Goal: Task Accomplishment & Management: Manage account settings

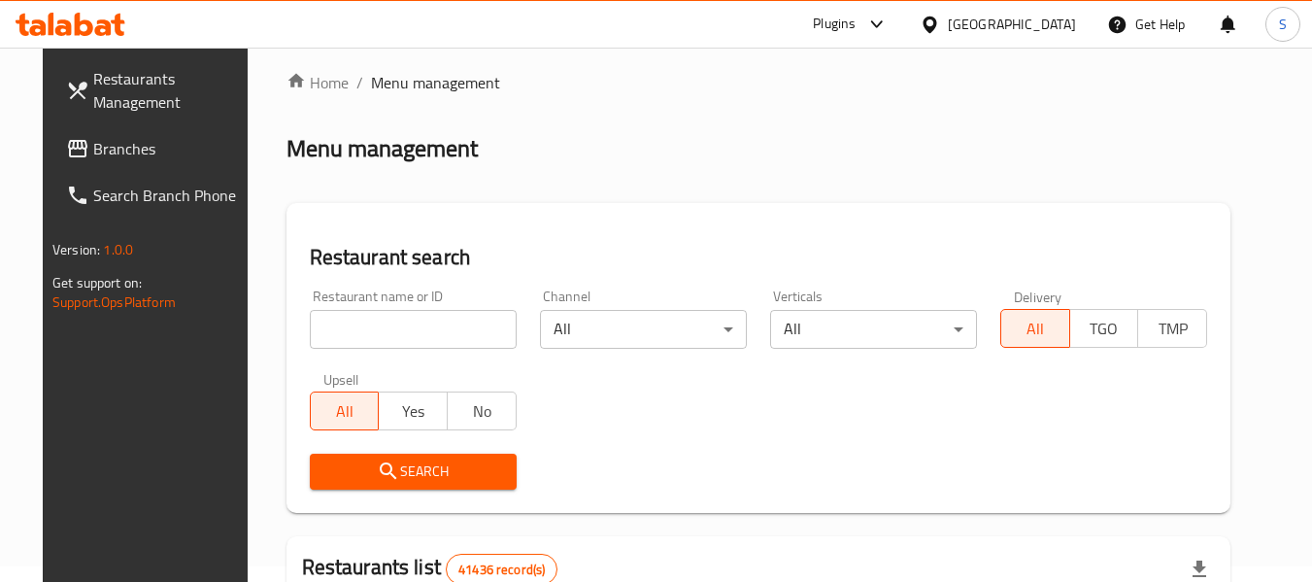
scroll to position [15, 0]
click at [384, 330] on input "search" at bounding box center [413, 330] width 207 height 39
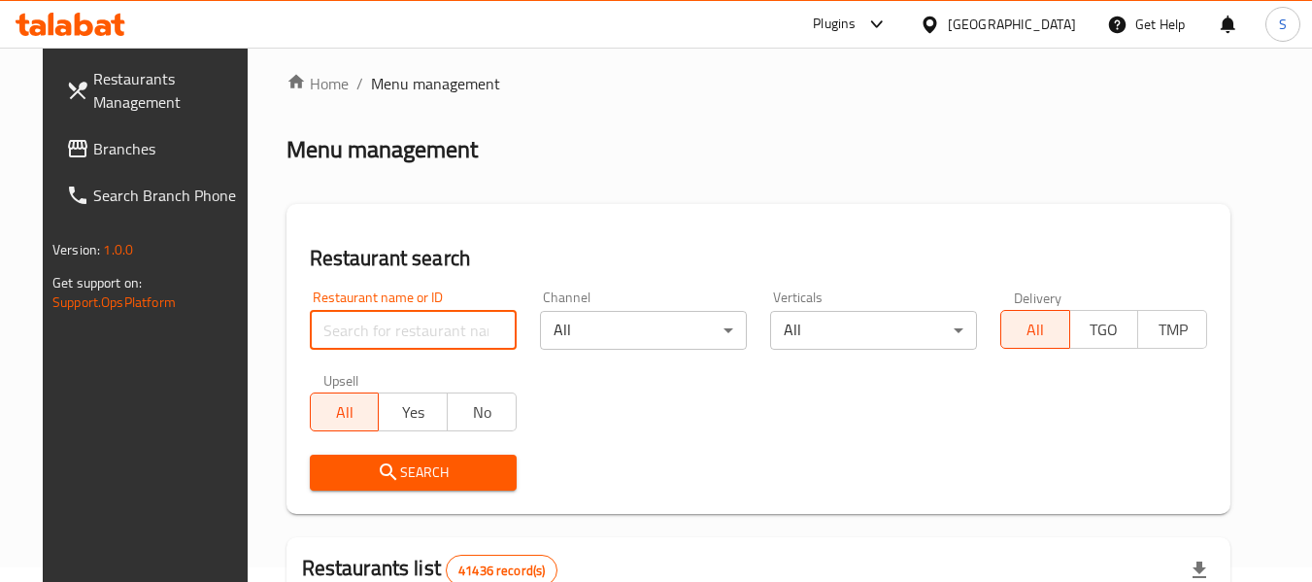
paste input "707727"
type input "707727"
click button "Search" at bounding box center [413, 472] width 207 height 36
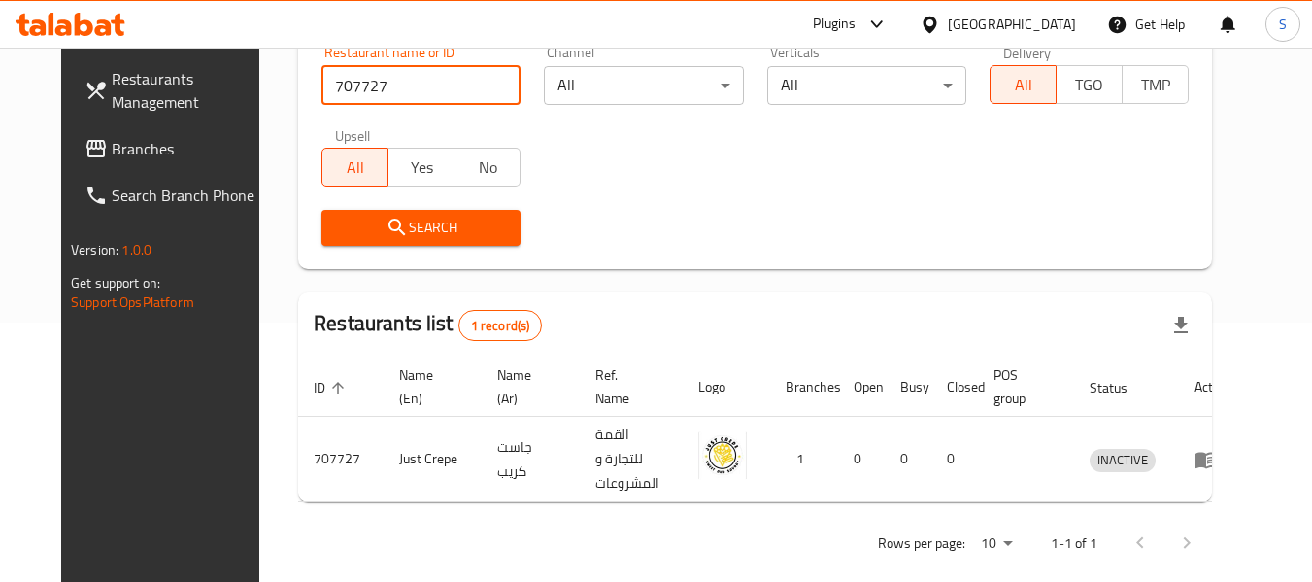
scroll to position [260, 0]
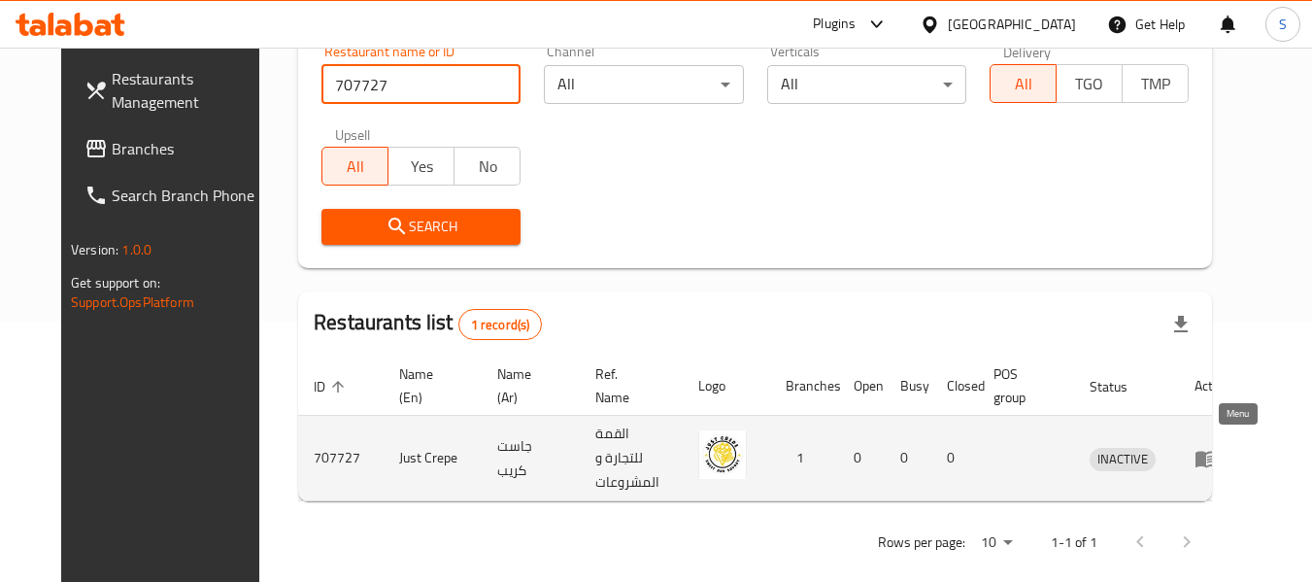
click at [1217, 451] on icon "enhanced table" at bounding box center [1205, 459] width 21 height 17
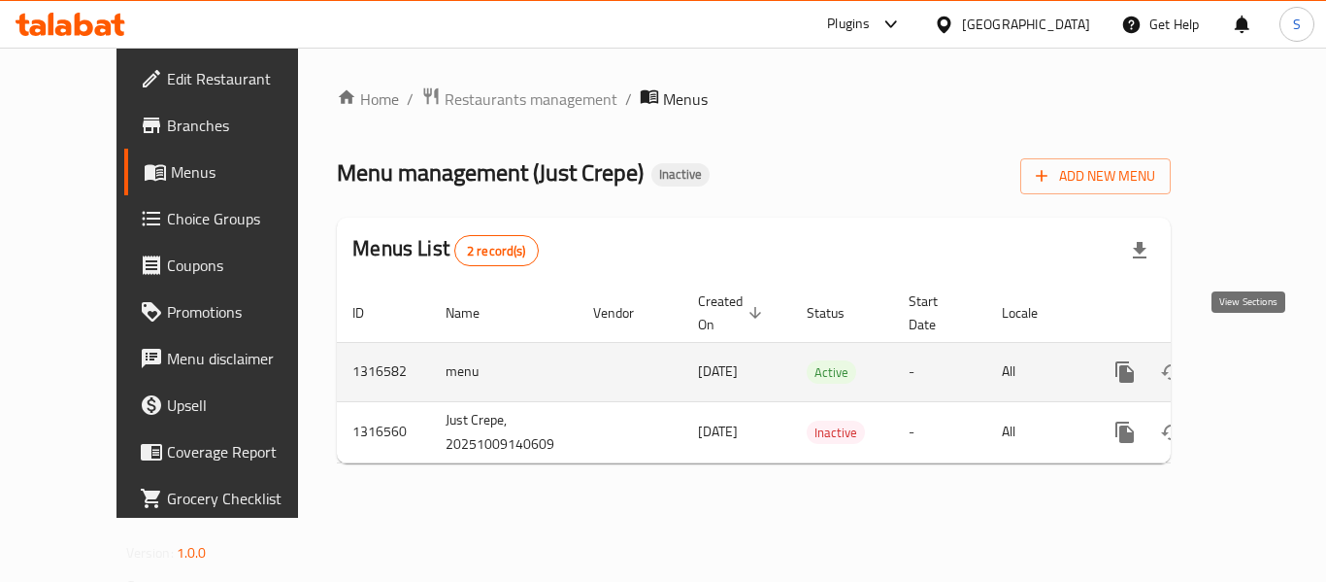
click at [1254, 360] on icon "enhanced table" at bounding box center [1264, 371] width 23 height 23
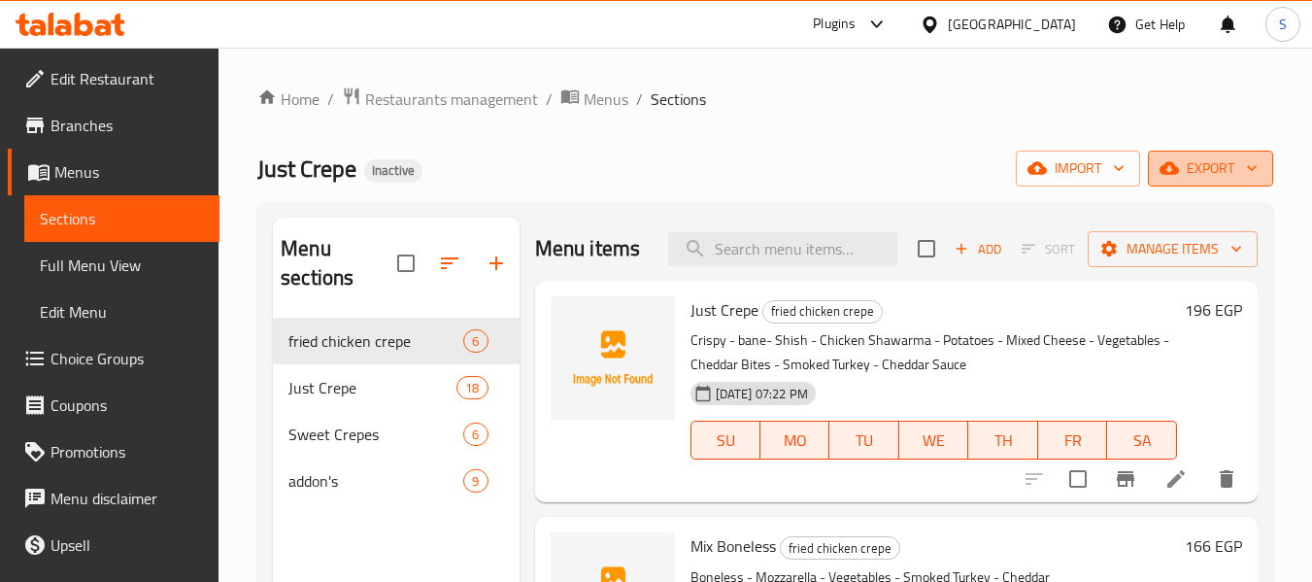
click at [1214, 174] on span "export" at bounding box center [1210, 168] width 94 height 24
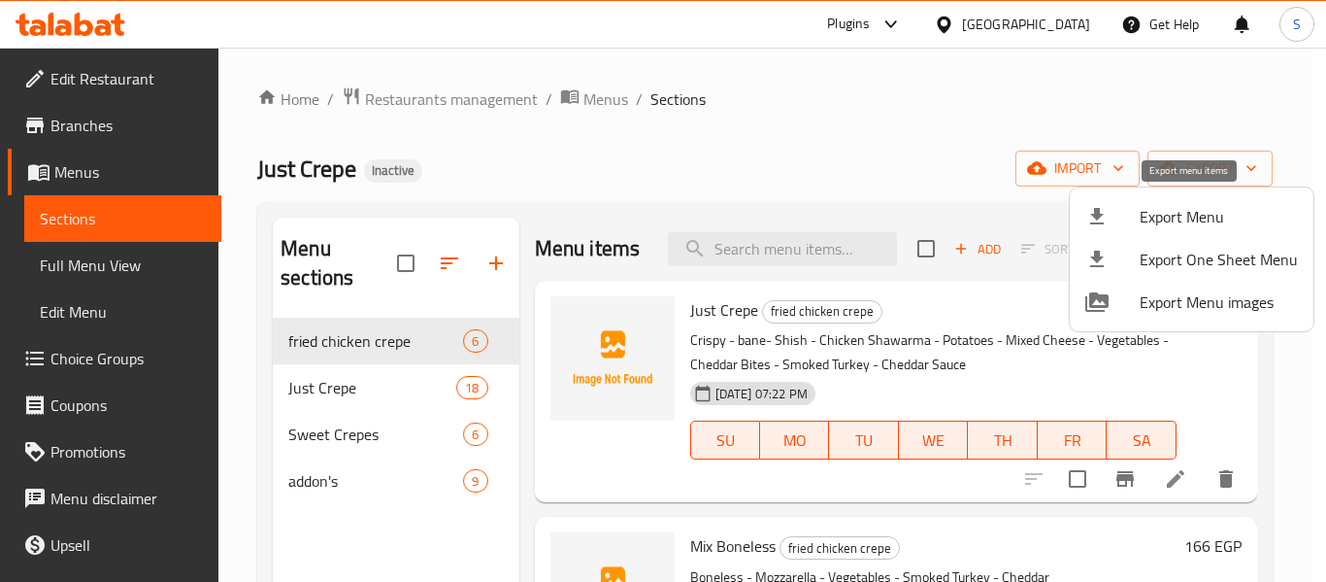
click at [1205, 205] on span "Export Menu" at bounding box center [1219, 216] width 158 height 23
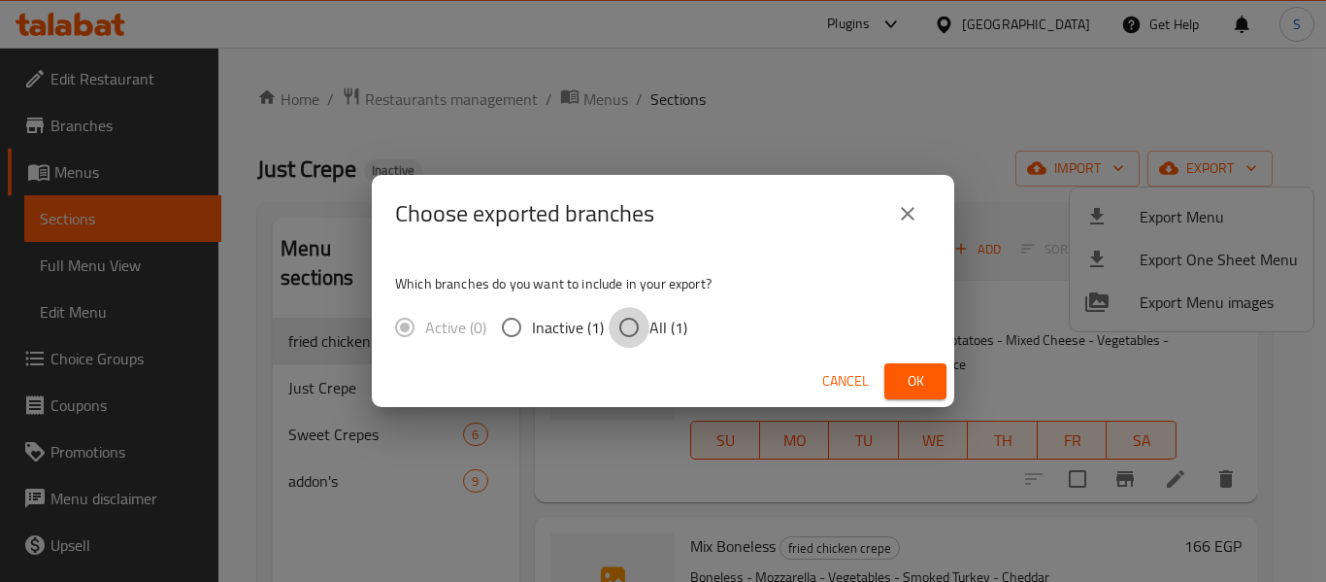
click at [631, 332] on input "All (1)" at bounding box center [629, 327] width 41 height 41
radio input "true"
click at [915, 382] on span "Ok" at bounding box center [915, 381] width 31 height 24
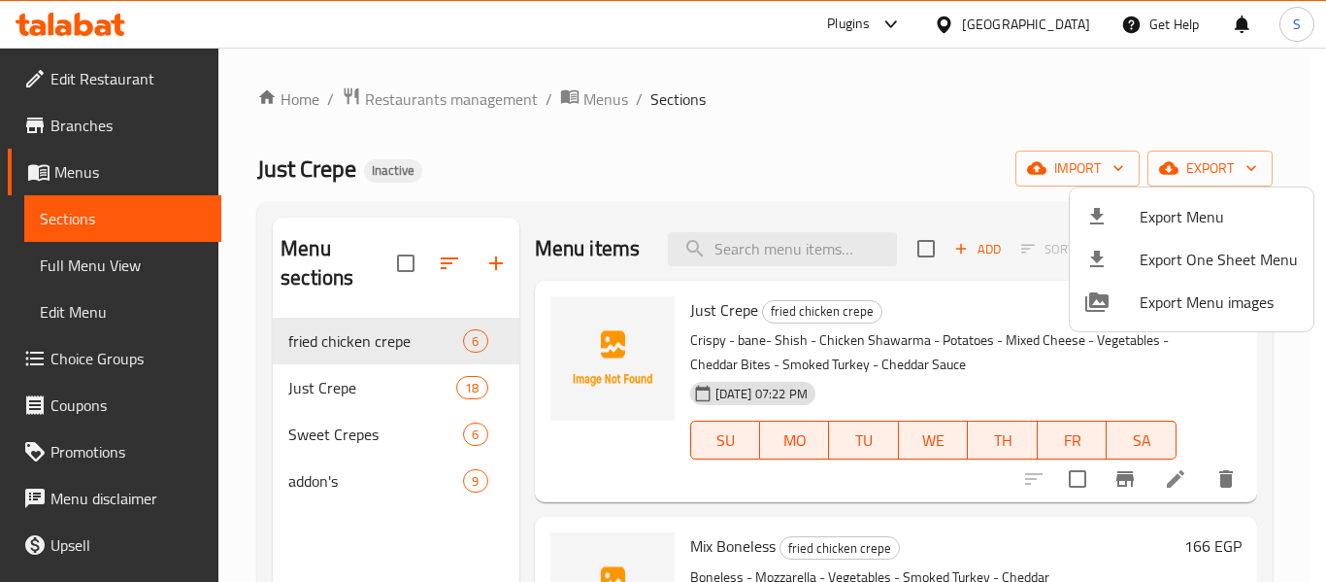
click at [107, 79] on div at bounding box center [663, 291] width 1326 height 582
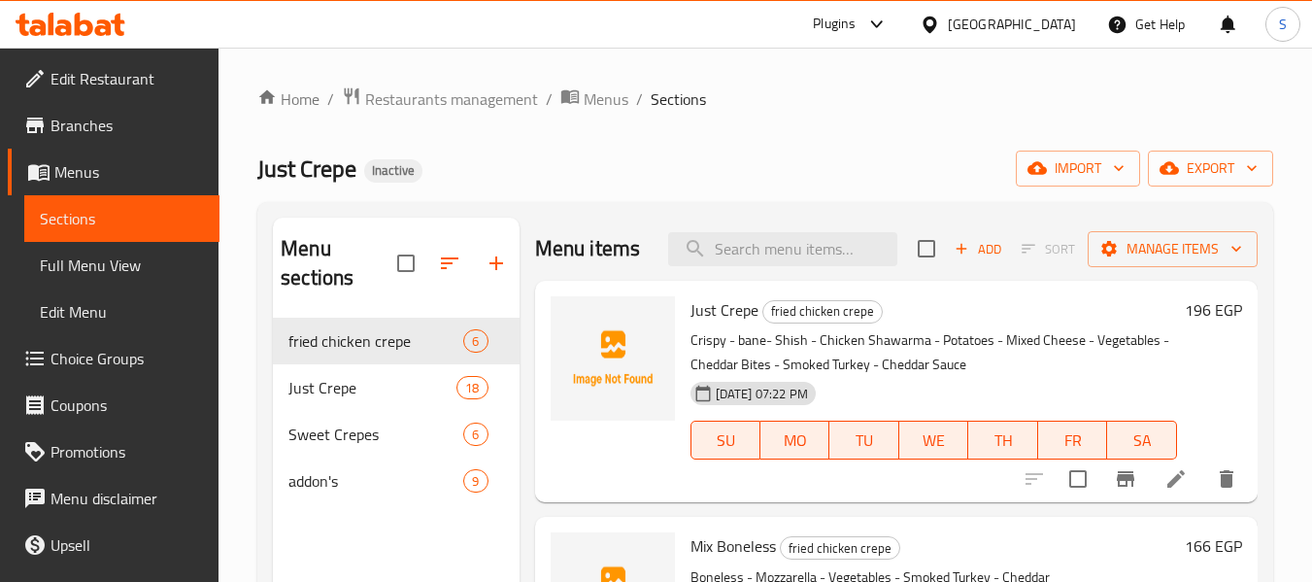
drag, startPoint x: 86, startPoint y: 80, endPoint x: 417, endPoint y: 50, distance: 331.5
click at [86, 80] on span "Edit Restaurant" at bounding box center [126, 78] width 153 height 23
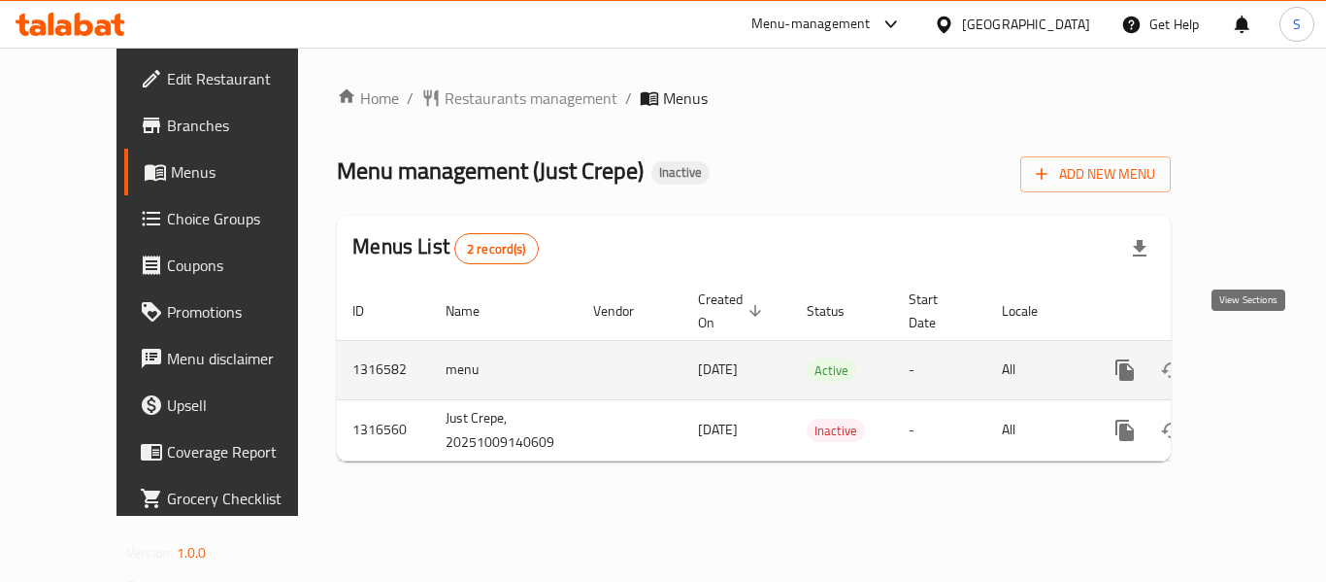
click at [1255, 358] on icon "enhanced table" at bounding box center [1264, 369] width 23 height 23
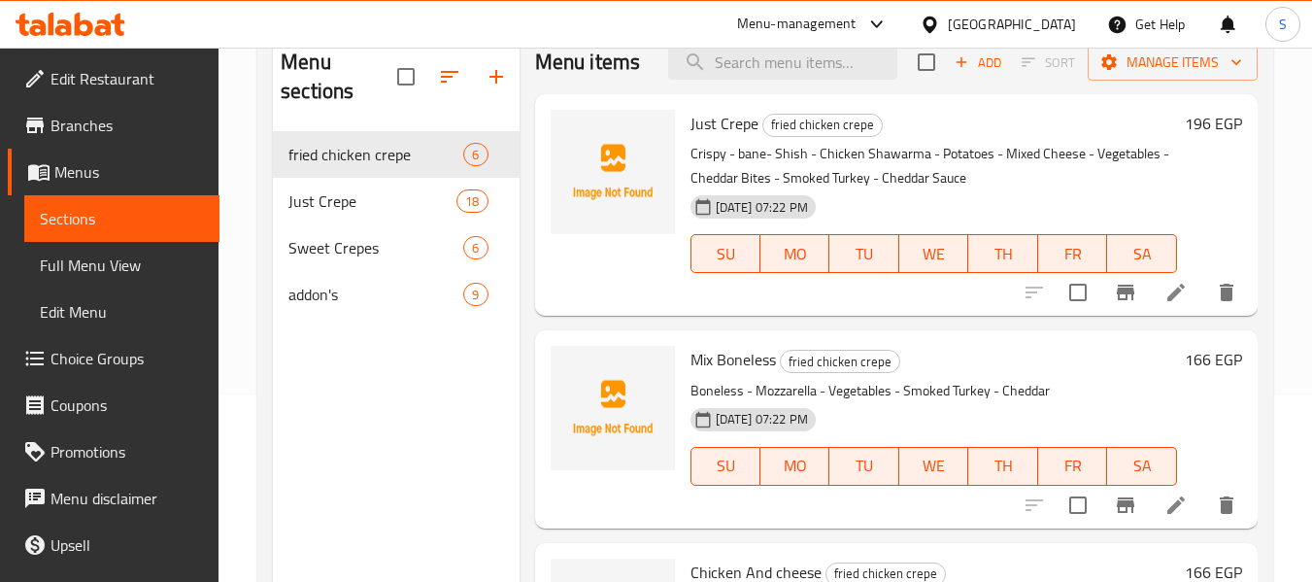
scroll to position [194, 0]
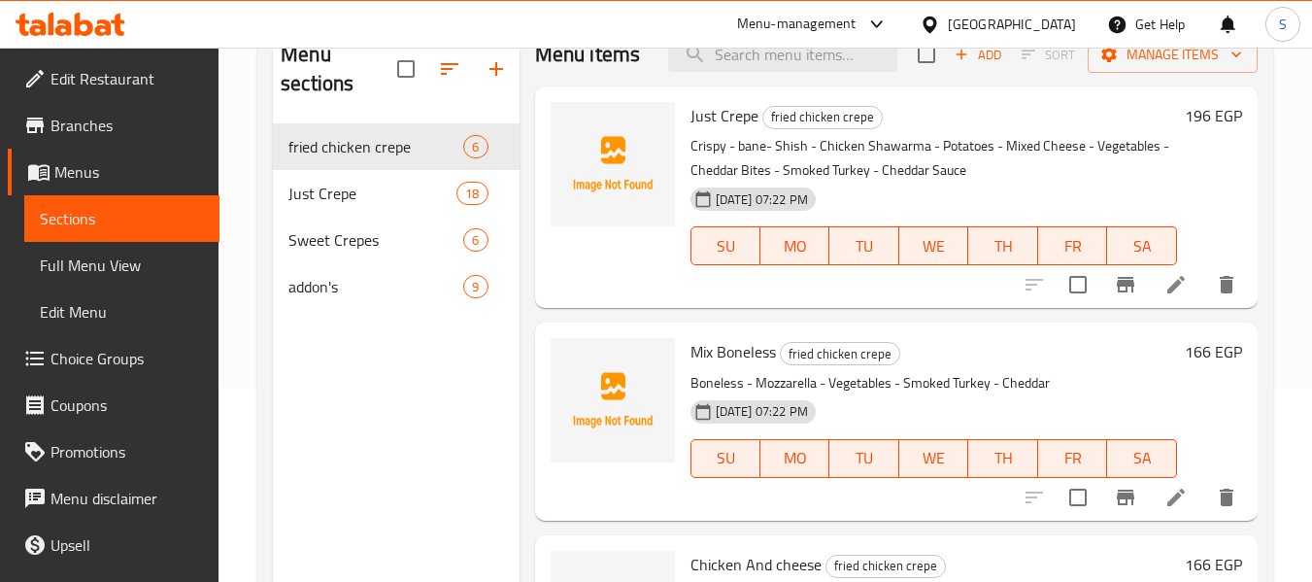
click at [120, 265] on span "Full Menu View" at bounding box center [122, 264] width 164 height 23
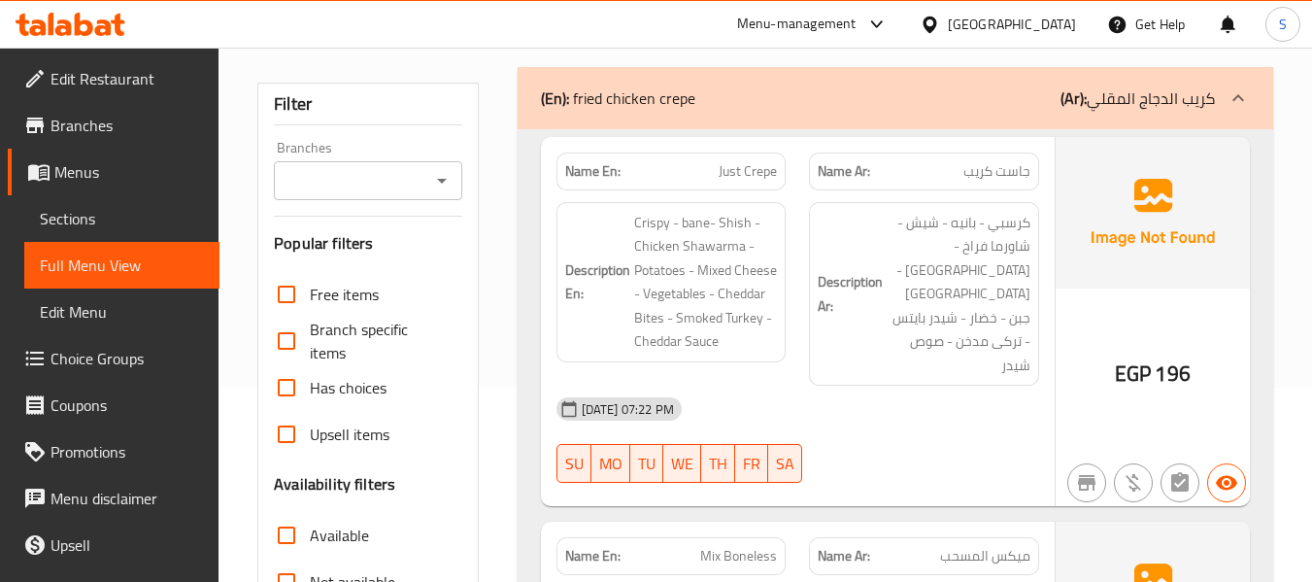
click at [887, 350] on div "Description Ar: كرسبي - بانيه - شيش - شاورما فراخ - بطاطس - ميكس جبن - خضار - ش…" at bounding box center [923, 294] width 253 height 208
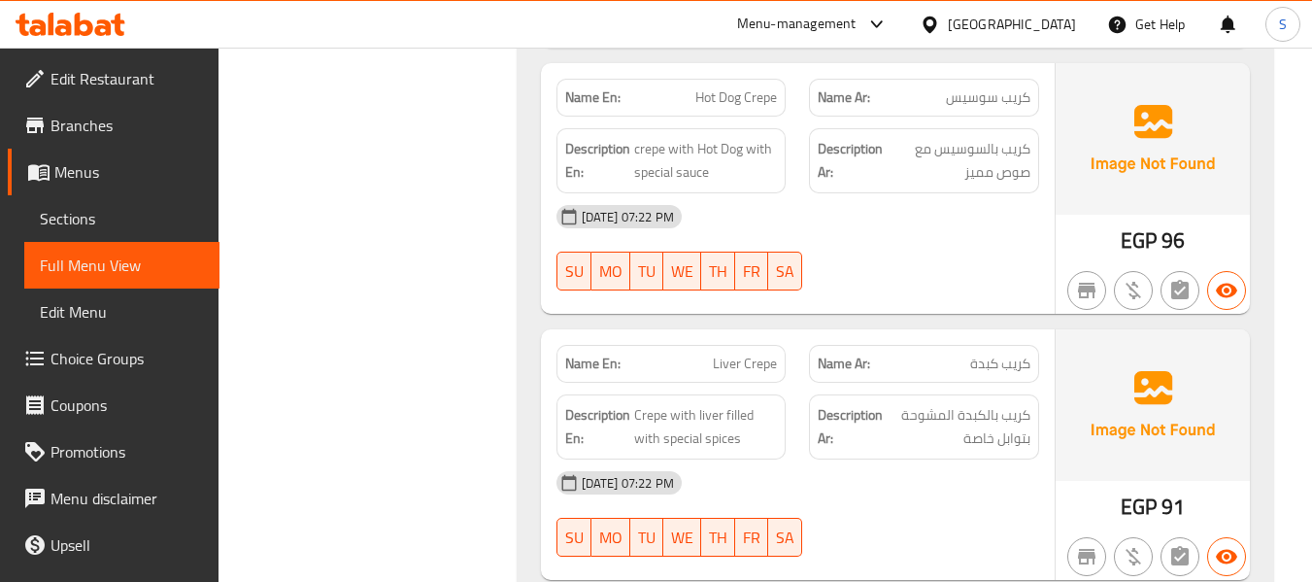
scroll to position [3278, 0]
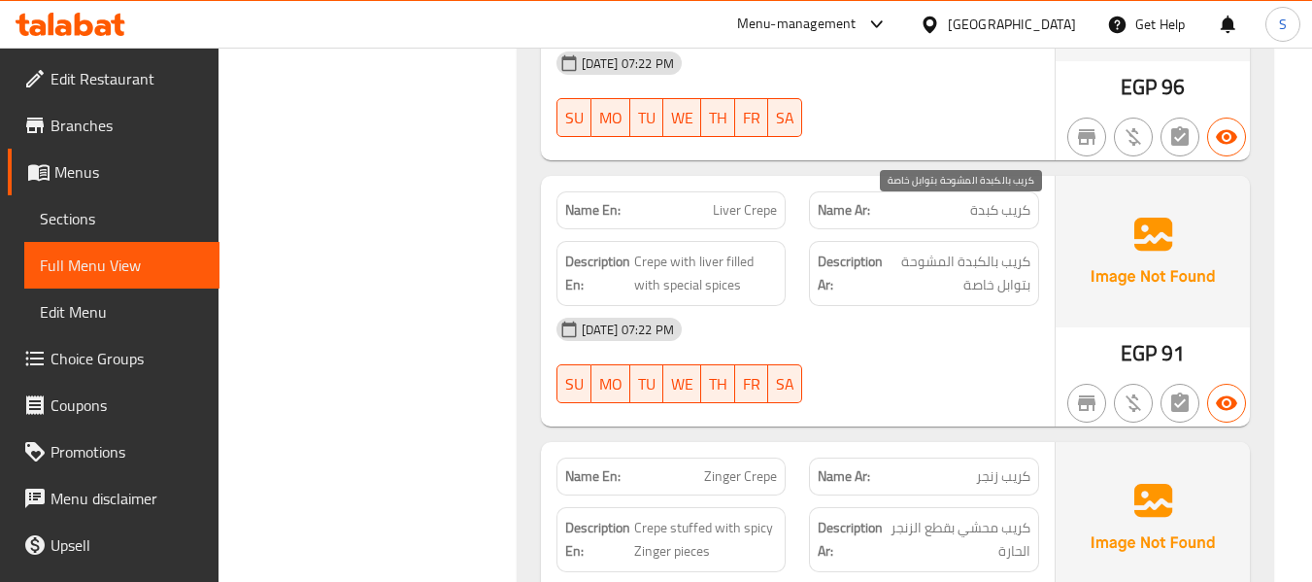
click at [979, 250] on span "كريب بالكبدة المشوحة بتوابل خاصة" at bounding box center [958, 274] width 144 height 48
copy div "كريب بالكبدة المشوحة بتوابل خاصة"
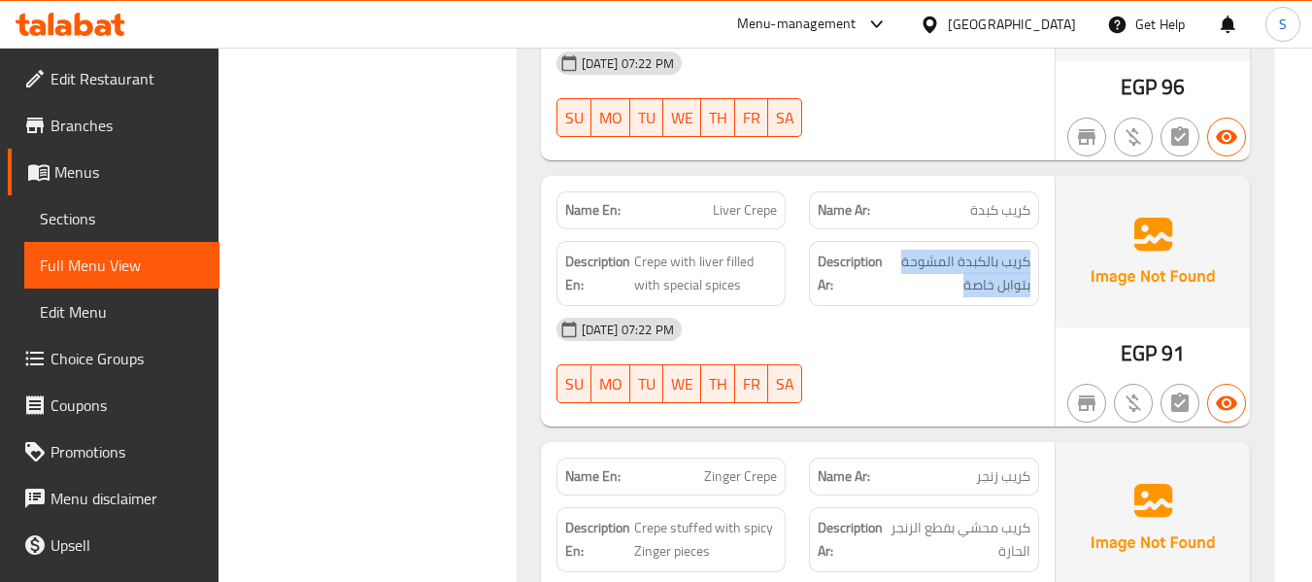
click at [746, 200] on span "Liver Crepe" at bounding box center [745, 210] width 64 height 20
copy span "Liver Crepe"
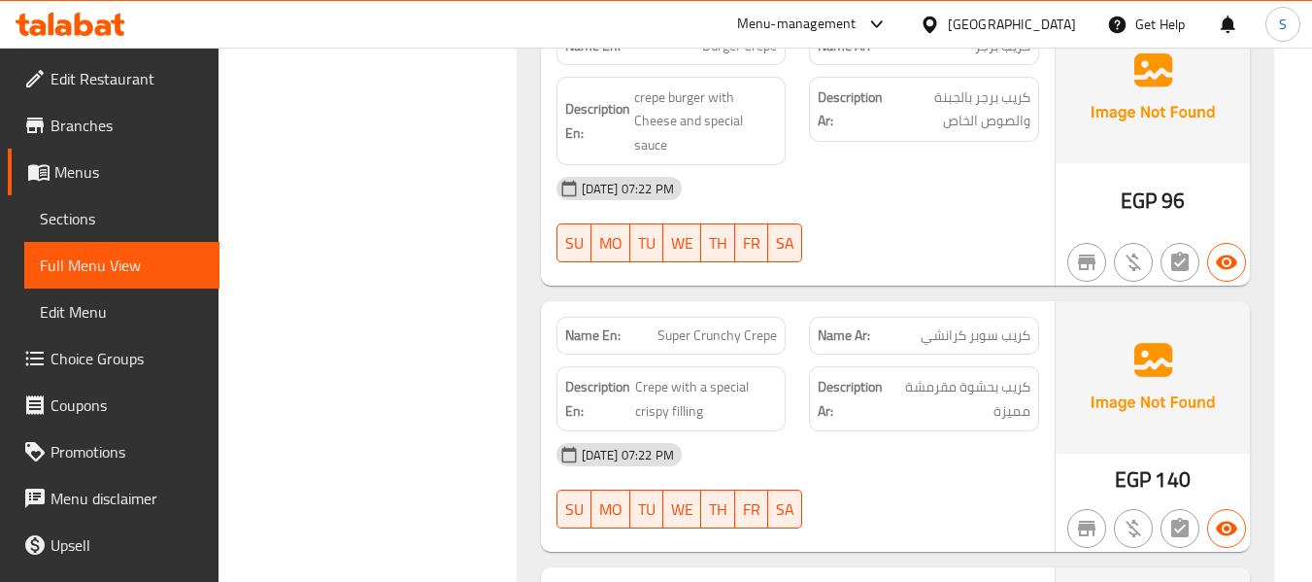
scroll to position [2041, 0]
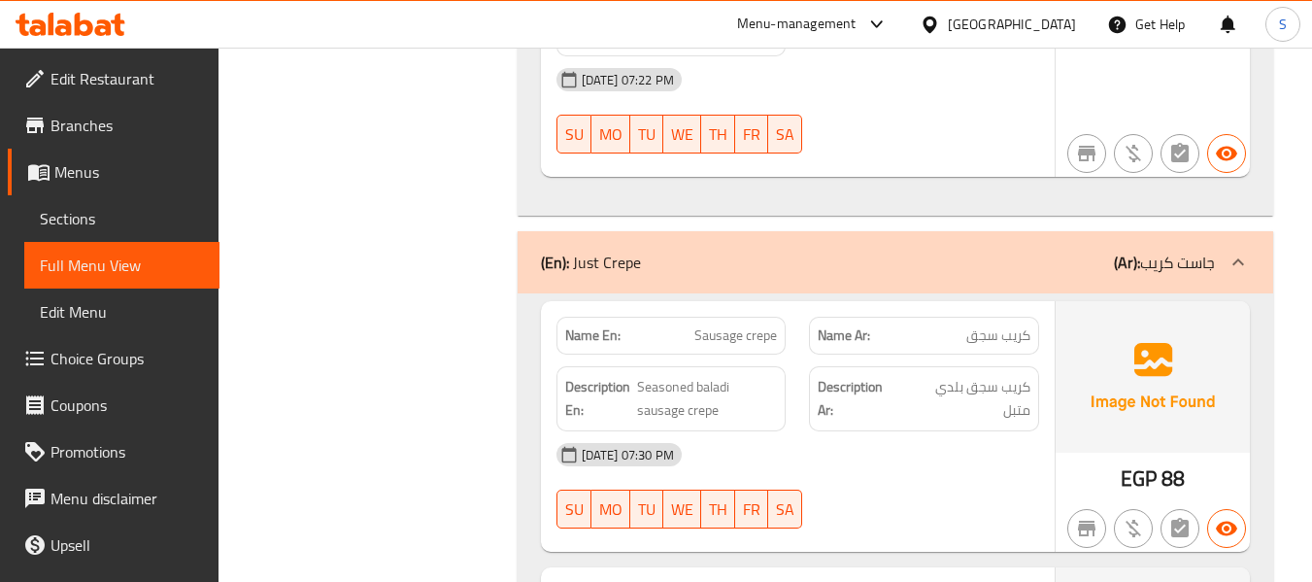
click at [978, 325] on span "كريب سجق" at bounding box center [998, 335] width 64 height 20
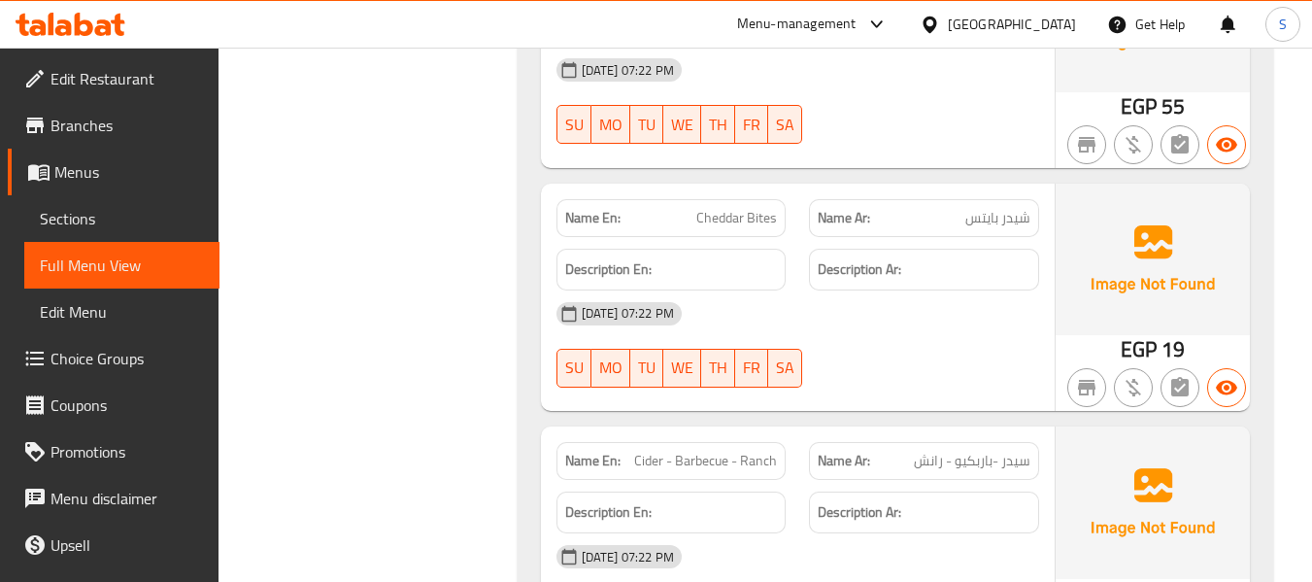
scroll to position [9657, 0]
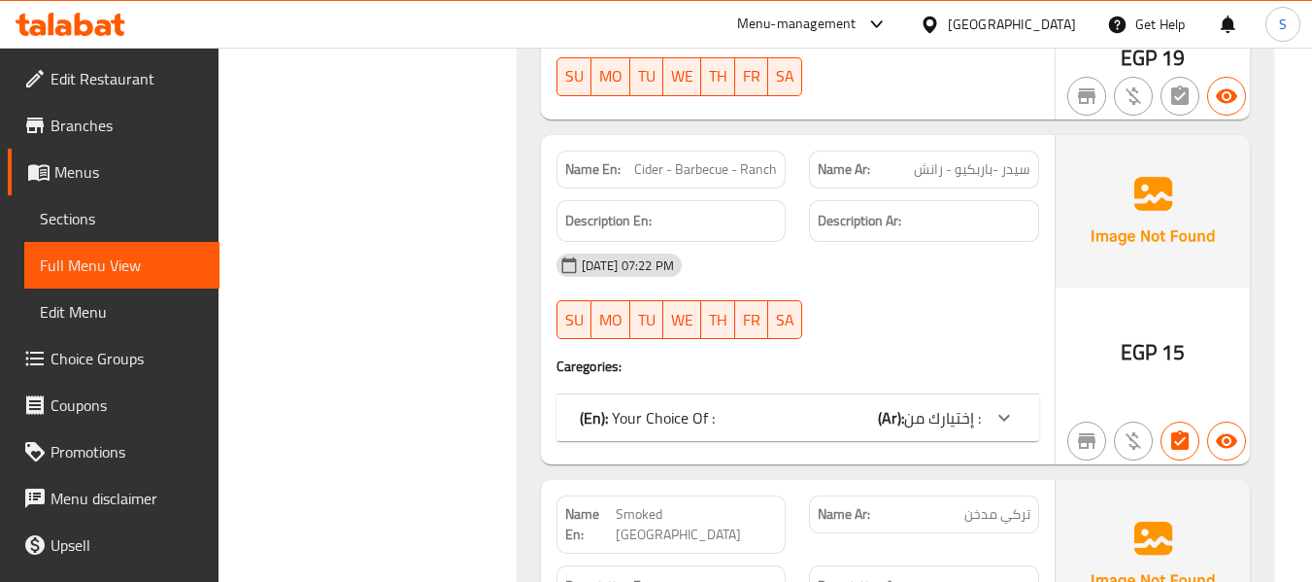
click at [911, 403] on span "إختيارك من :" at bounding box center [942, 417] width 77 height 29
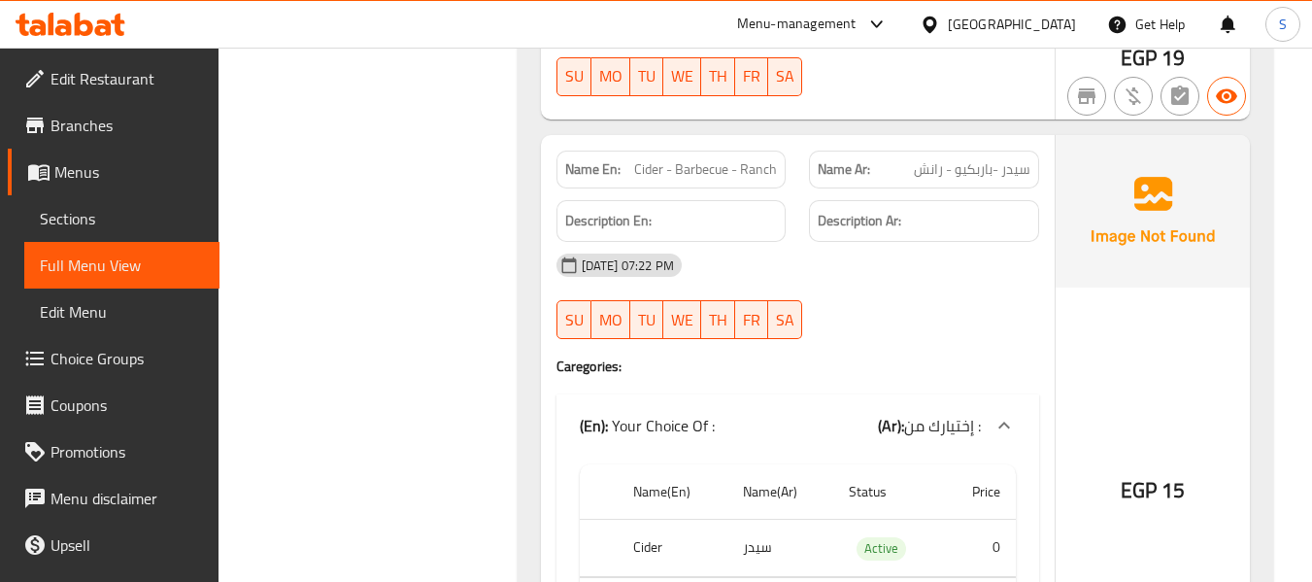
click at [1009, 159] on span "سيدر -باربكيو - رانش" at bounding box center [972, 169] width 117 height 20
copy span "سيدر"
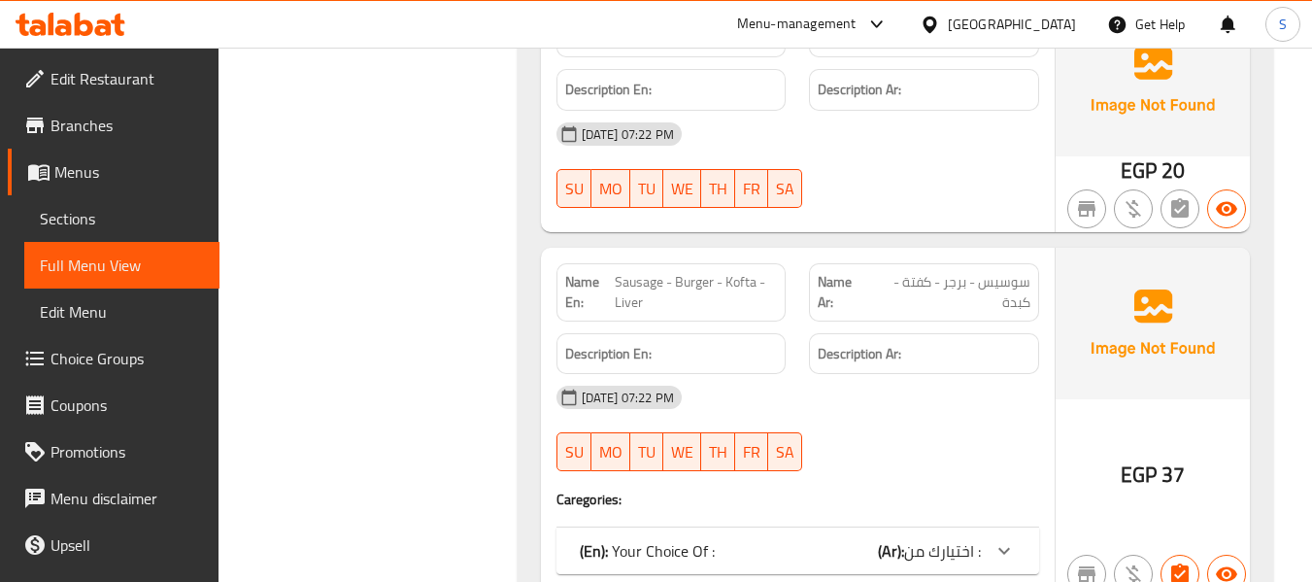
scroll to position [10919, 0]
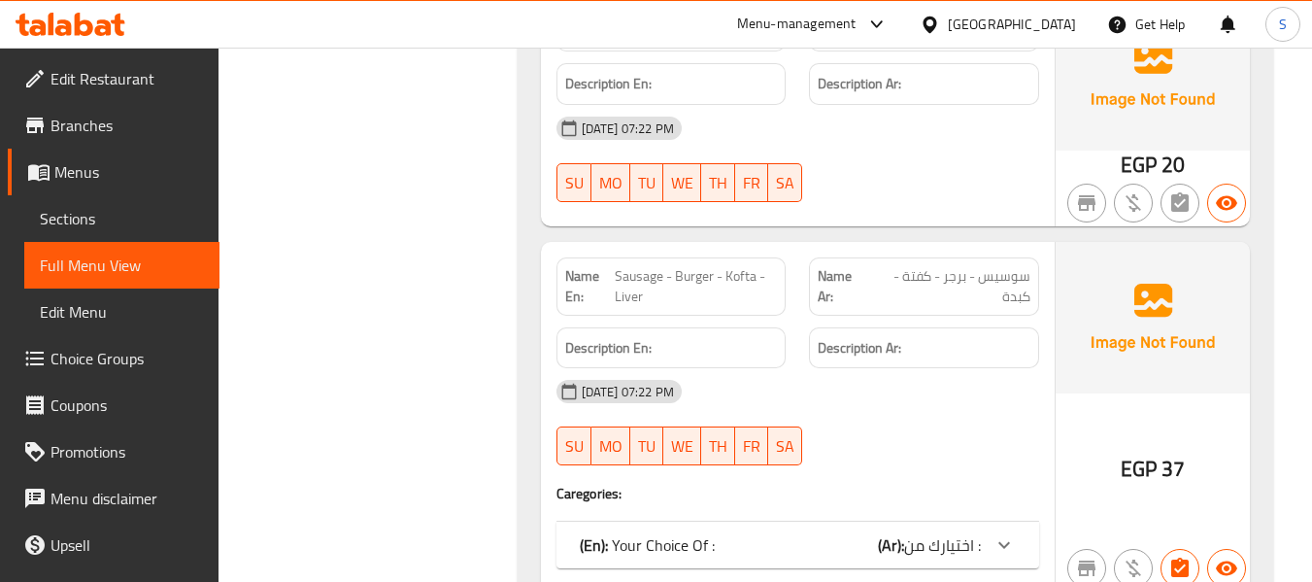
click at [875, 533] on div "(En): Your Choice Of : (Ar): اختيارك من :" at bounding box center [780, 544] width 401 height 23
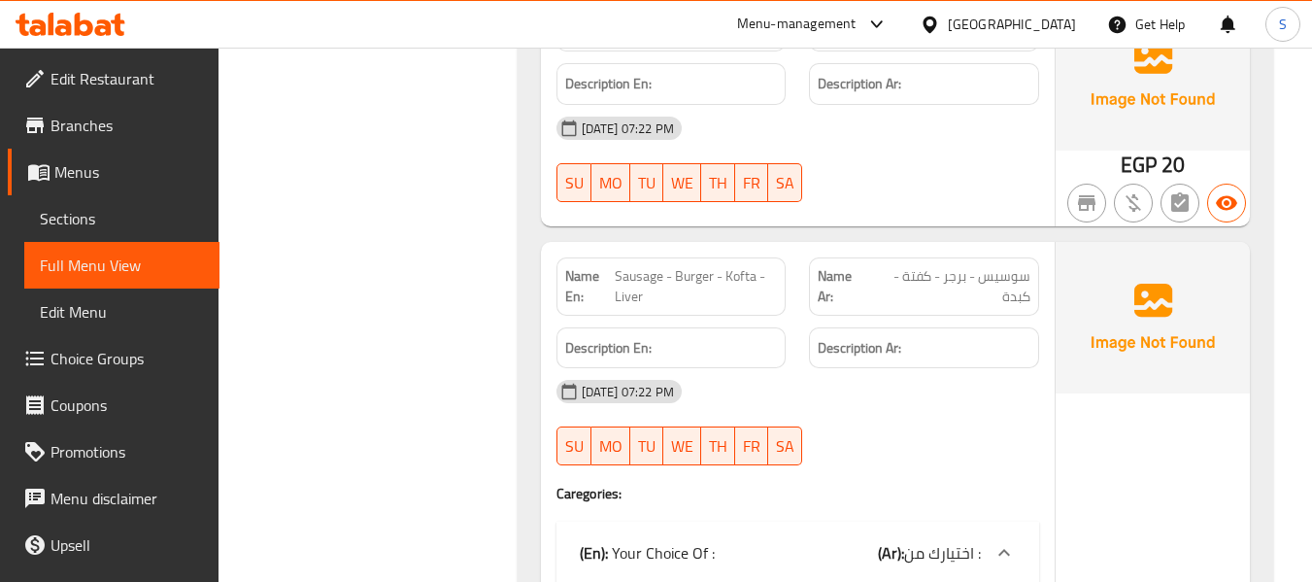
click at [1008, 266] on span "سوسيس - برجر - كفتة - كبدة" at bounding box center [949, 286] width 162 height 41
copy span "سوسيس - برجر - كفتة - كبدة"
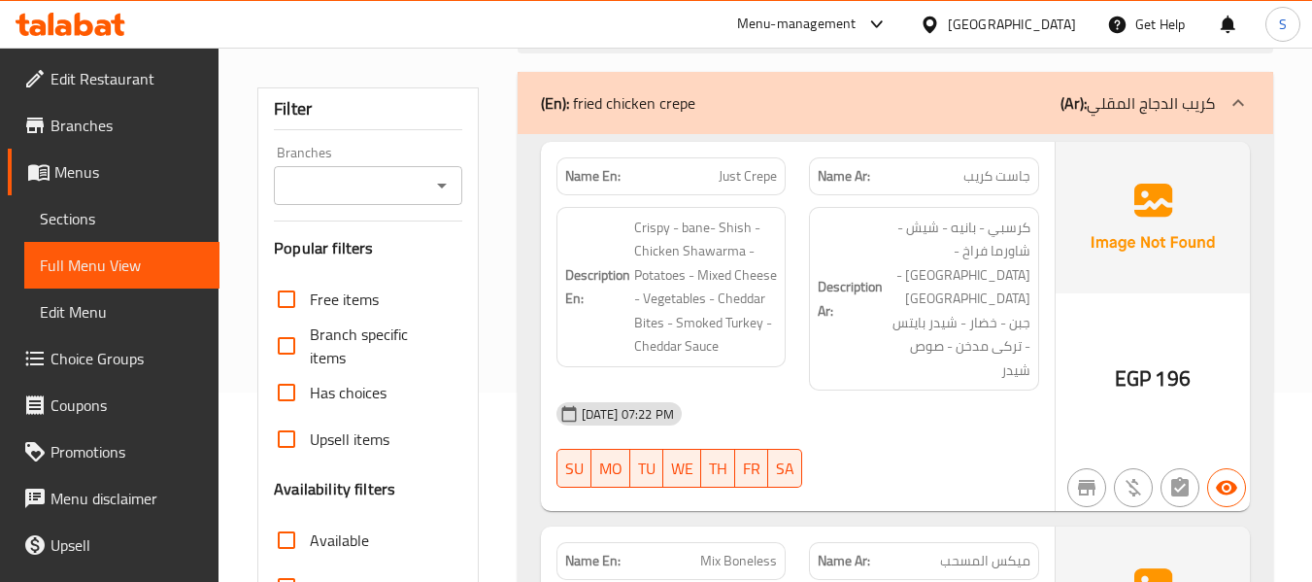
scroll to position [194, 0]
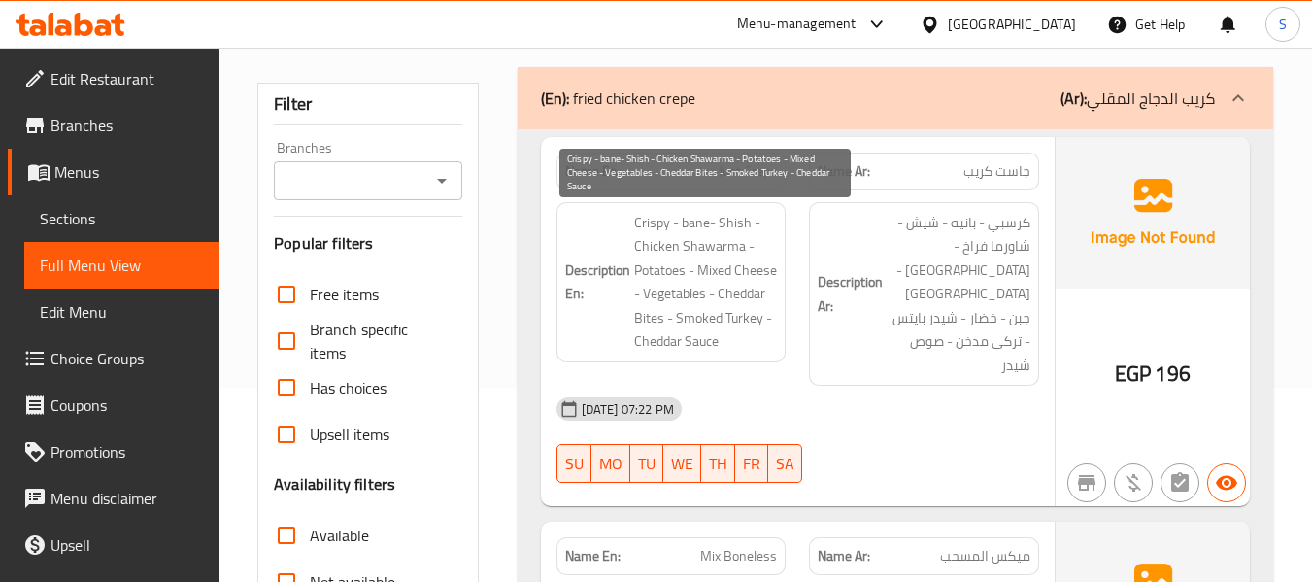
click at [701, 223] on span "Crispy - bane- Shish - Chicken Shawarma - Potatoes - Mixed Cheese - Vegetables …" at bounding box center [706, 282] width 144 height 143
copy span "bane"
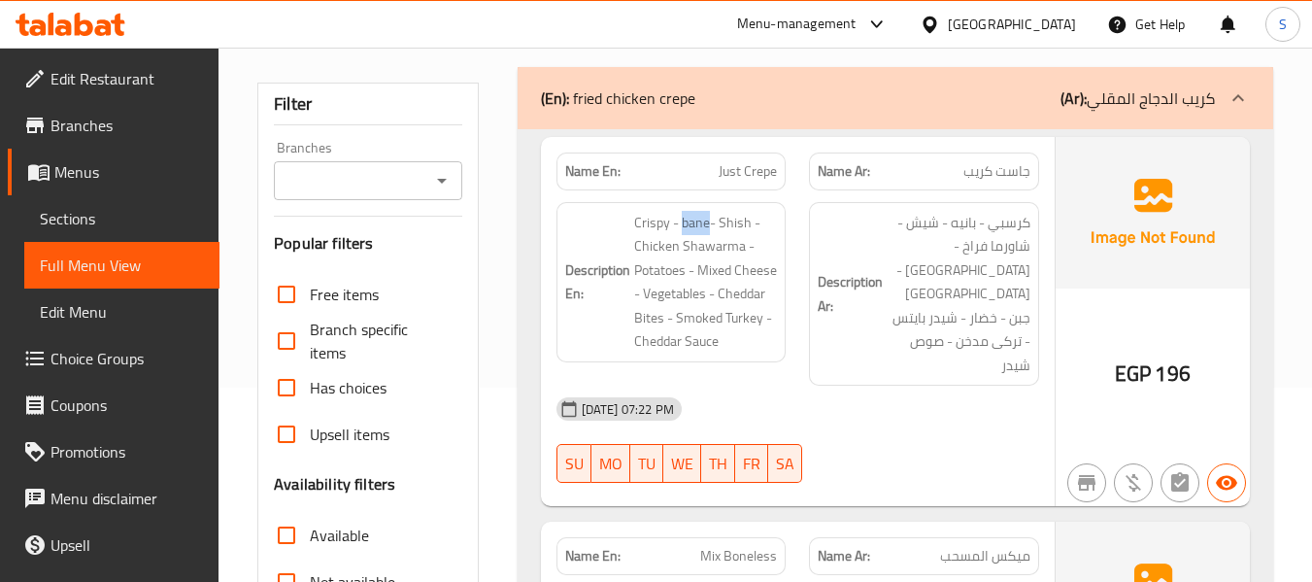
click at [545, 305] on div "Description En: Crispy - bane- Shish - Chicken Shawarma - Potatoes - Mixed Chee…" at bounding box center [671, 294] width 253 height 208
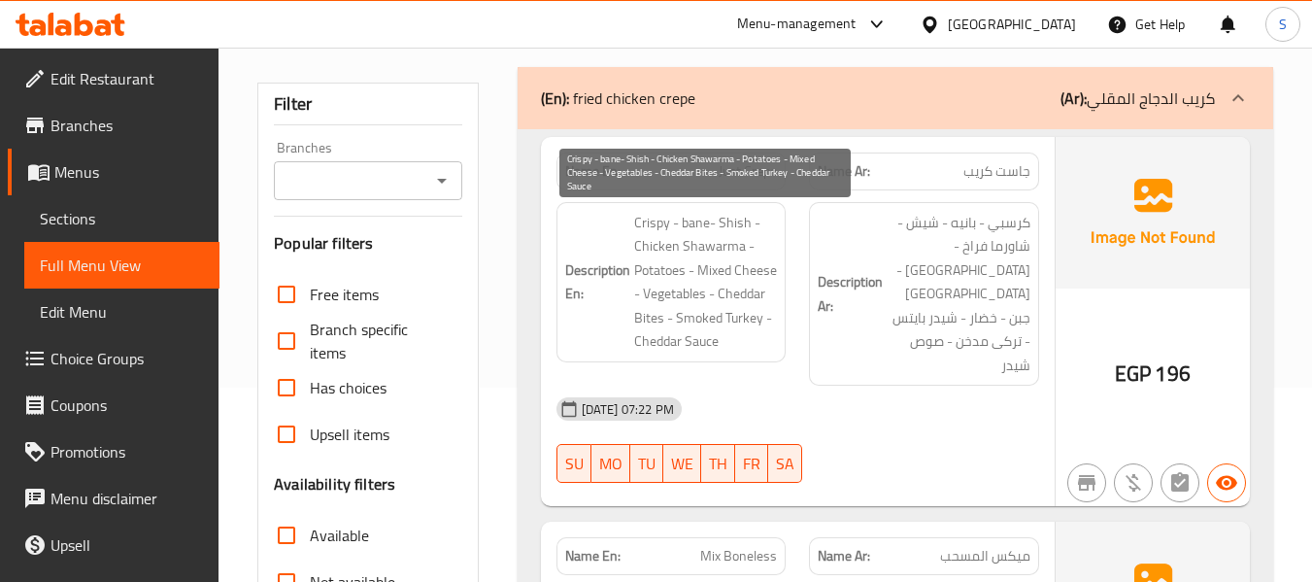
click at [692, 220] on span "Crispy - bane- Shish - Chicken Shawarma - Potatoes - Mixed Cheese - Vegetables …" at bounding box center [706, 282] width 144 height 143
copy span "bane"
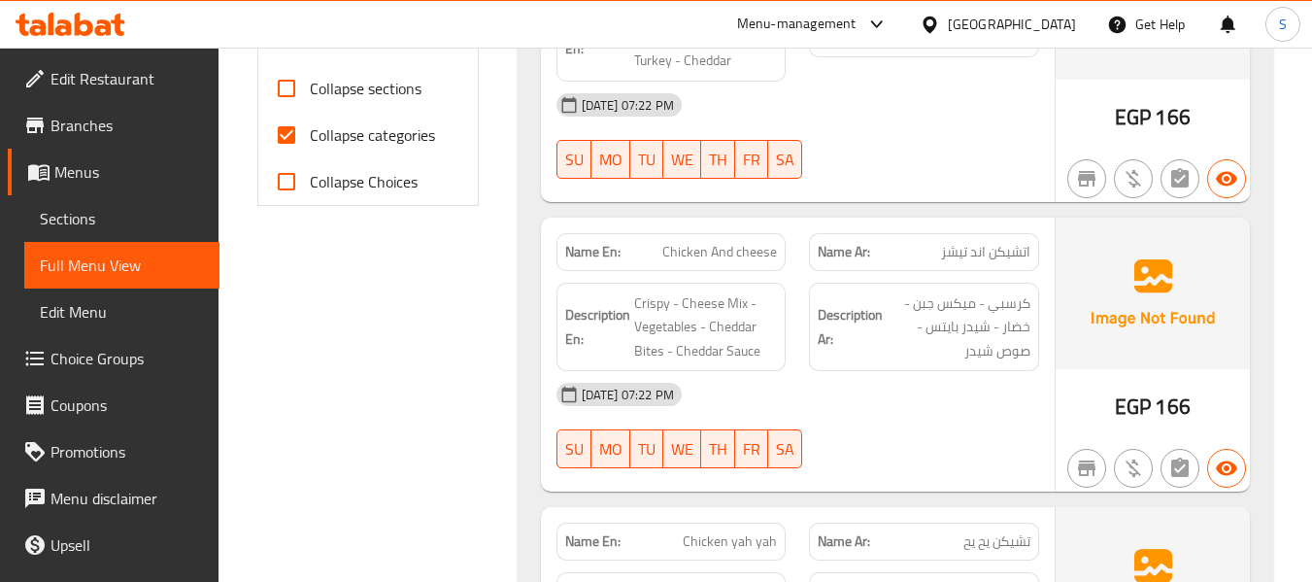
scroll to position [874, 0]
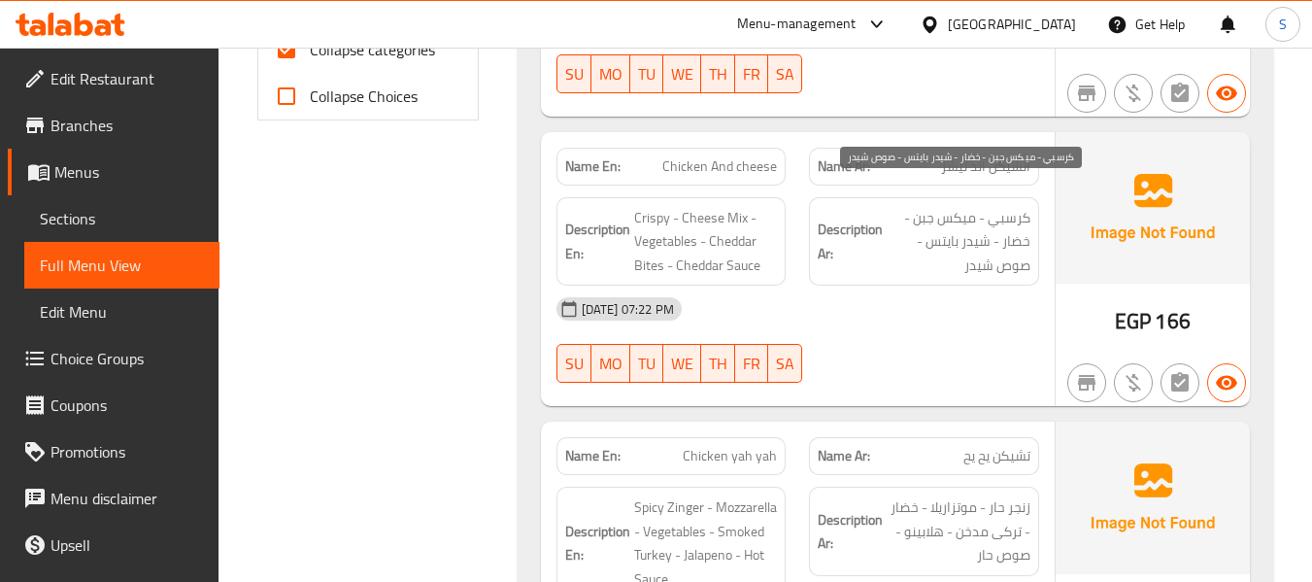
click at [918, 206] on span "كرسبي - ميكس جبن - خضار - شيدر بايتس - صوص شيدر" at bounding box center [958, 242] width 144 height 72
click at [978, 249] on span "كرسبي - ميكس جبن - خضار - شيدر بايتس - صوص شيدر" at bounding box center [958, 242] width 144 height 72
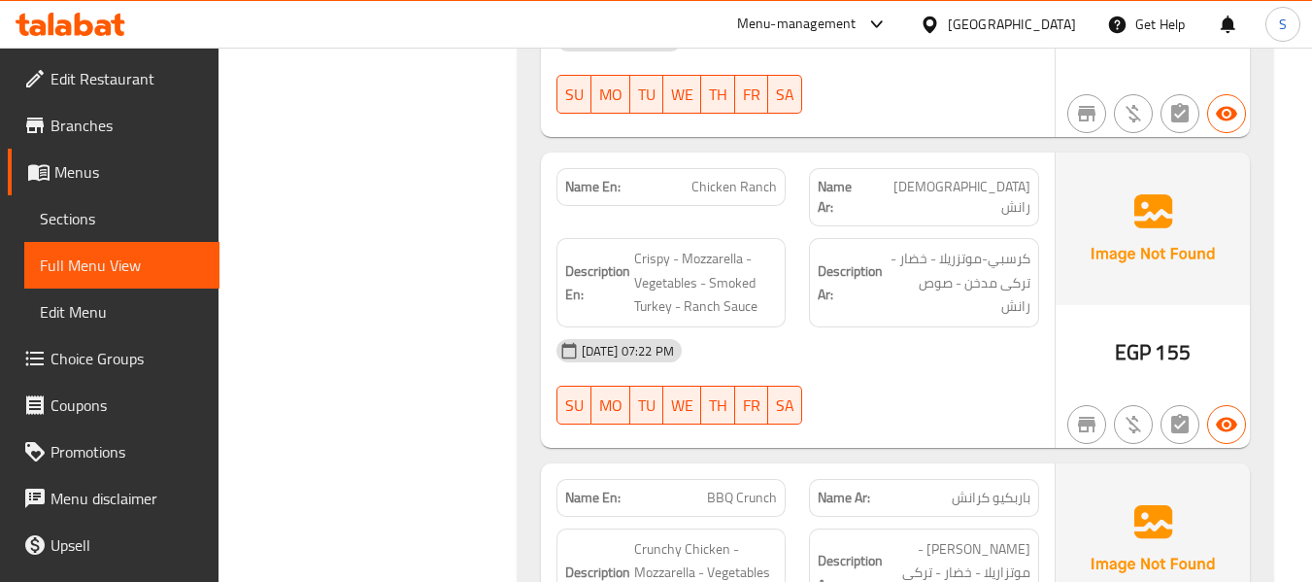
scroll to position [1651, 0]
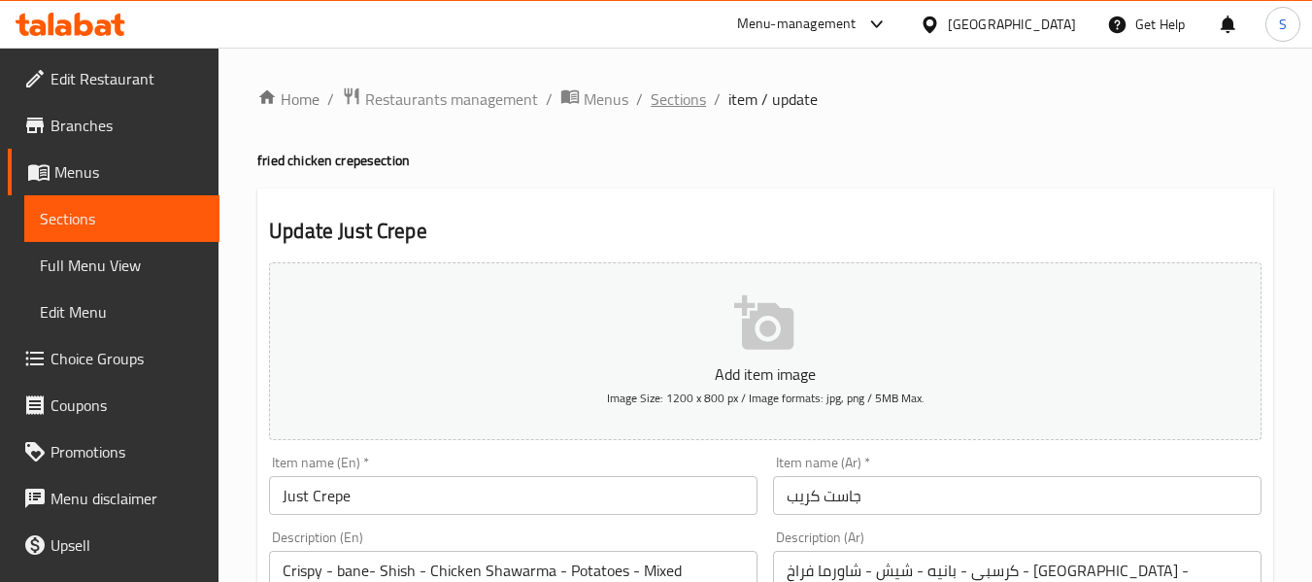
click at [700, 89] on span "Sections" at bounding box center [678, 98] width 55 height 23
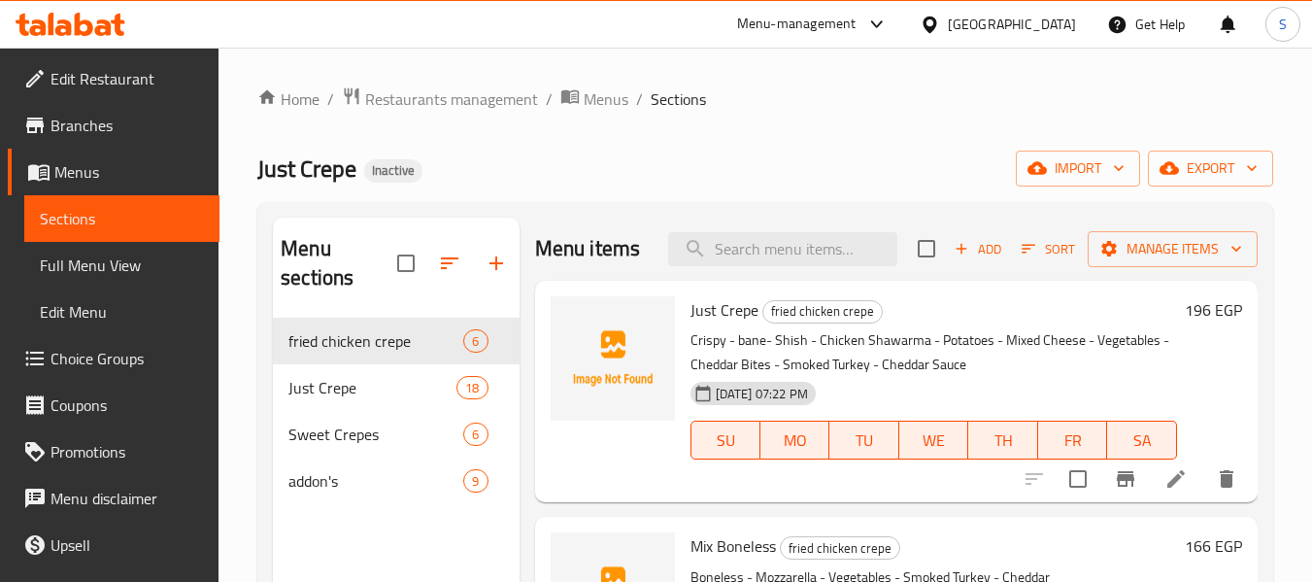
click at [800, 162] on div "Just Crepe Inactive import export" at bounding box center [765, 168] width 1016 height 36
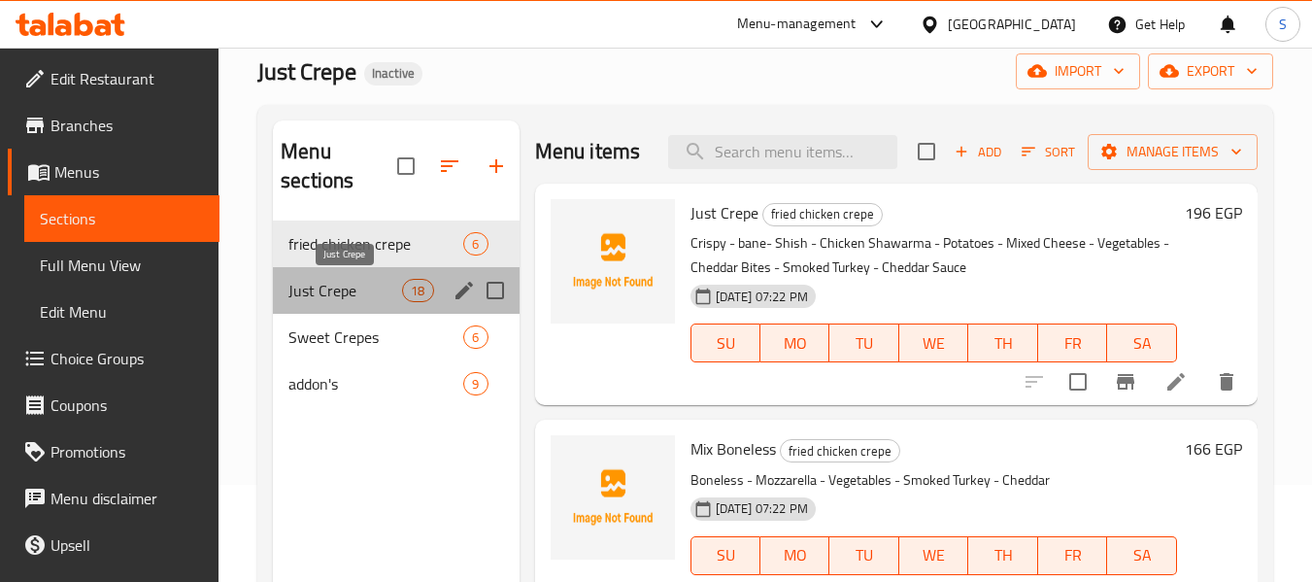
click at [335, 292] on span "Just Crepe" at bounding box center [345, 290] width 114 height 23
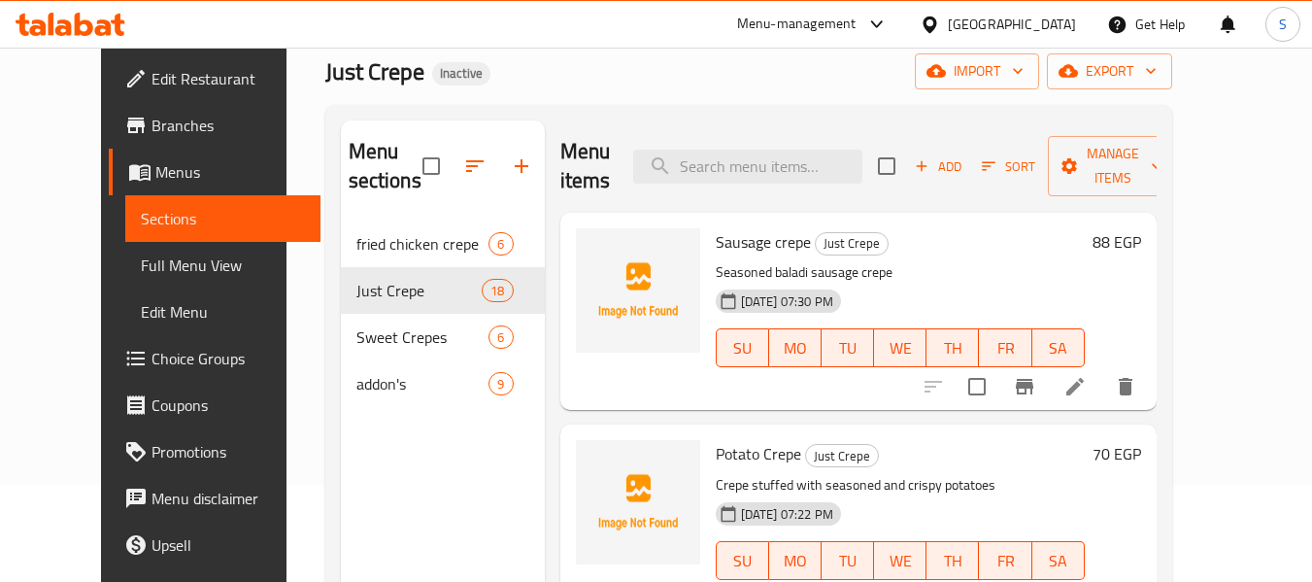
click at [930, 173] on icon "button" at bounding box center [921, 165] width 17 height 17
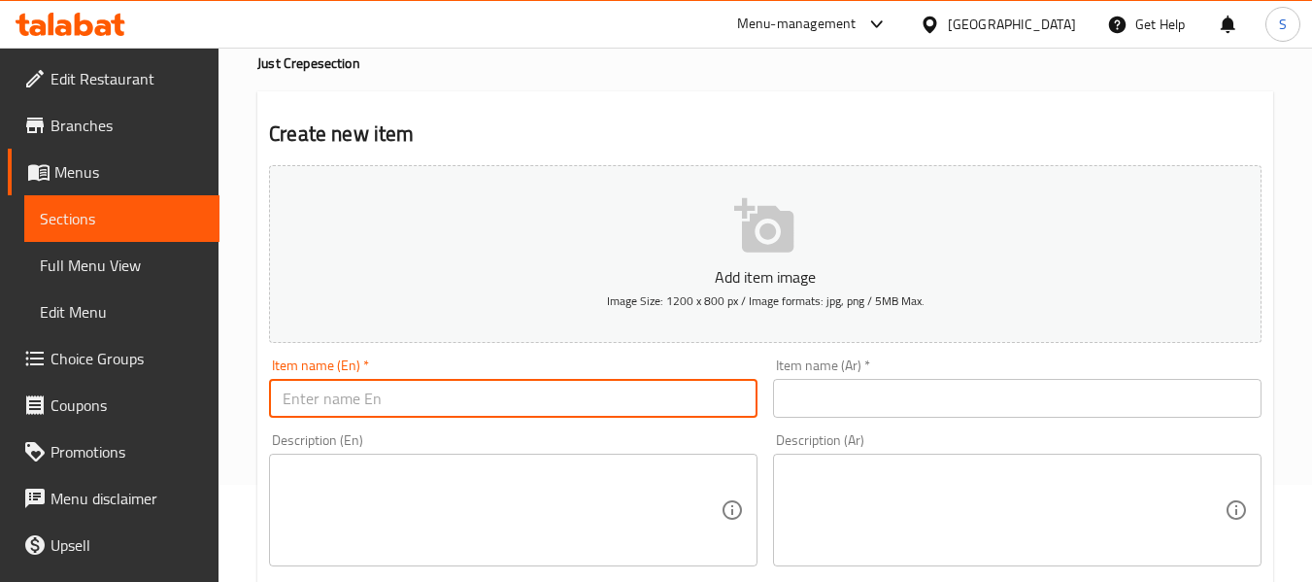
click at [568, 391] on input "text" at bounding box center [513, 398] width 488 height 39
paste input "Cordon Bleu Crepe"
type input "Cordon Bleu Crepe"
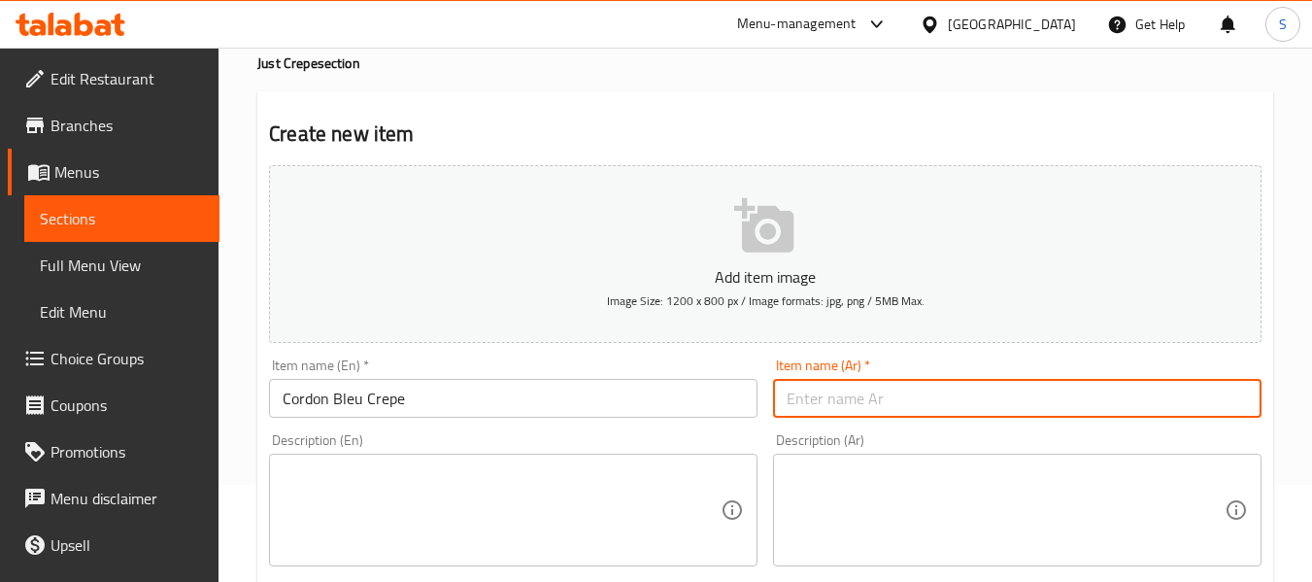
drag, startPoint x: 885, startPoint y: 403, endPoint x: 1325, endPoint y: 451, distance: 442.5
click at [885, 403] on input "text" at bounding box center [1017, 398] width 488 height 39
type input "كريب كوردون بلو"
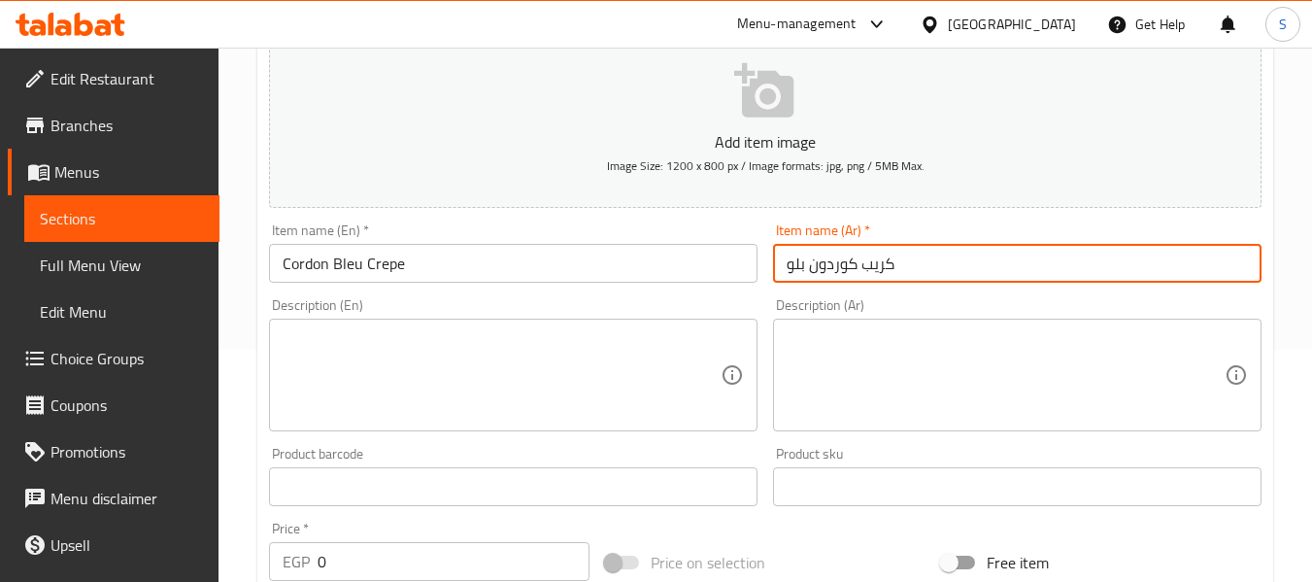
scroll to position [291, 0]
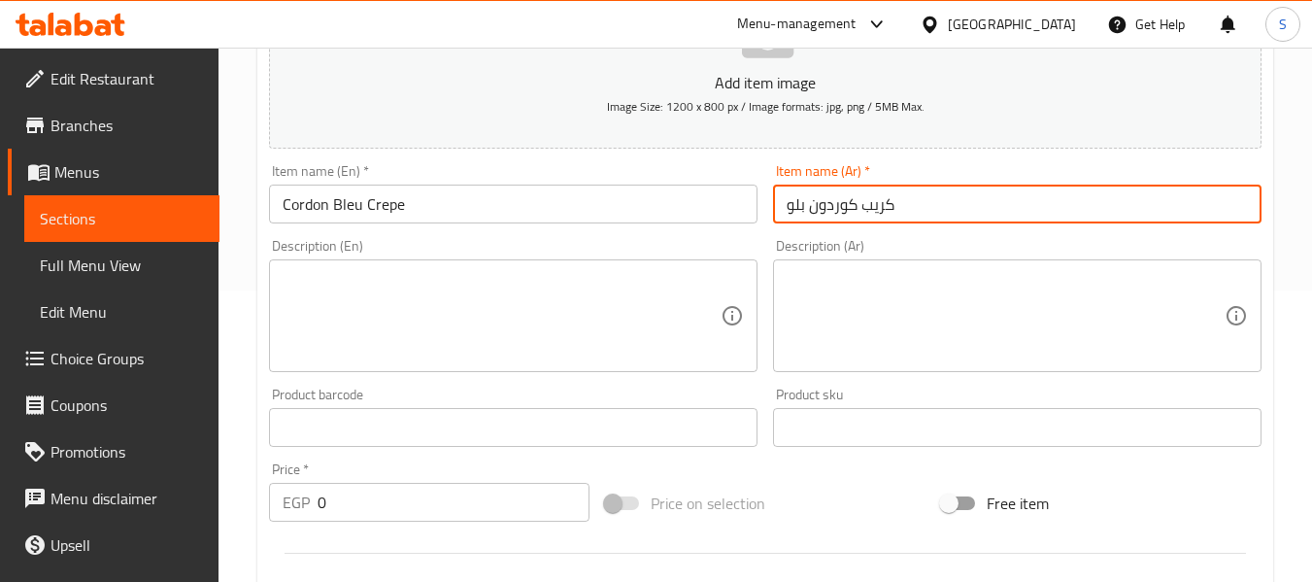
click at [373, 495] on input "0" at bounding box center [453, 502] width 272 height 39
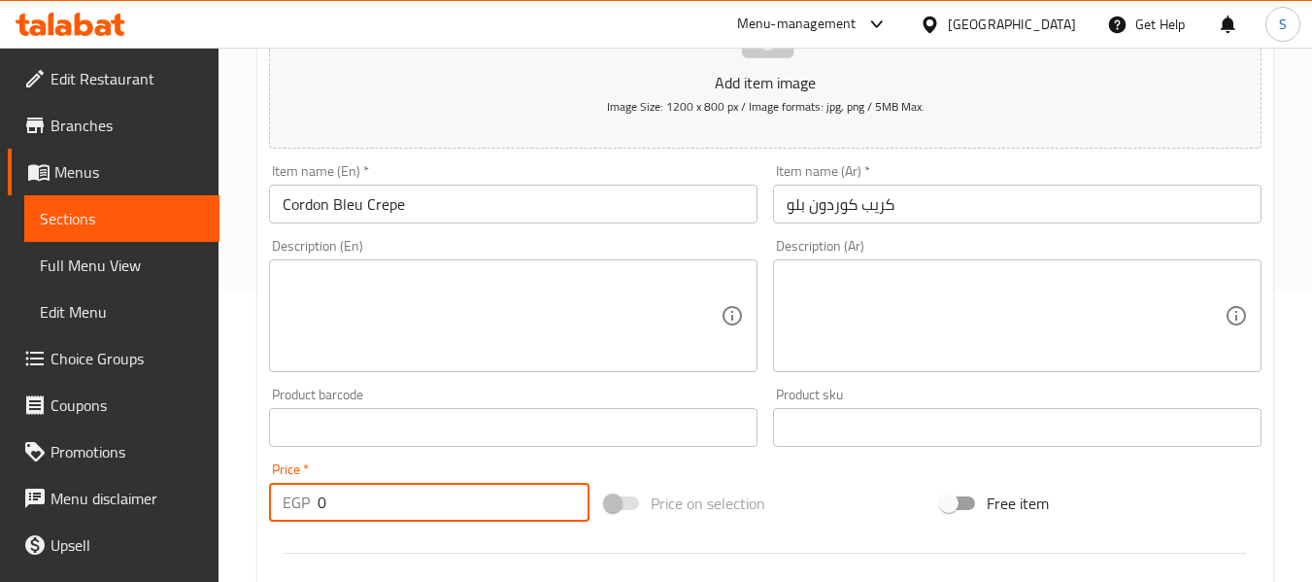
click at [373, 495] on input "0" at bounding box center [453, 502] width 272 height 39
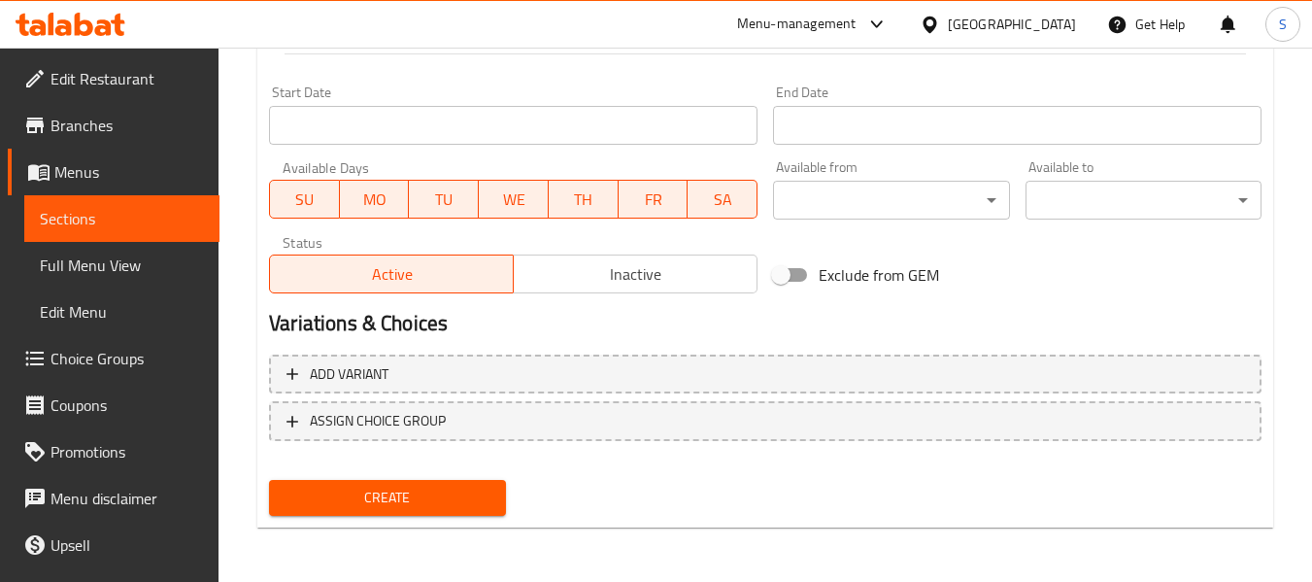
type input "155"
click at [375, 505] on span "Create" at bounding box center [386, 497] width 205 height 24
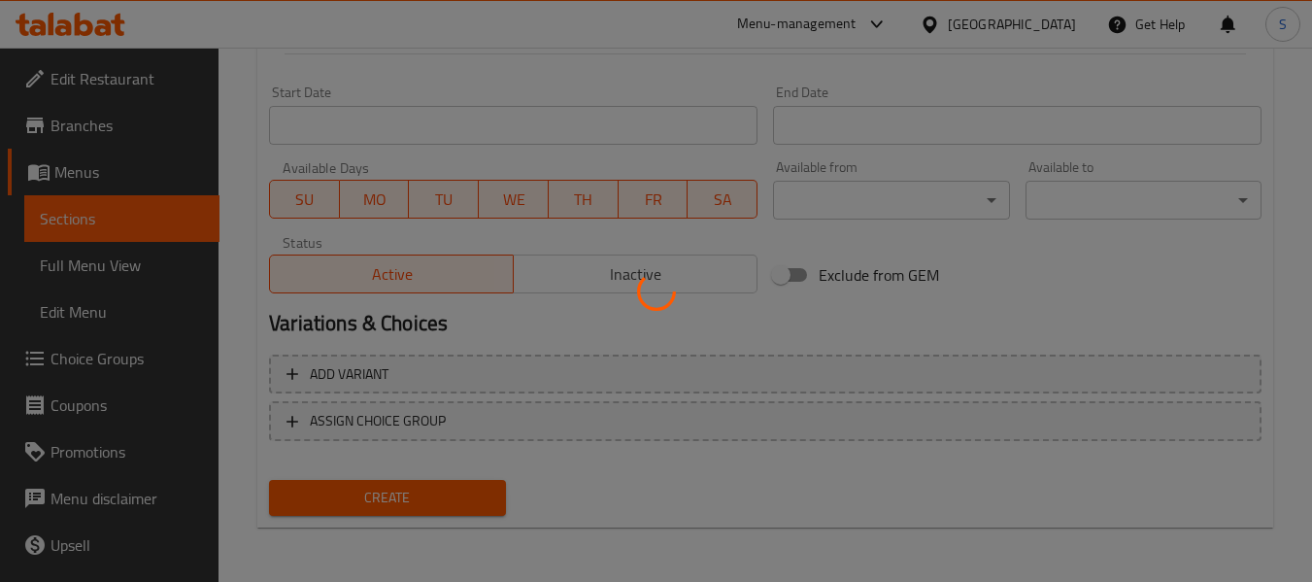
type input "0"
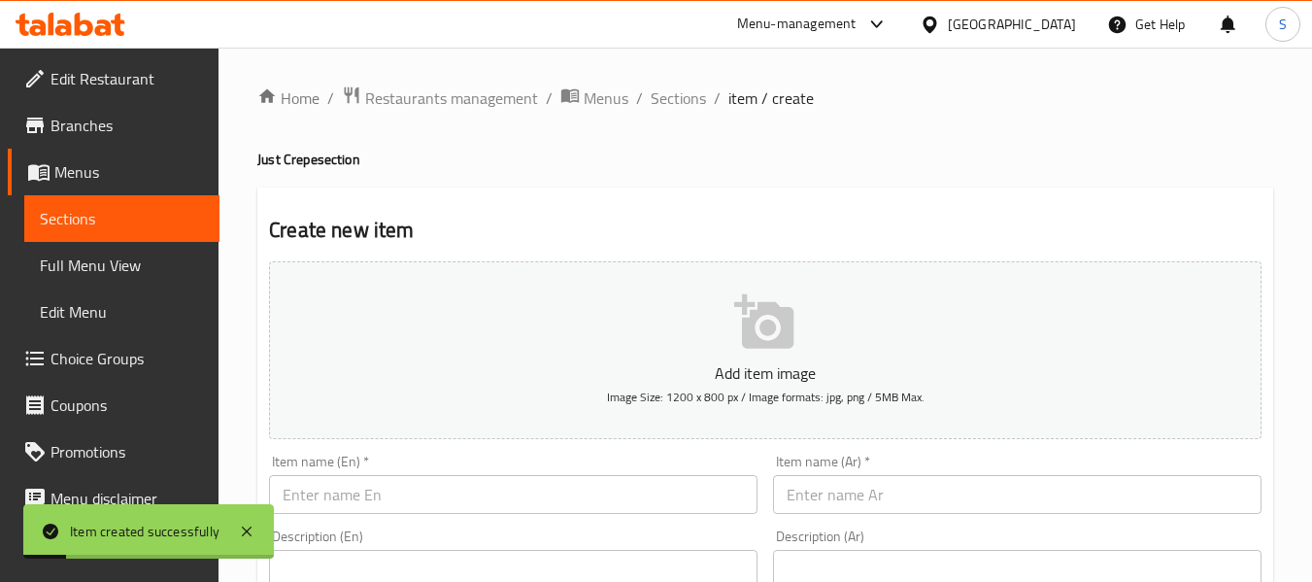
scroll to position [0, 0]
drag, startPoint x: 688, startPoint y: 99, endPoint x: 950, endPoint y: 40, distance: 267.8
click at [688, 99] on span "Sections" at bounding box center [678, 98] width 55 height 23
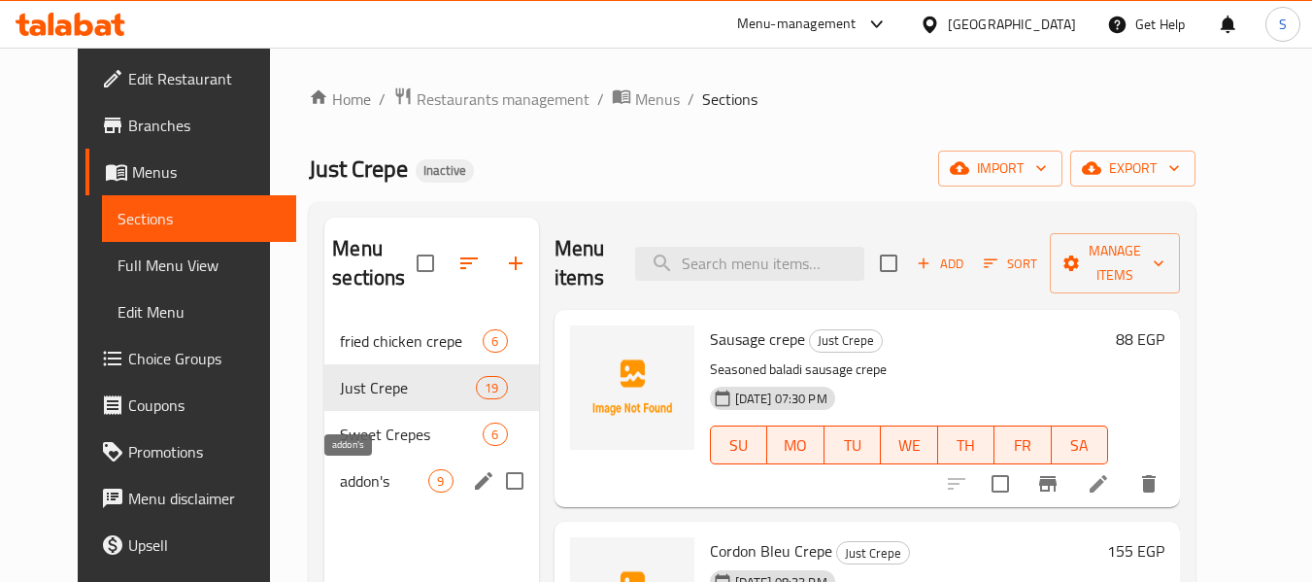
click at [377, 470] on span "addon's" at bounding box center [384, 480] width 88 height 23
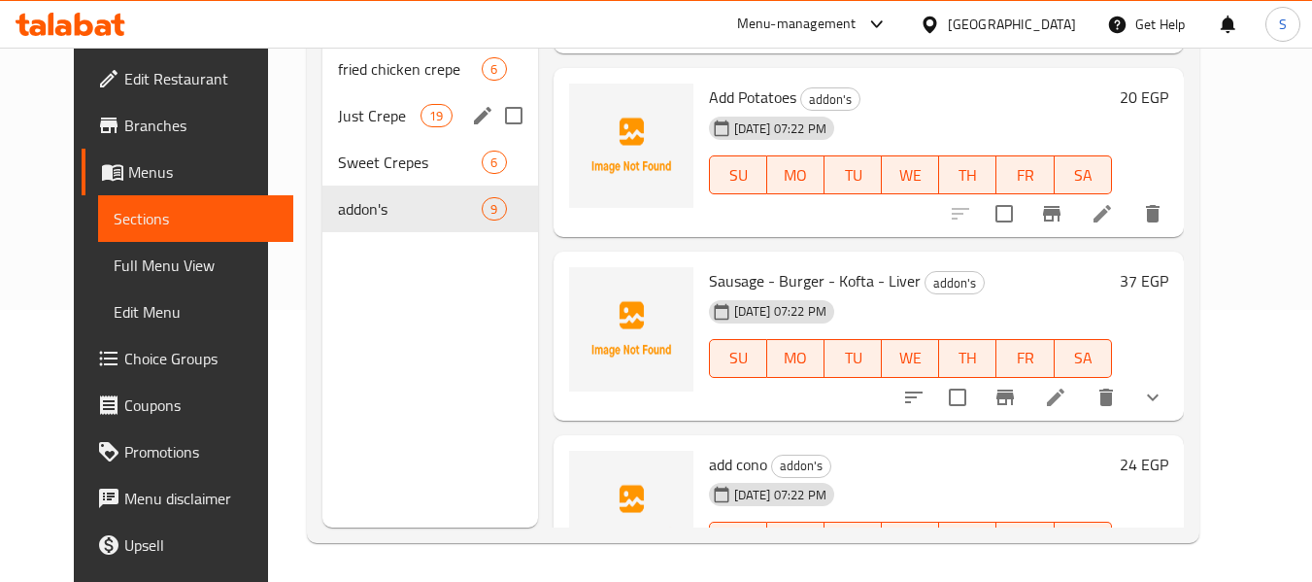
scroll to position [175, 0]
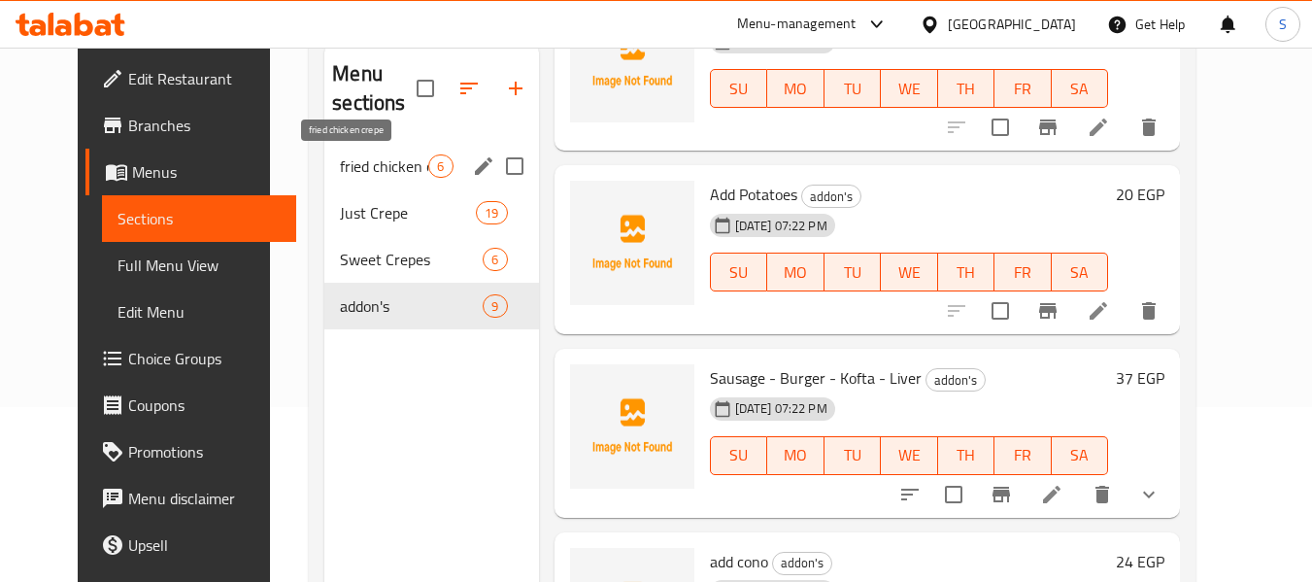
click at [367, 164] on span "fried chicken crepe" at bounding box center [384, 165] width 88 height 23
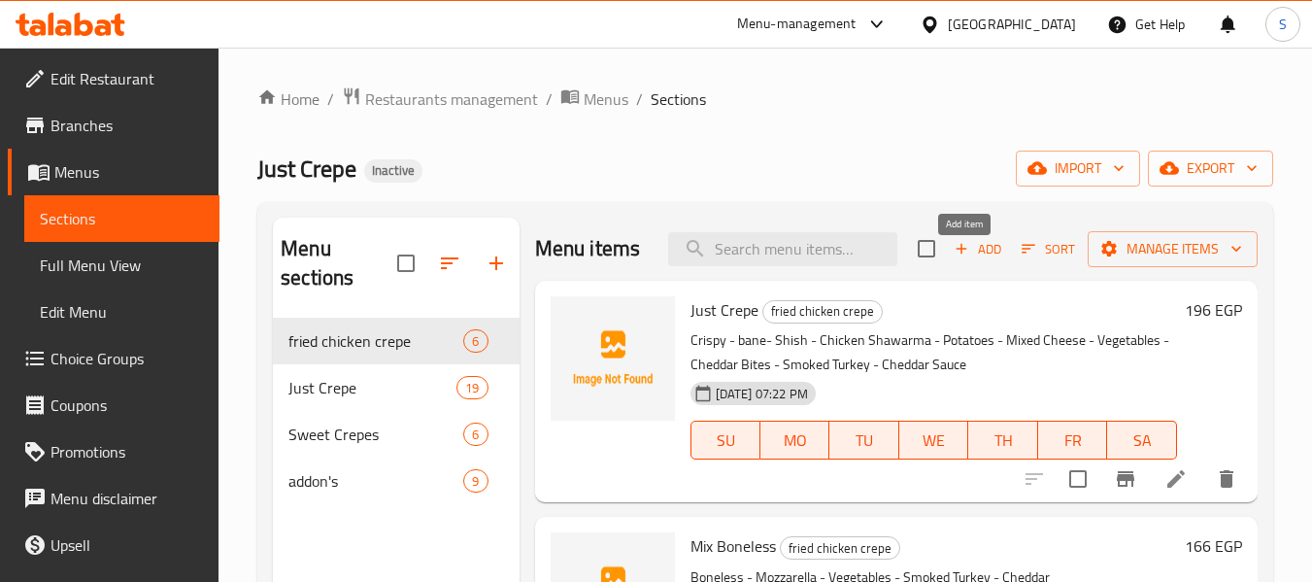
click at [968, 260] on span "Add" at bounding box center [978, 249] width 52 height 22
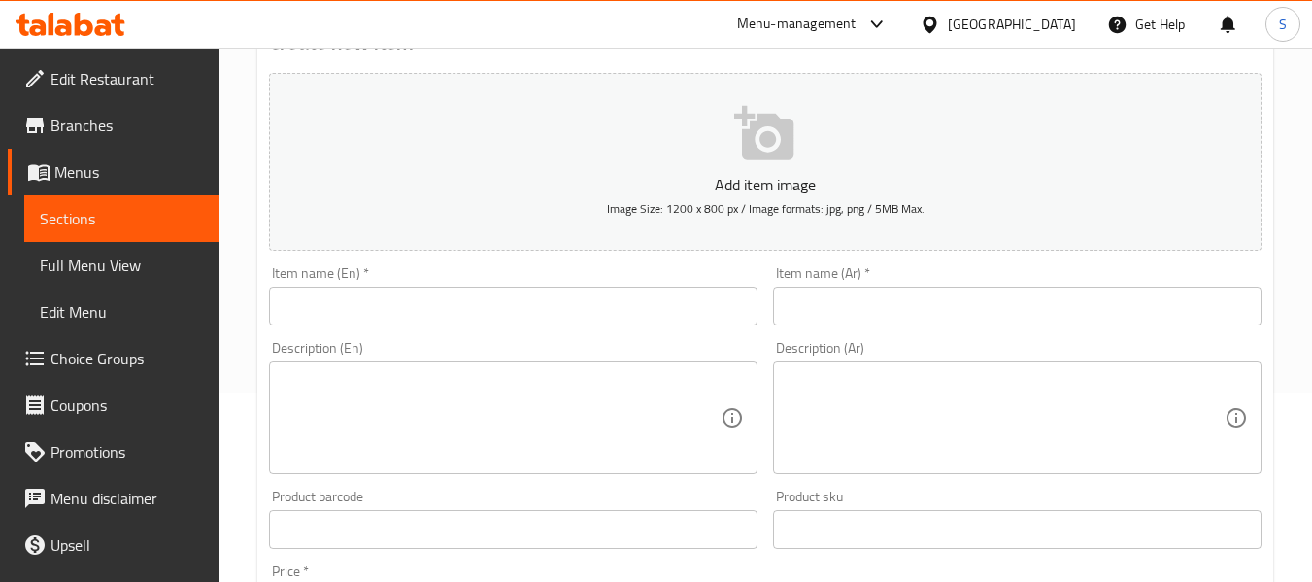
scroll to position [194, 0]
click at [884, 300] on input "text" at bounding box center [1017, 301] width 488 height 39
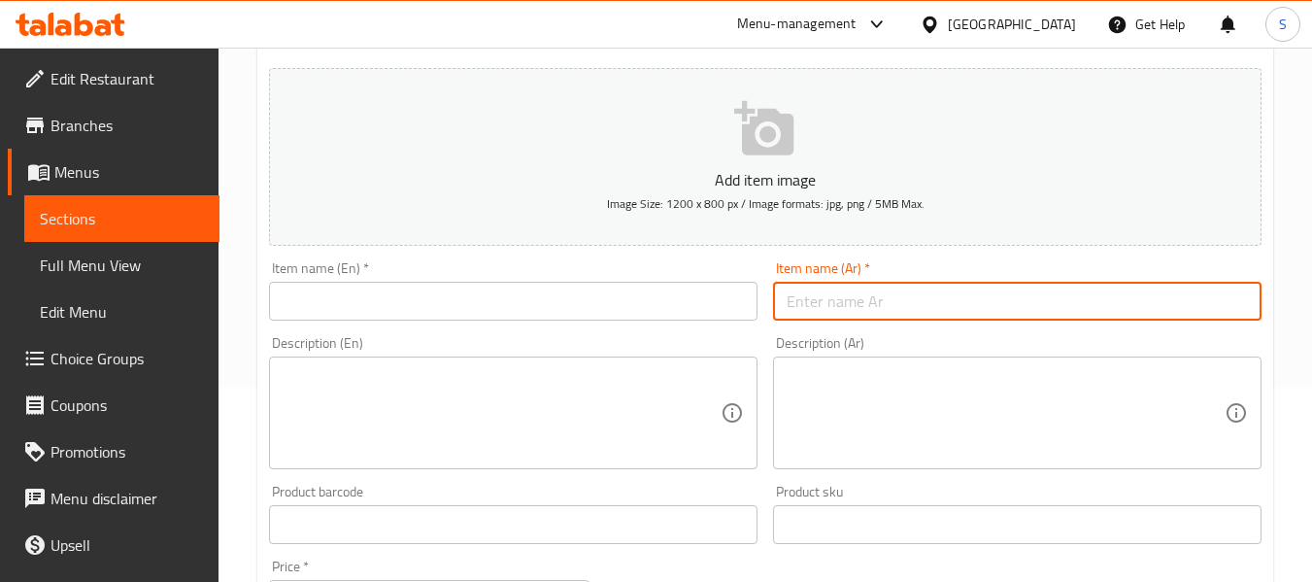
paste input "[GEOGRAPHIC_DATA]"
type input "[GEOGRAPHIC_DATA]"
click at [774, 306] on input "[GEOGRAPHIC_DATA]" at bounding box center [1017, 301] width 488 height 39
click at [776, 307] on input "[GEOGRAPHIC_DATA]" at bounding box center [1017, 301] width 488 height 39
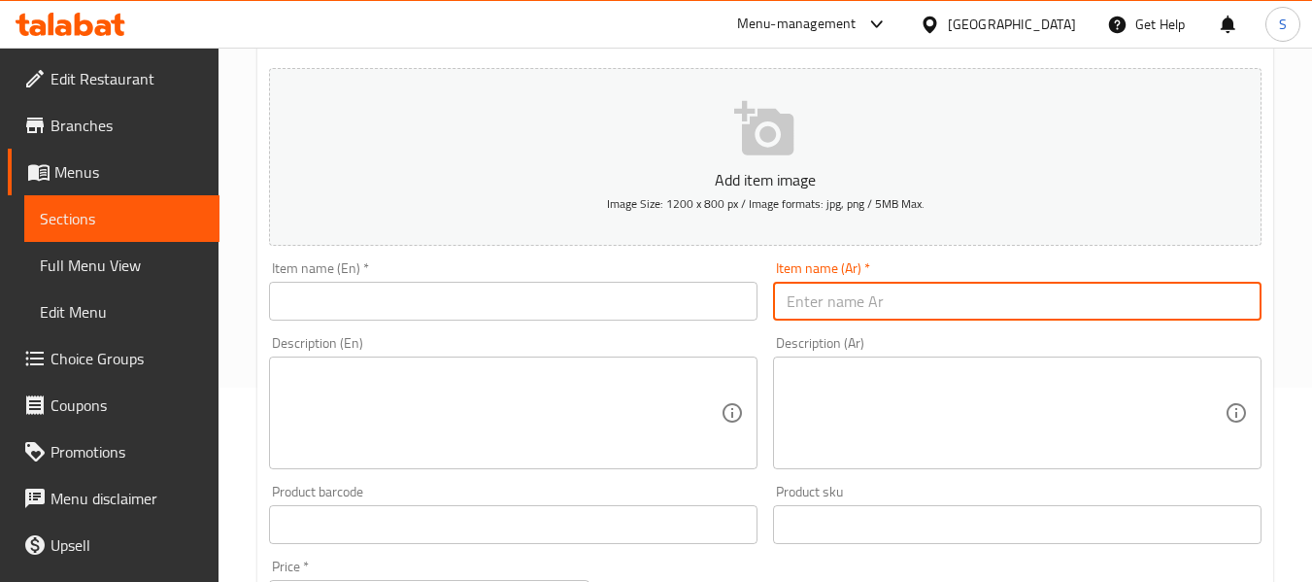
click at [620, 318] on input "text" at bounding box center [513, 301] width 488 height 39
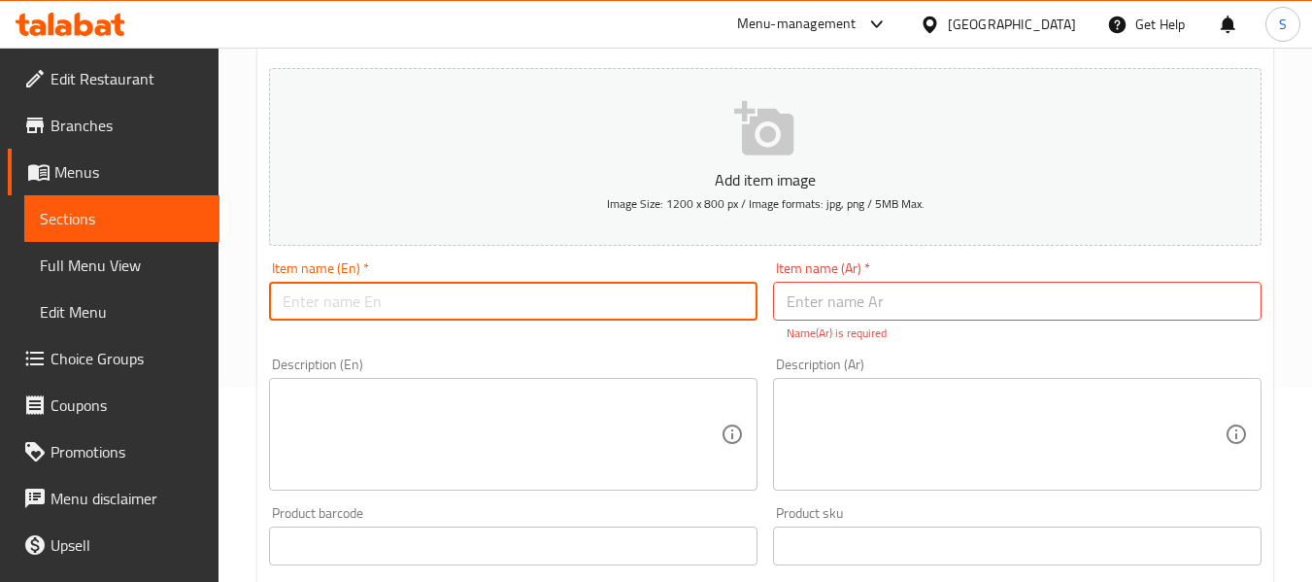
paste input "[GEOGRAPHIC_DATA]"
type input "[GEOGRAPHIC_DATA]"
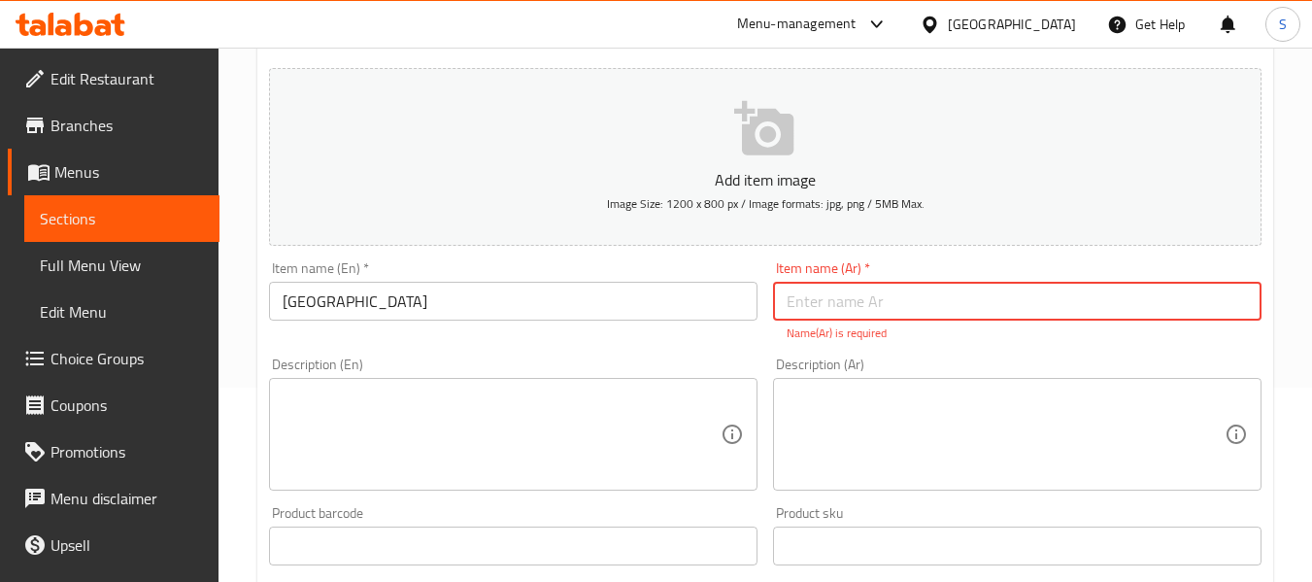
drag, startPoint x: 895, startPoint y: 317, endPoint x: 1058, endPoint y: 327, distance: 163.5
click at [895, 317] on input "text" at bounding box center [1017, 301] width 488 height 39
type input "[PERSON_NAME]"
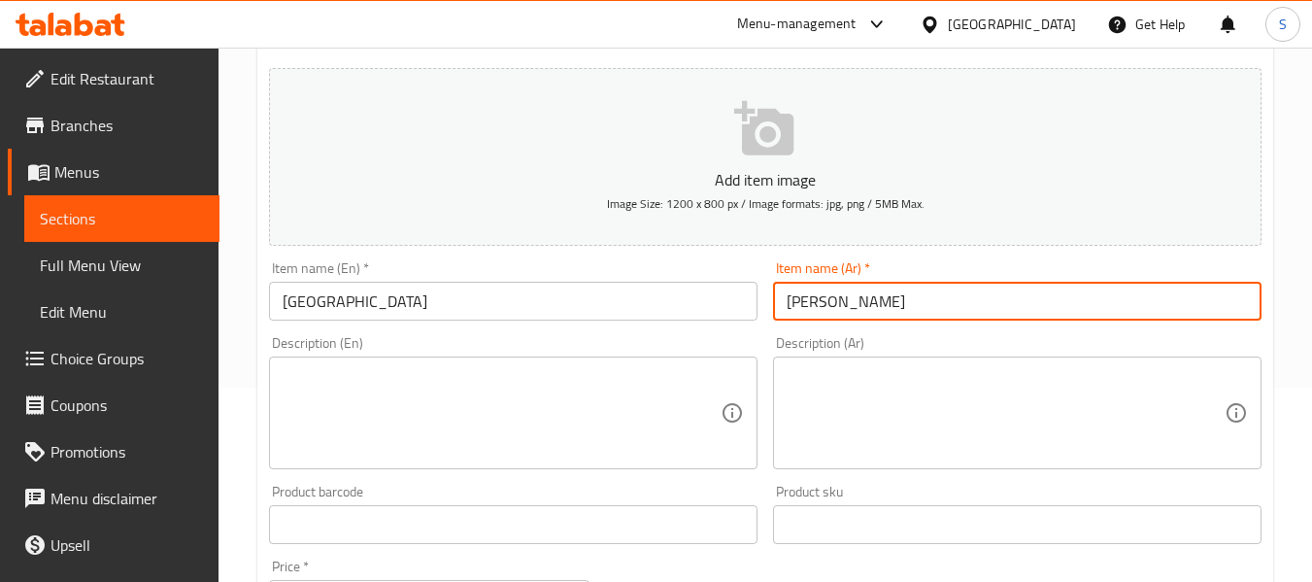
click at [1014, 408] on textarea at bounding box center [1005, 413] width 438 height 92
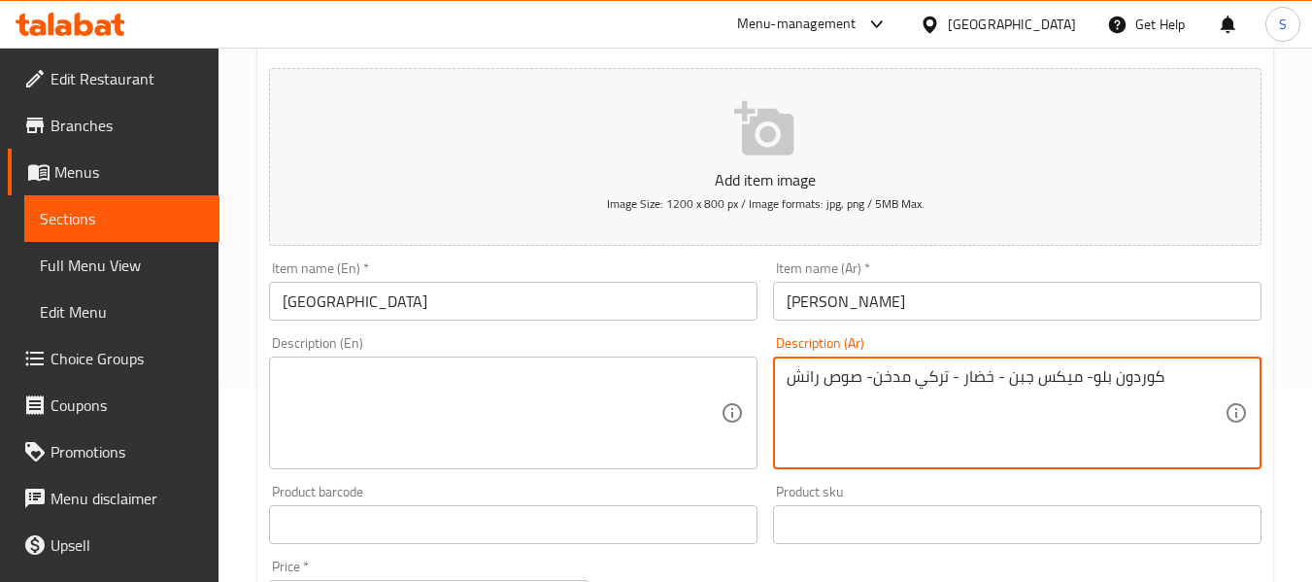
type textarea "كوردون بلو- ميكس جبن - خضار - تركي مدخن- صوص رانش"
drag, startPoint x: 405, startPoint y: 430, endPoint x: 417, endPoint y: 430, distance: 11.7
click at [405, 430] on textarea at bounding box center [502, 413] width 438 height 92
drag, startPoint x: 1086, startPoint y: 384, endPoint x: 1189, endPoint y: 366, distance: 104.6
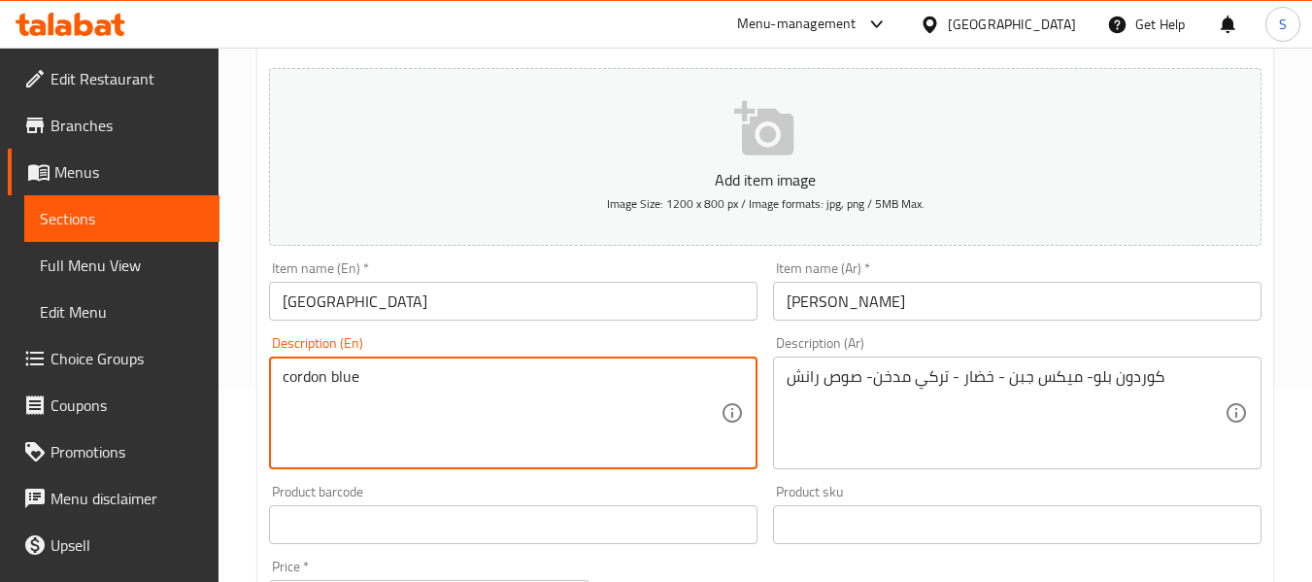
click at [465, 383] on textarea "cordon blue" at bounding box center [502, 413] width 438 height 92
paste textarea "Cordon Bleu"
type textarea "Cordon Bleu- mixed cheese- vegetables- smoked turkey - ranch sauce"
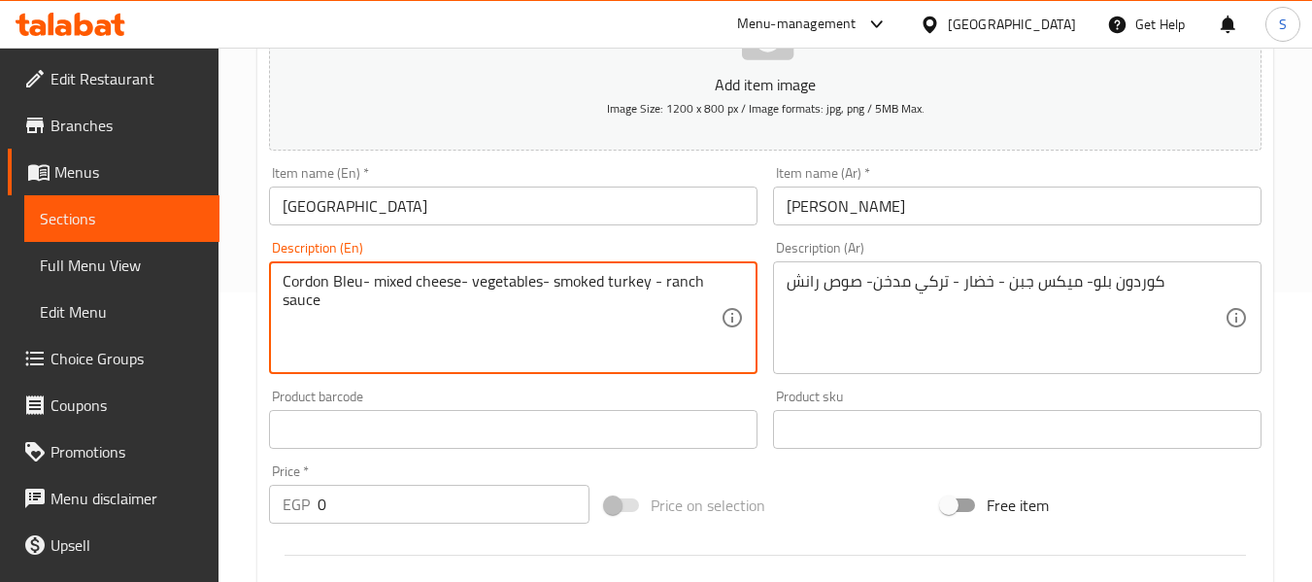
scroll to position [485, 0]
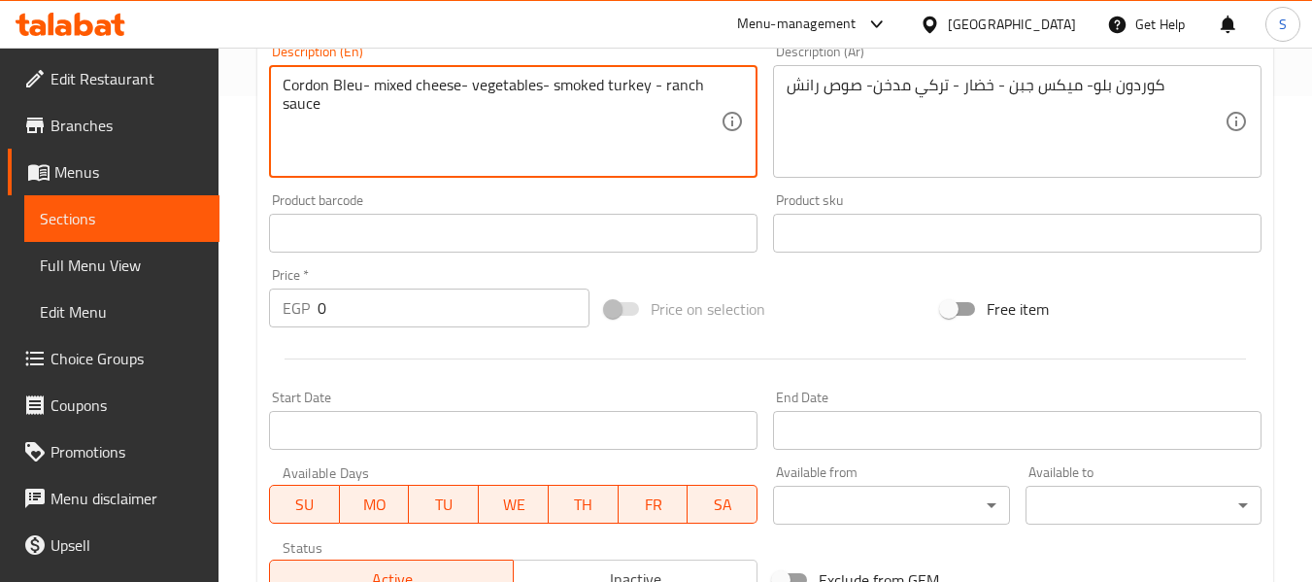
click at [371, 315] on input "0" at bounding box center [453, 307] width 272 height 39
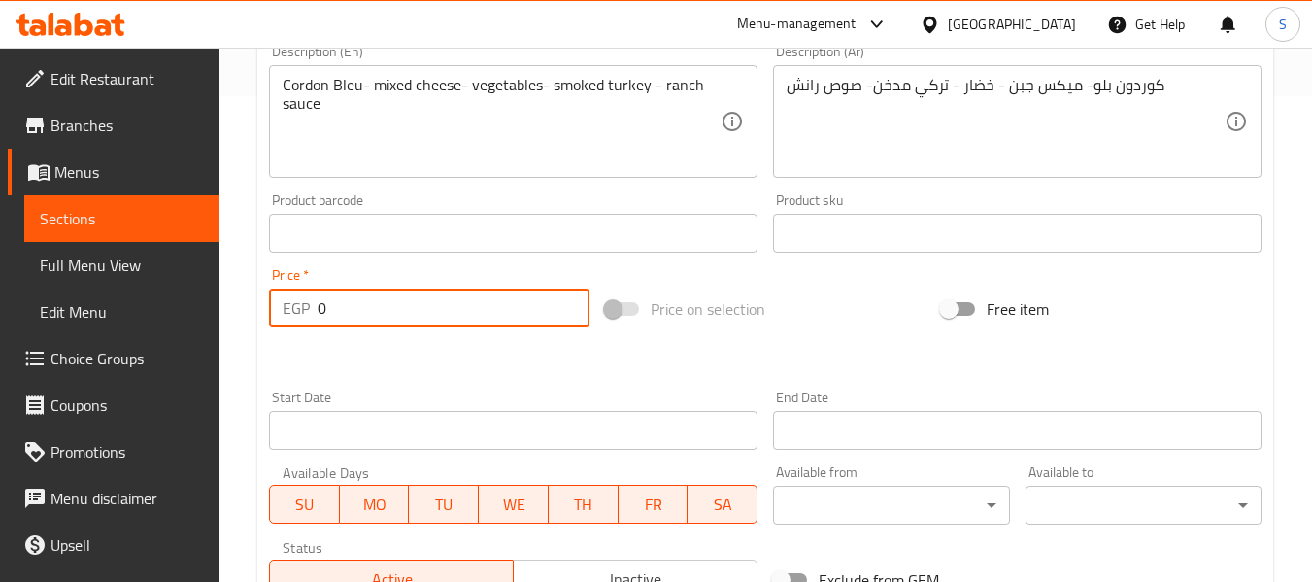
click at [371, 315] on input "0" at bounding box center [453, 307] width 272 height 39
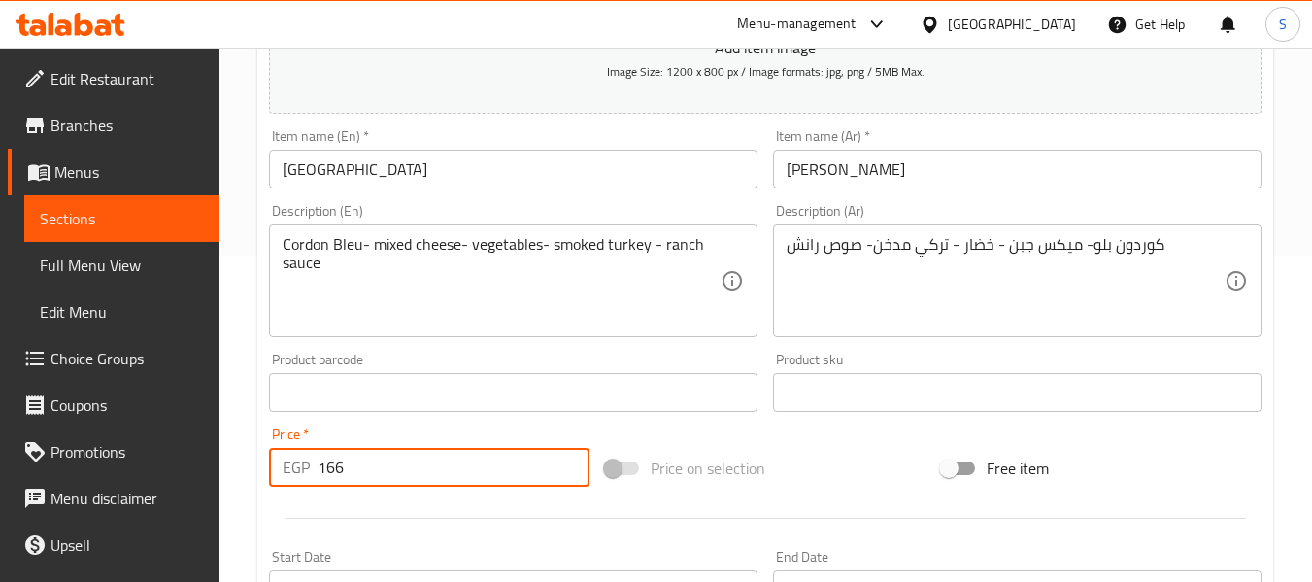
scroll to position [291, 0]
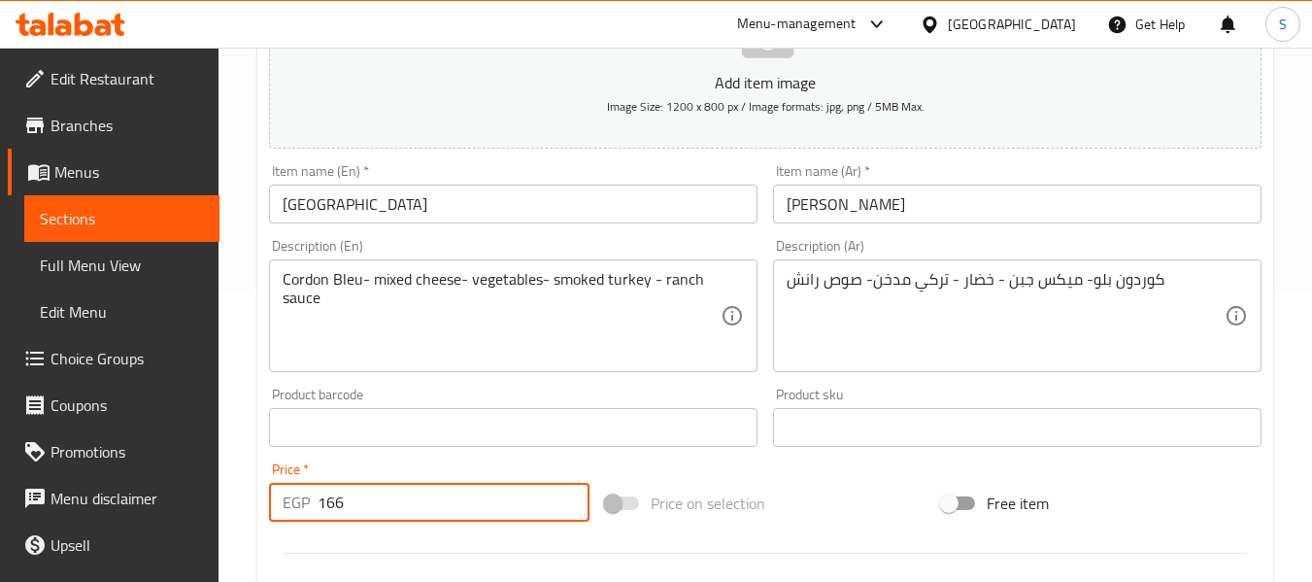
type input "166"
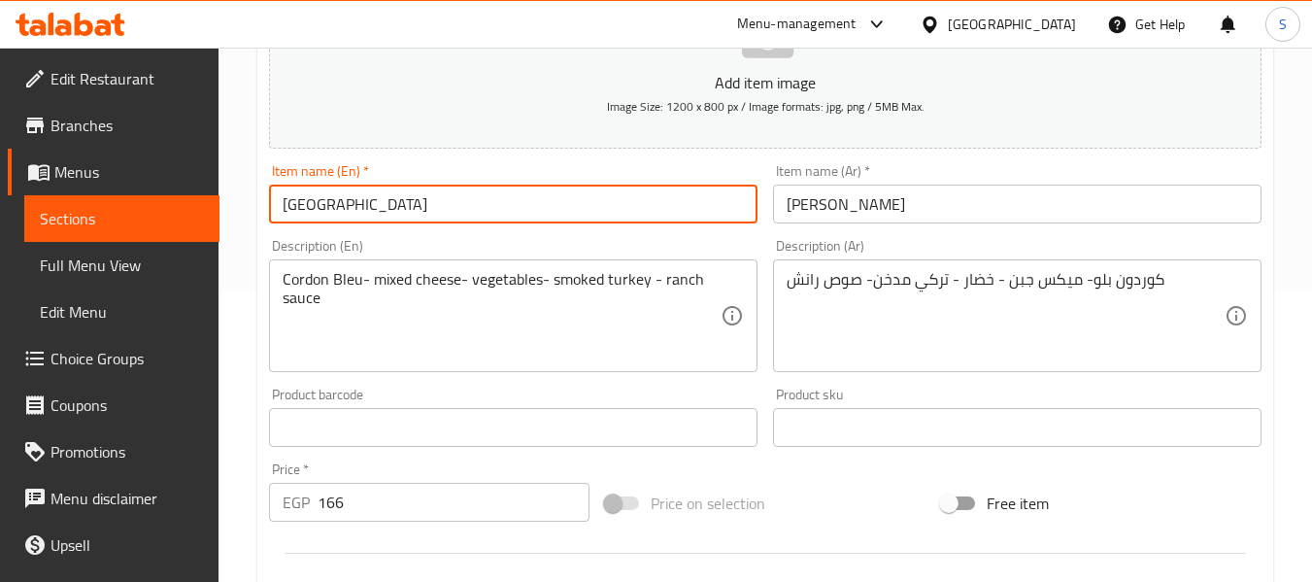
click at [472, 206] on input "[GEOGRAPHIC_DATA]" at bounding box center [513, 203] width 488 height 39
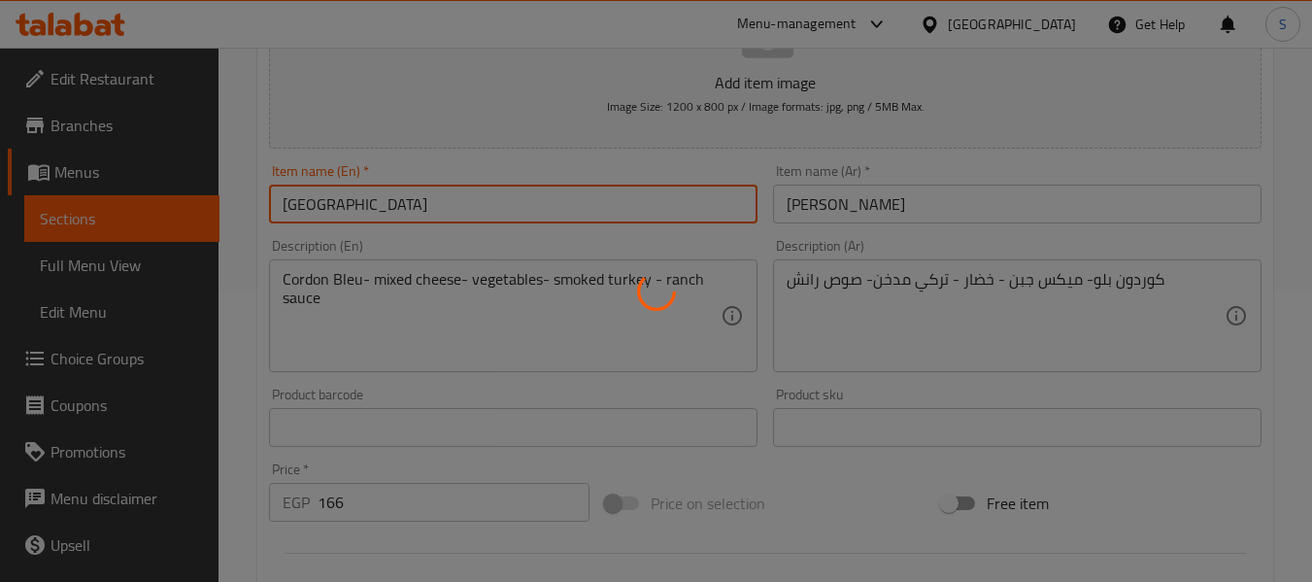
type input "0"
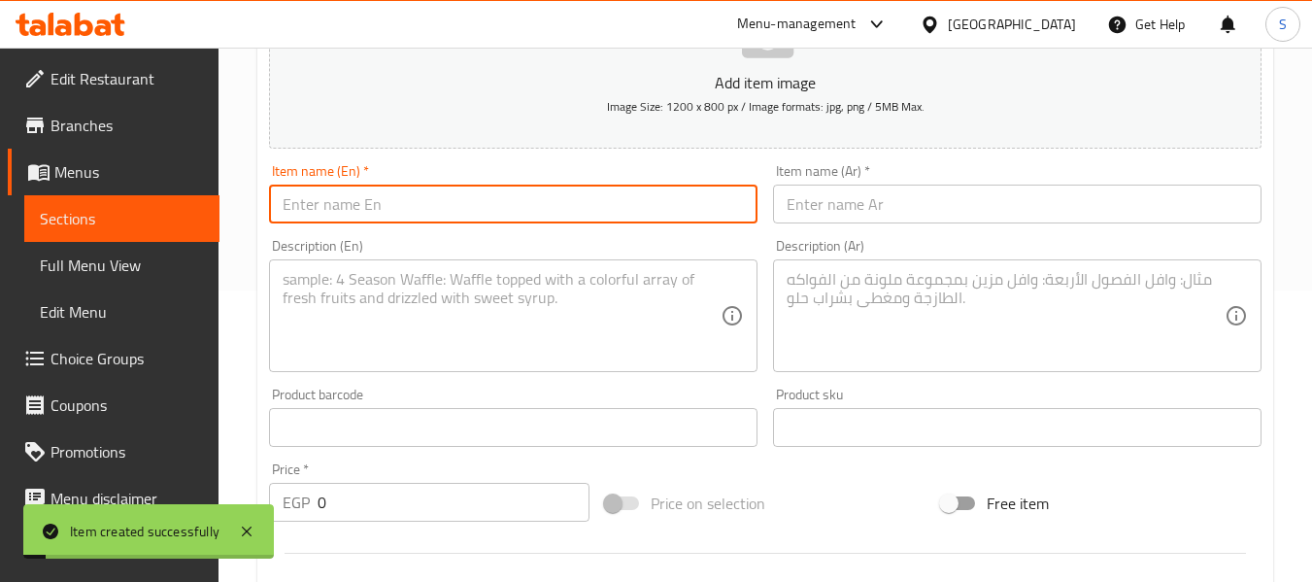
scroll to position [0, 0]
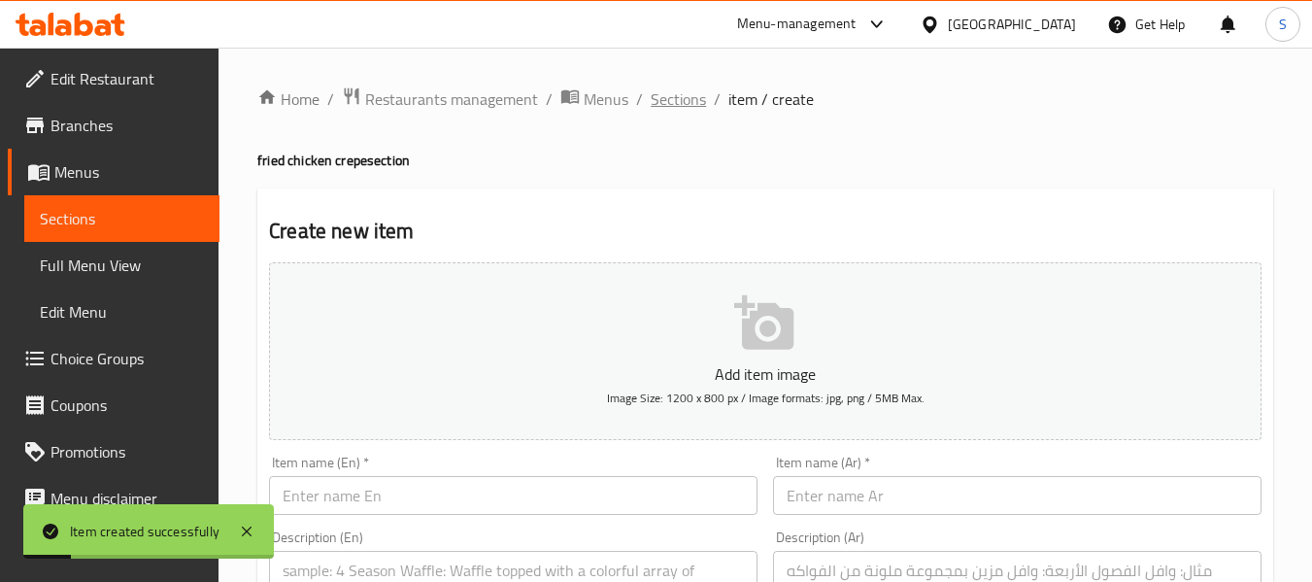
click at [679, 111] on span "Sections" at bounding box center [678, 98] width 55 height 23
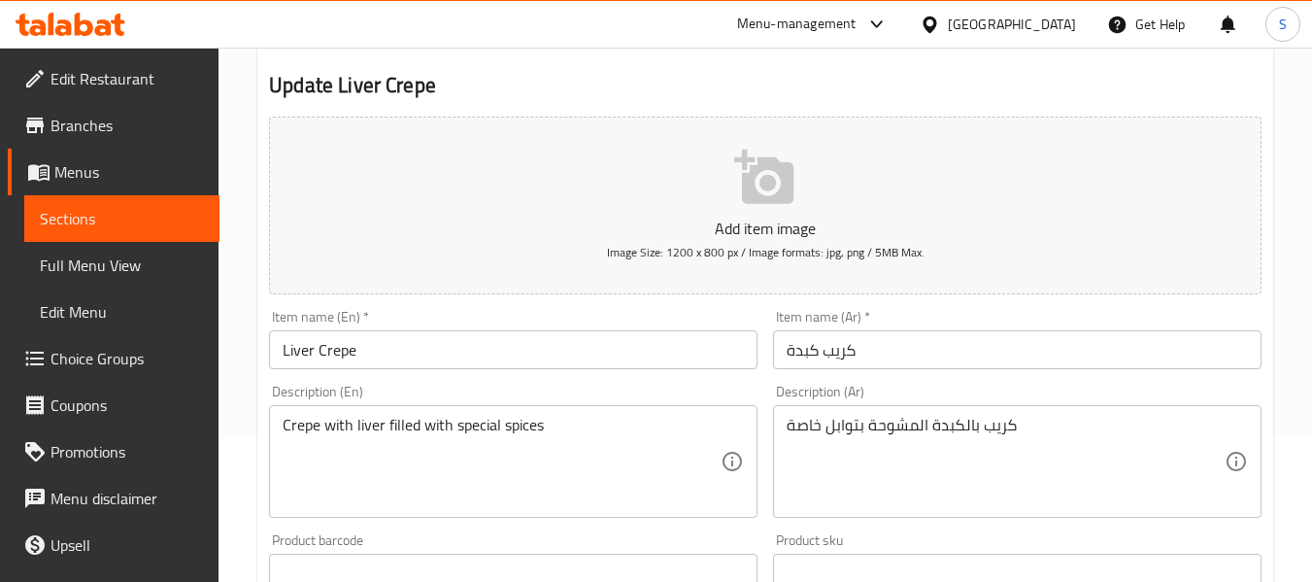
scroll to position [194, 0]
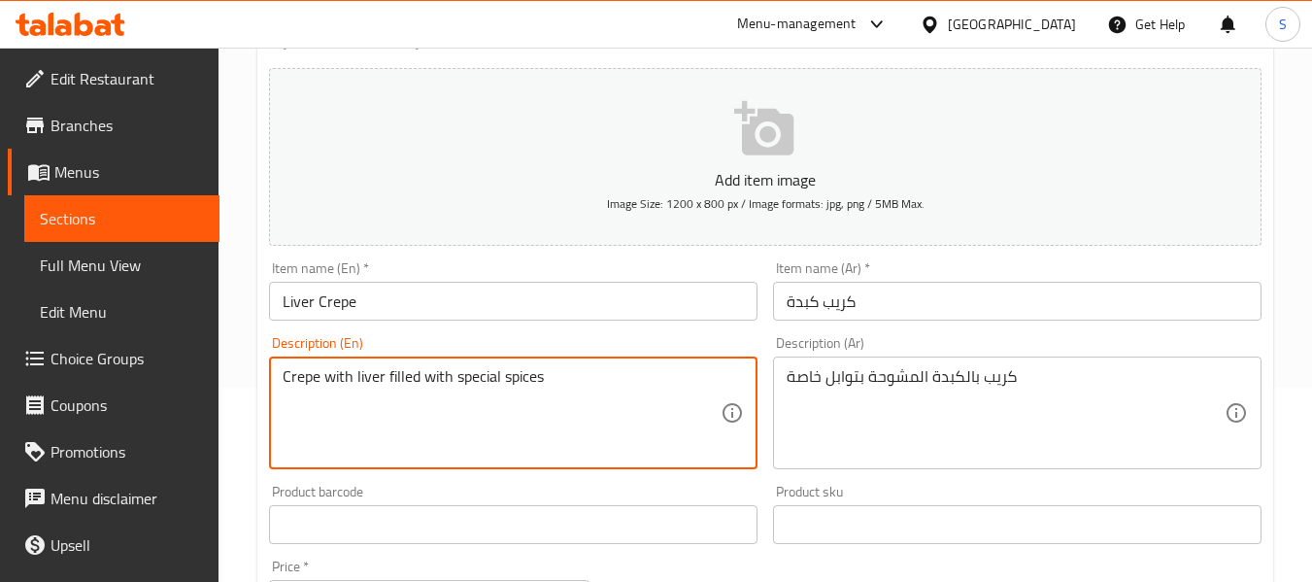
click at [396, 372] on textarea "Crepe with liver filled with special spices" at bounding box center [502, 413] width 438 height 92
type textarea "Crepe with liver tossed with special spices"
click at [677, 306] on input "Liver Crepe" at bounding box center [513, 301] width 488 height 39
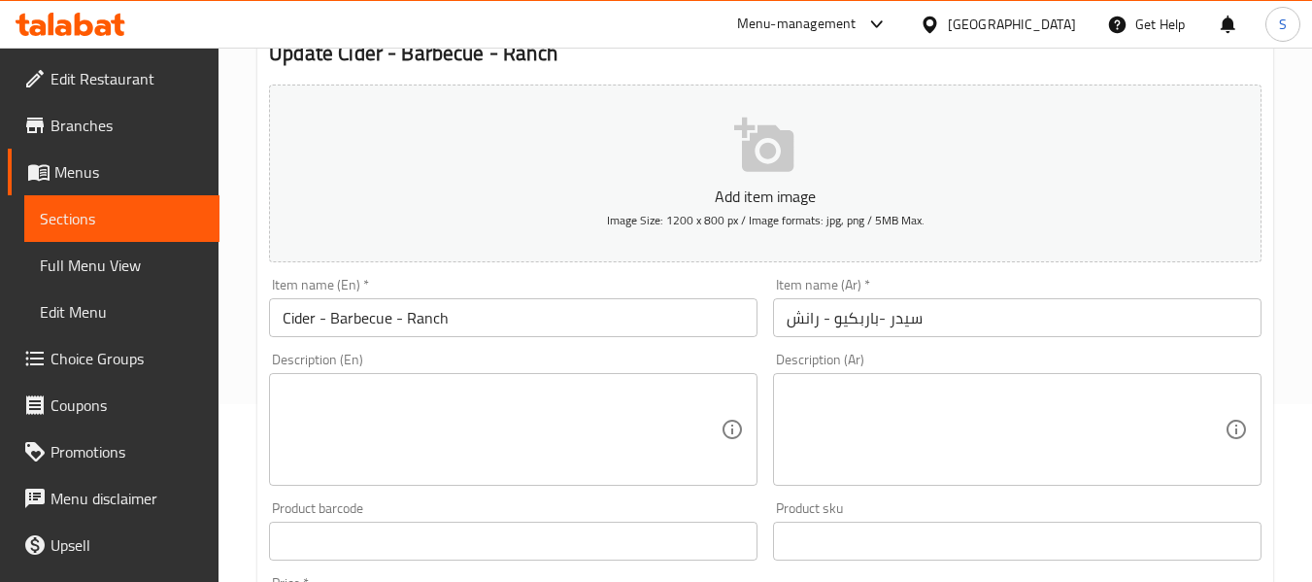
scroll to position [194, 0]
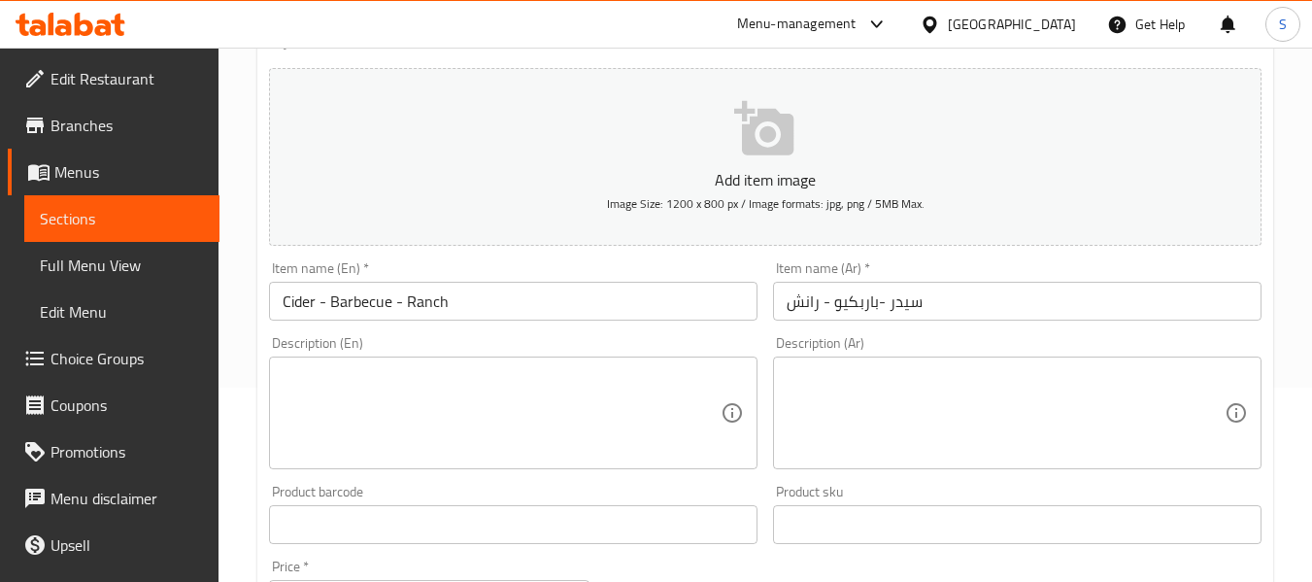
click at [905, 304] on input "سيدر -باربكيو - رانش" at bounding box center [1017, 301] width 488 height 39
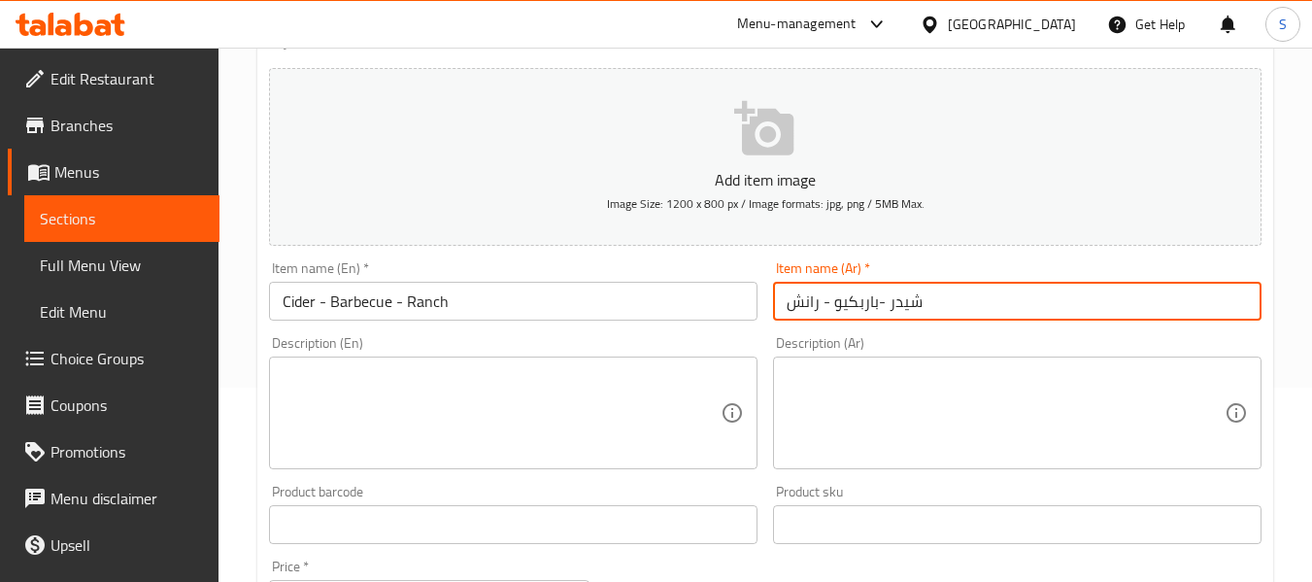
click at [910, 294] on input "شيدر -باربكيو - رانش" at bounding box center [1017, 301] width 488 height 39
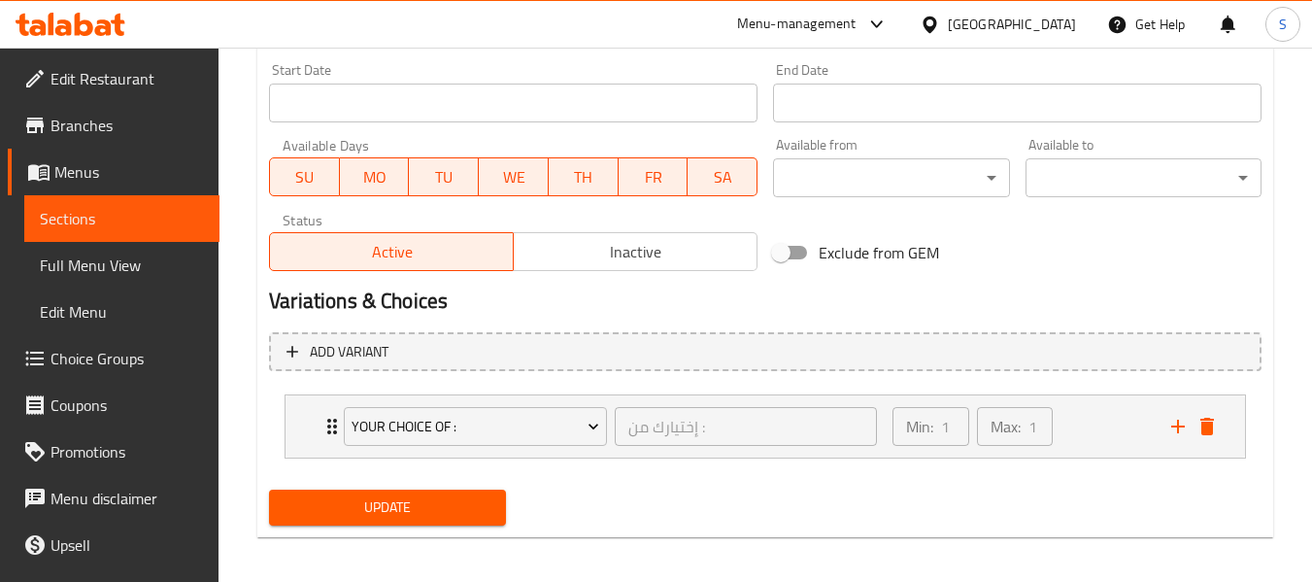
scroll to position [822, 0]
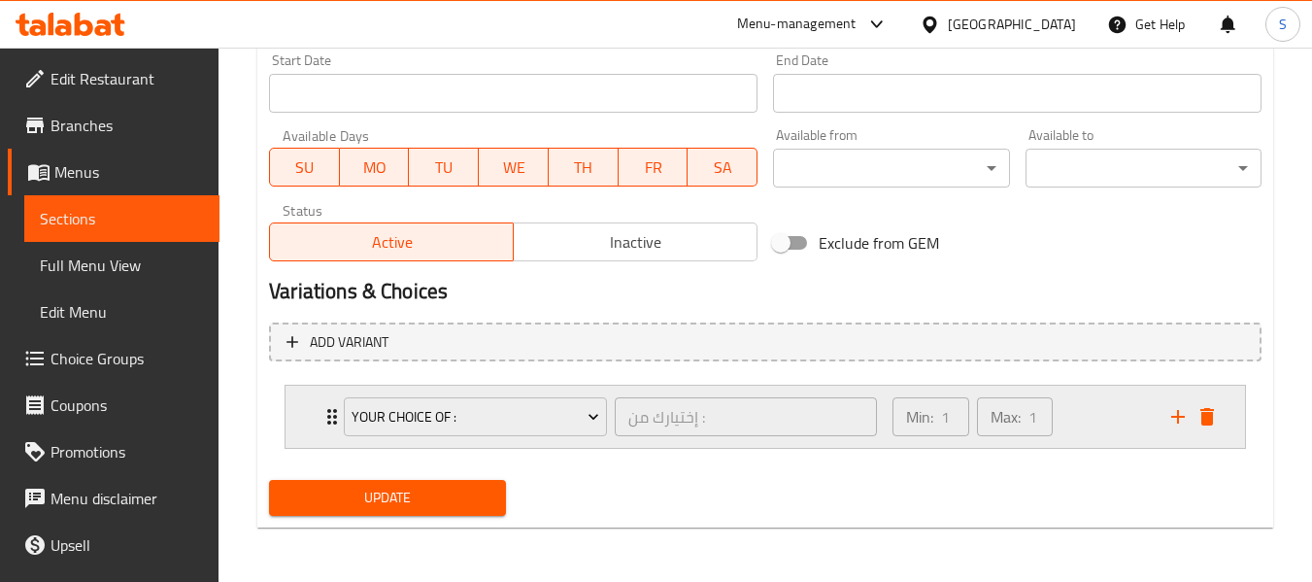
click at [768, 439] on div "إختيارك من : ​" at bounding box center [746, 416] width 271 height 47
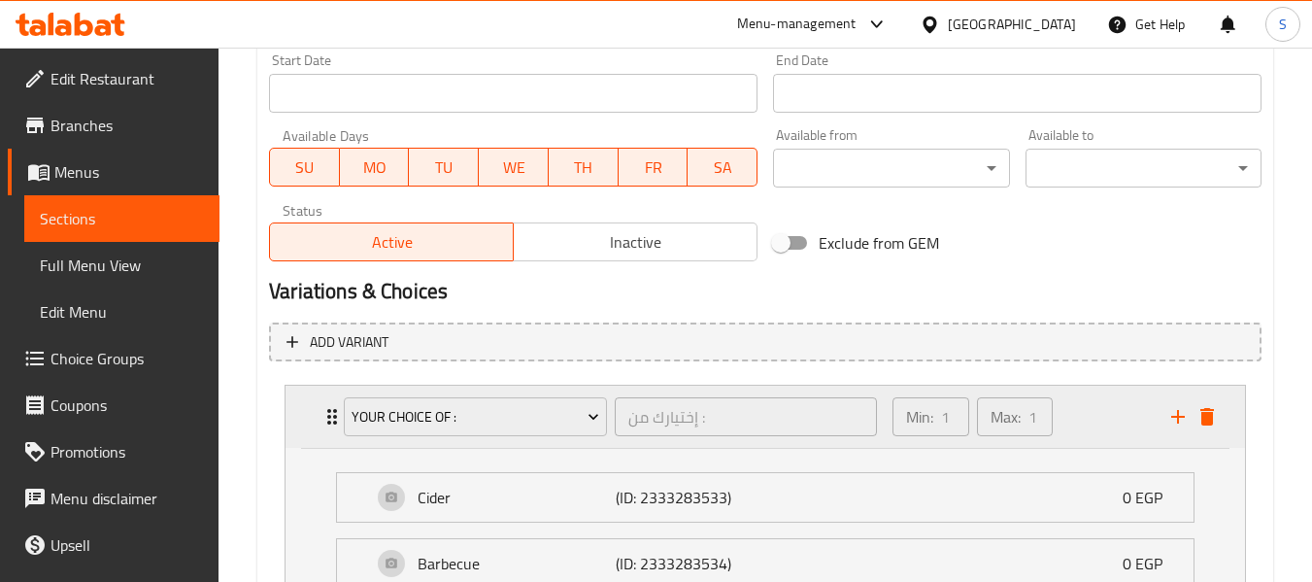
scroll to position [1017, 0]
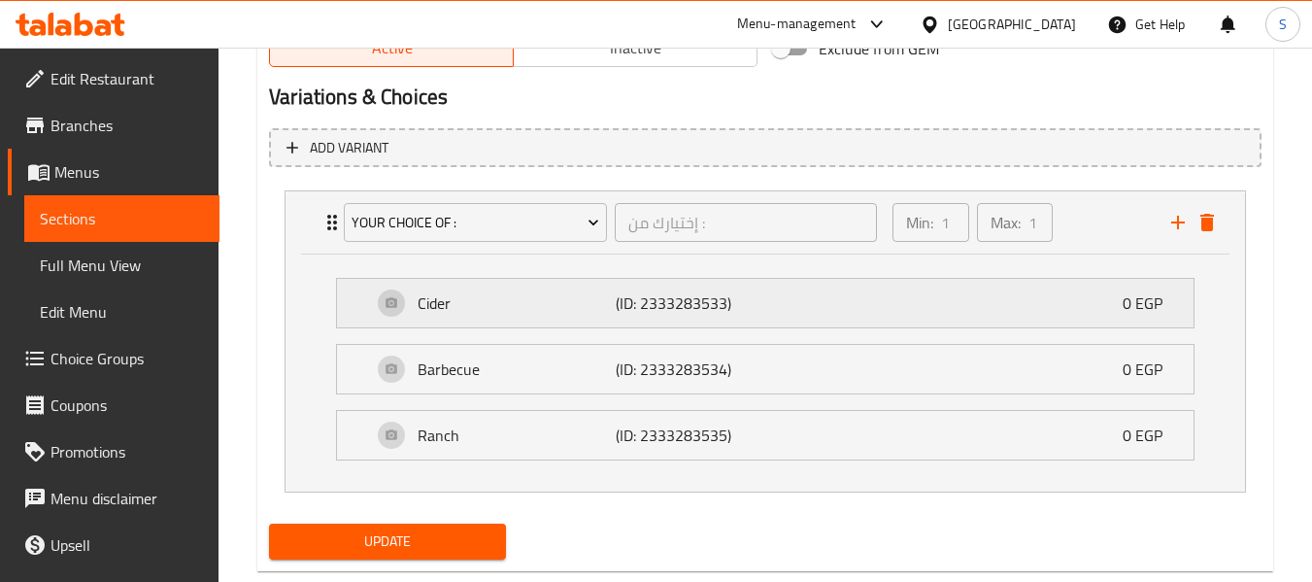
click at [752, 305] on div "Cider (ID: 2333283533) 0 EGP" at bounding box center [771, 303] width 798 height 49
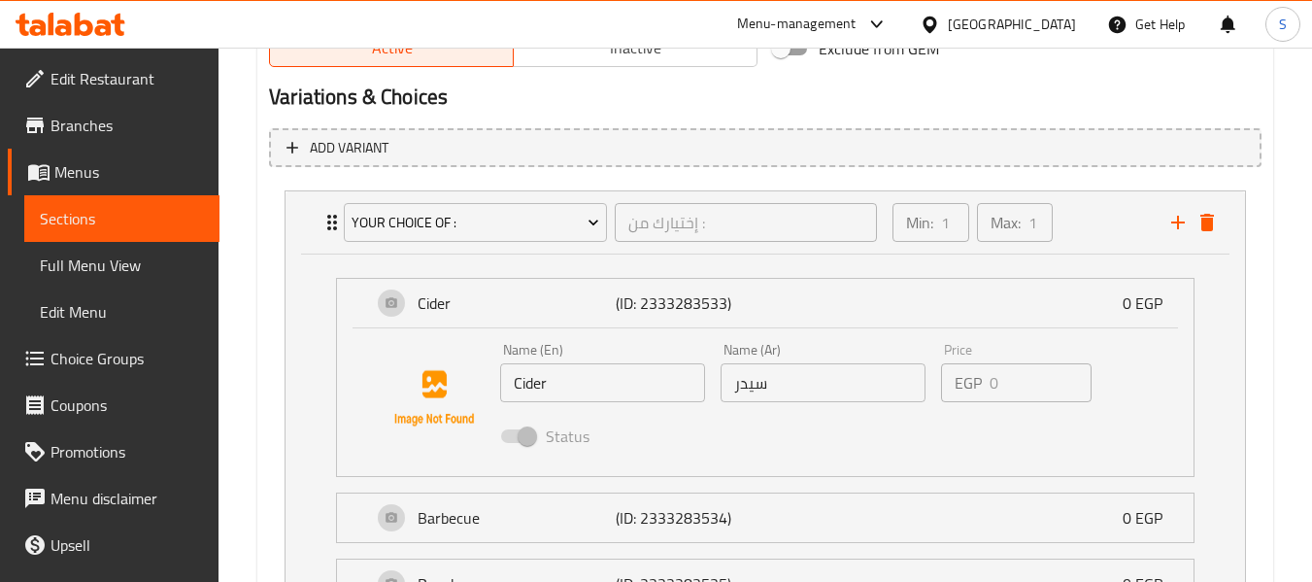
type input "شيدر -باربكيو - رانش"
click at [836, 398] on input "سيدر" at bounding box center [822, 382] width 205 height 39
click at [745, 388] on input "سيدر" at bounding box center [822, 382] width 205 height 39
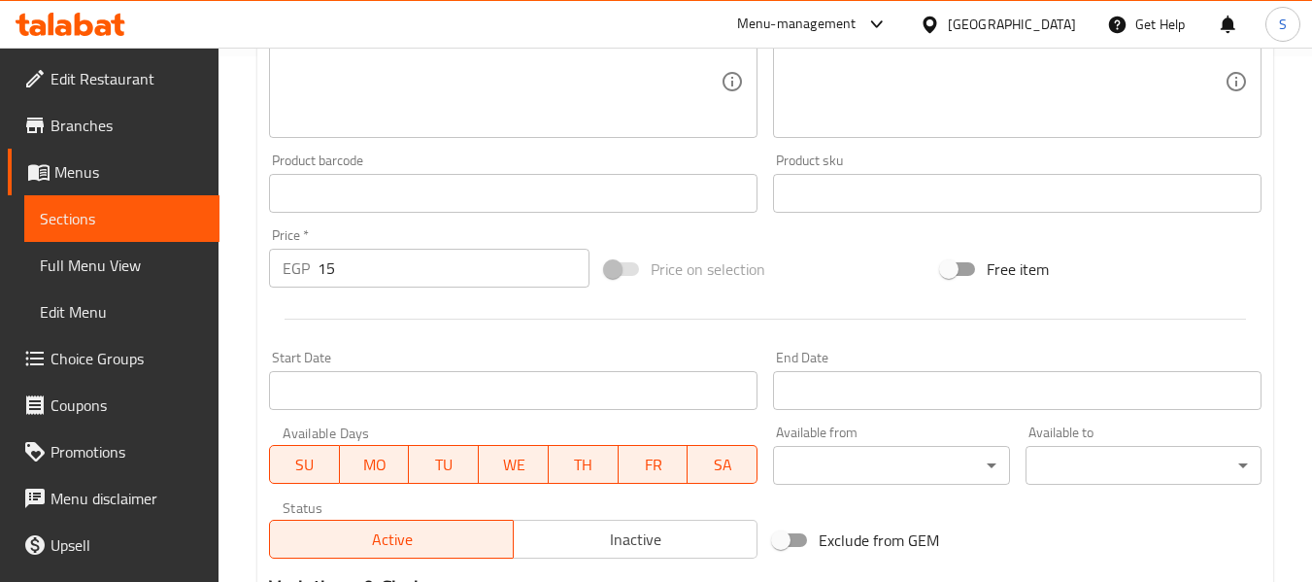
scroll to position [337, 0]
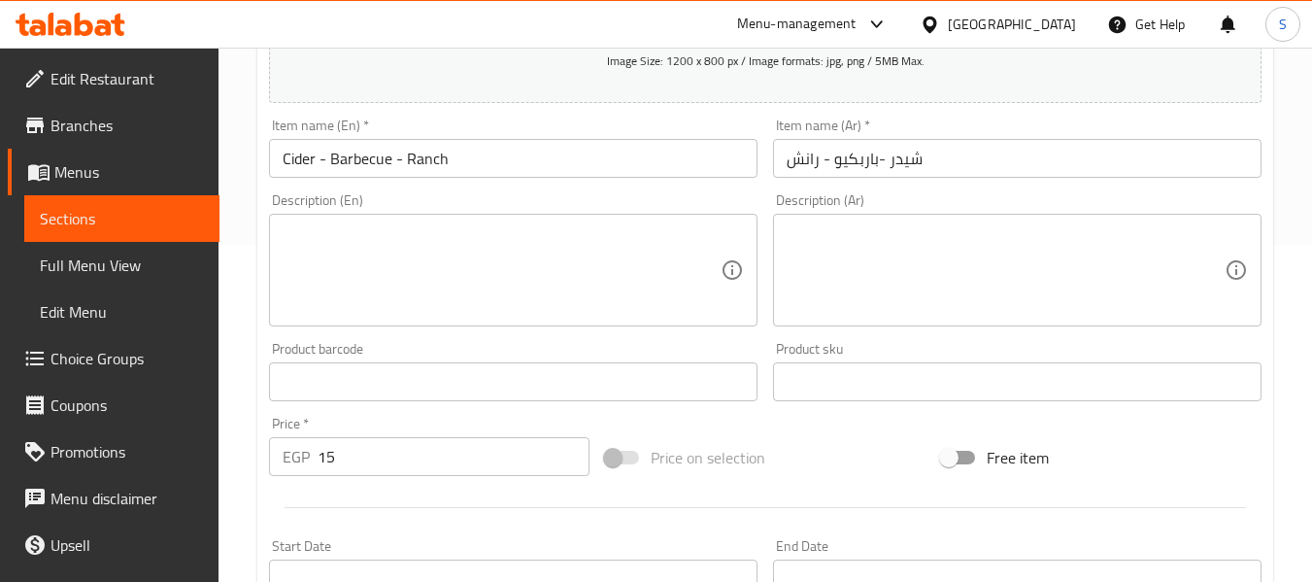
click at [297, 159] on input "Cider - Barbecue - Ranch" at bounding box center [513, 158] width 488 height 39
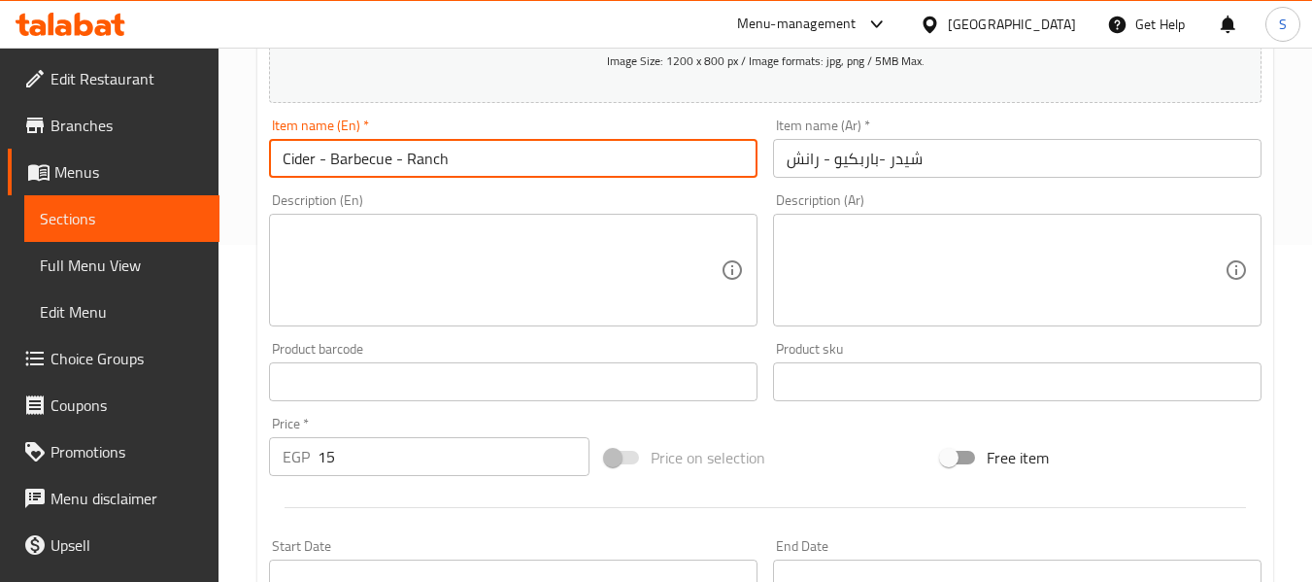
click at [297, 159] on input "Cider - Barbecue - Ranch" at bounding box center [513, 158] width 488 height 39
type input "cheddar - Barbecue - Ranch"
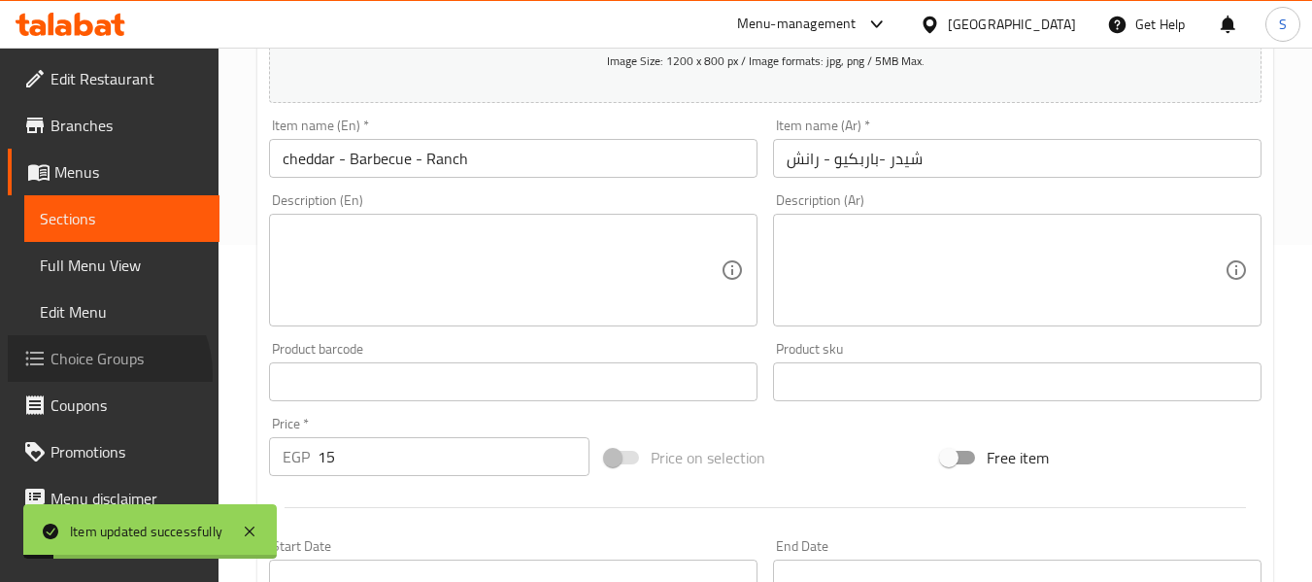
click at [96, 374] on link "Choice Groups" at bounding box center [114, 358] width 212 height 47
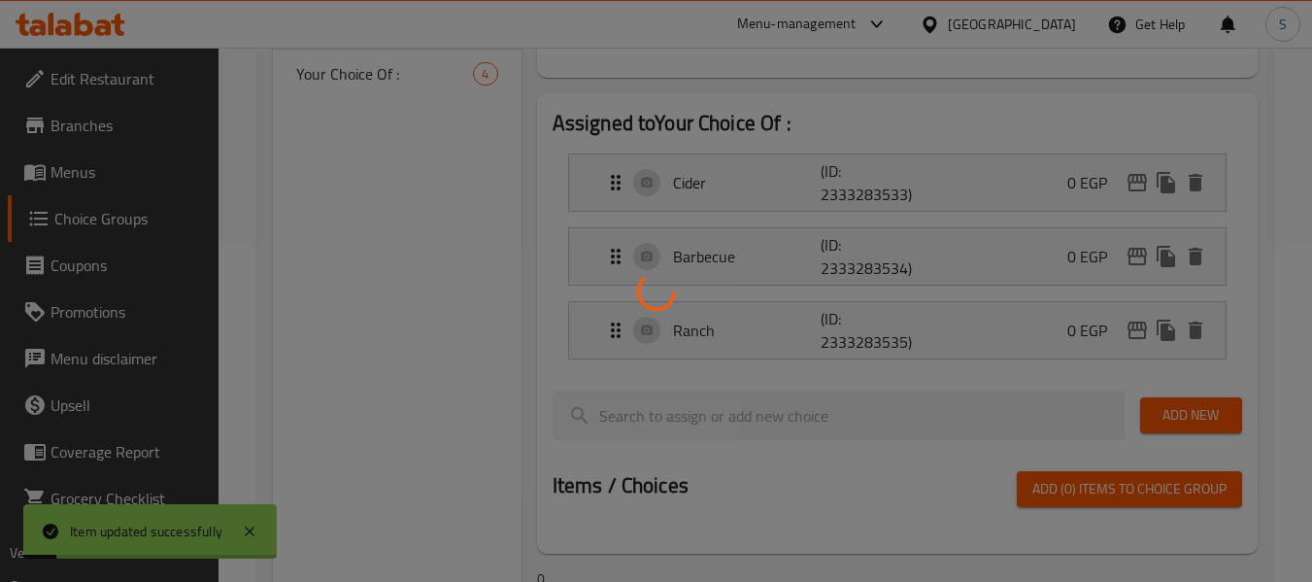
scroll to position [275, 0]
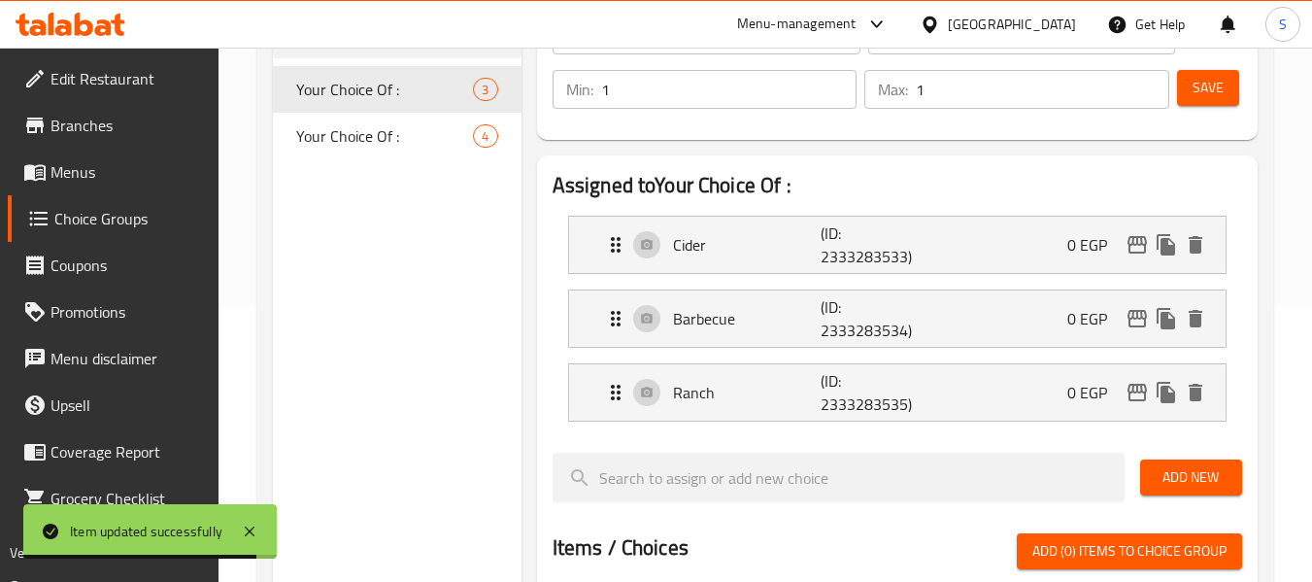
click at [837, 243] on p "(ID: 2333283533)" at bounding box center [869, 244] width 99 height 47
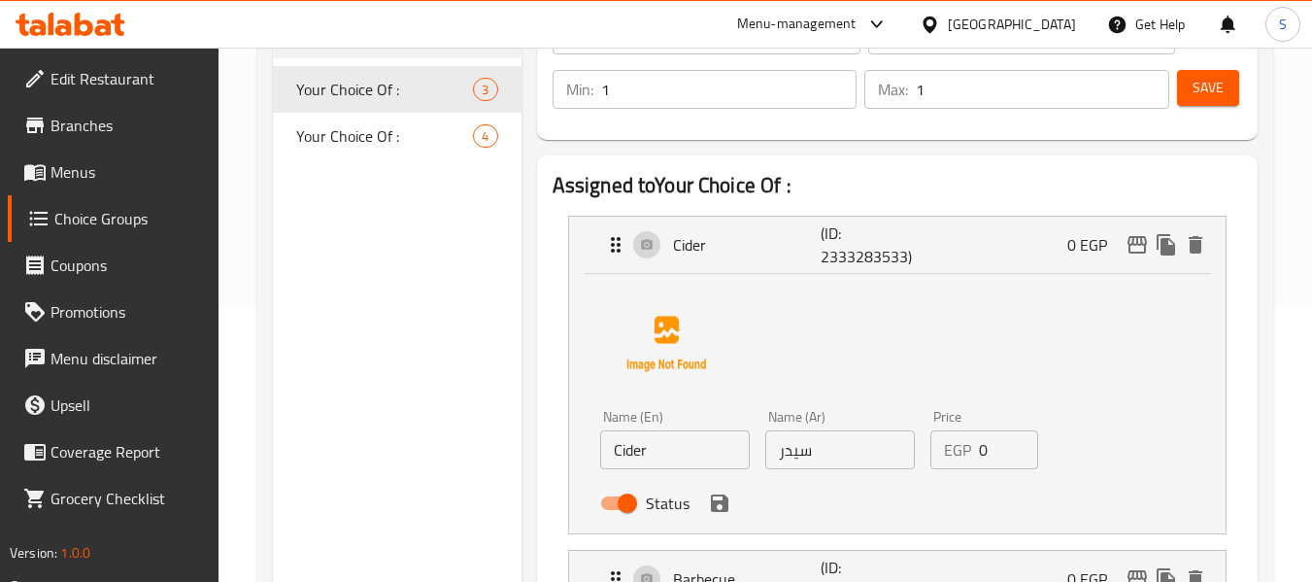
click at [809, 462] on input "سيدر" at bounding box center [840, 449] width 150 height 39
click at [785, 454] on input "سيدر" at bounding box center [840, 449] width 150 height 39
paste input "text"
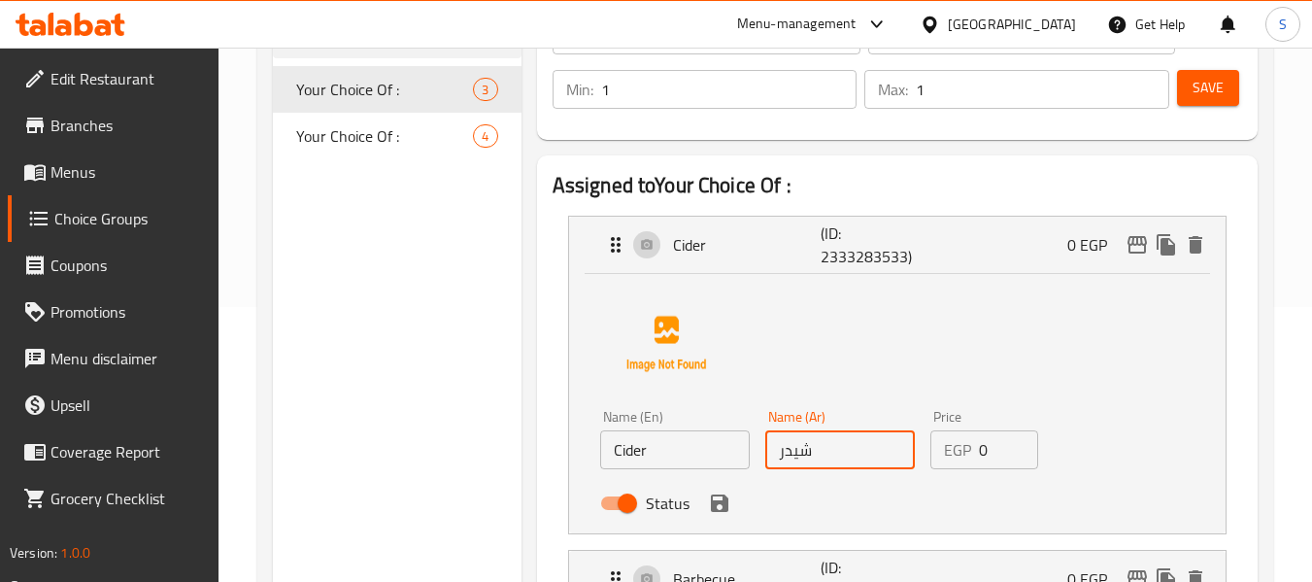
type input "شيدر"
click at [706, 454] on input "Cider" at bounding box center [675, 449] width 150 height 39
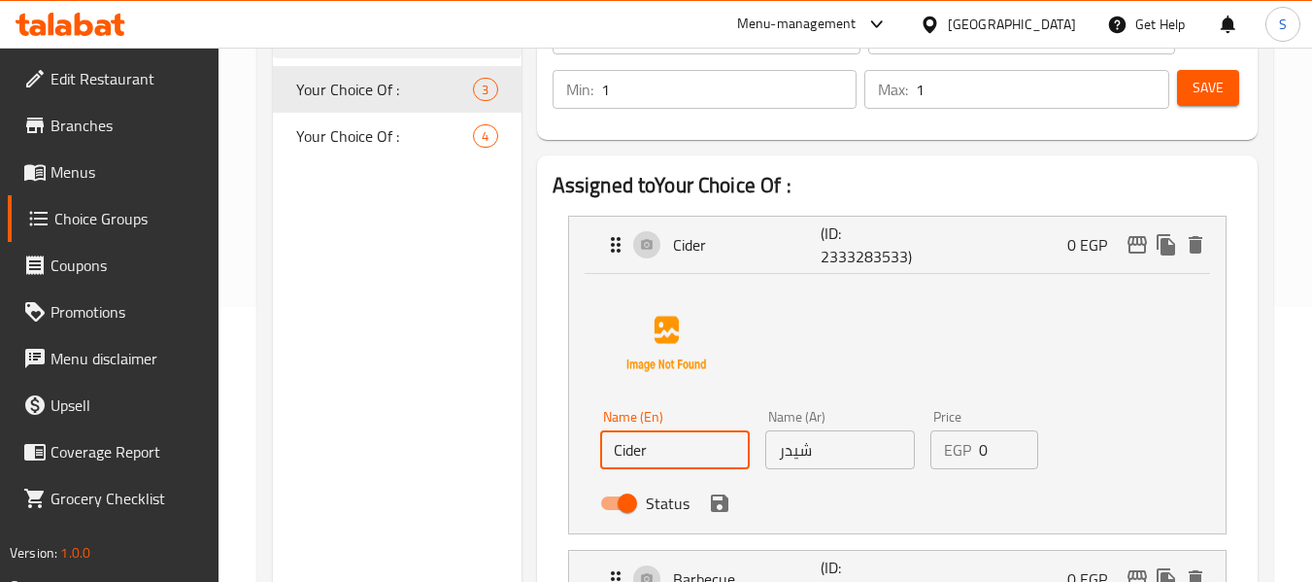
click at [706, 454] on input "Cider" at bounding box center [675, 449] width 150 height 39
click at [729, 514] on icon "save" at bounding box center [719, 502] width 23 height 23
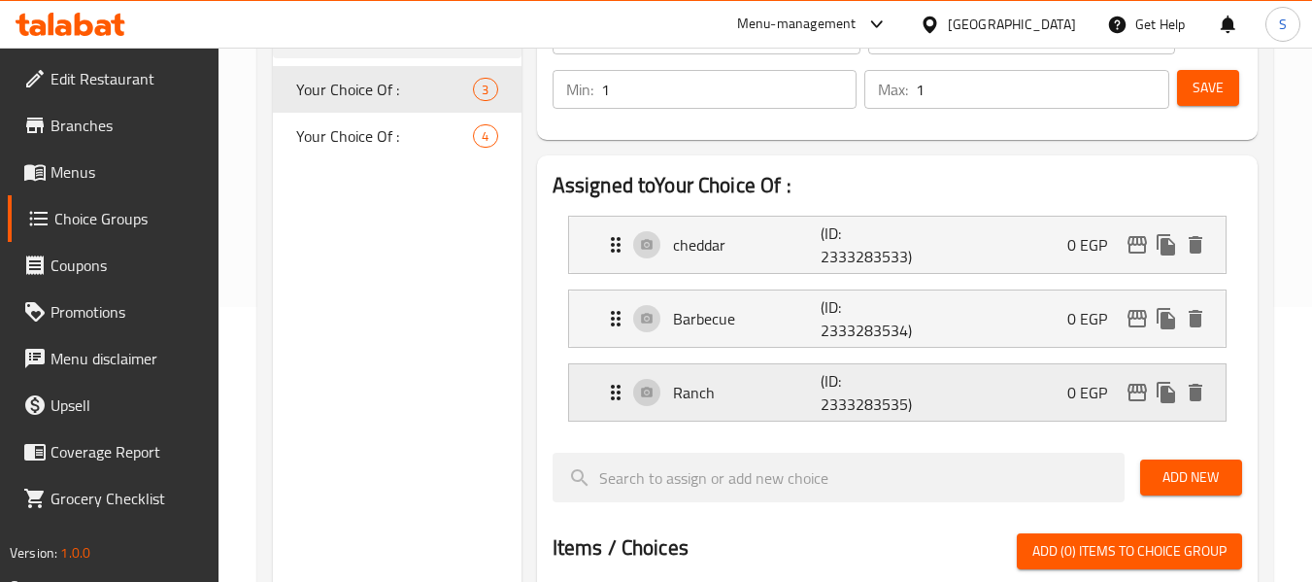
type input "cheddar"
click at [1206, 103] on button "Save" at bounding box center [1208, 88] width 62 height 36
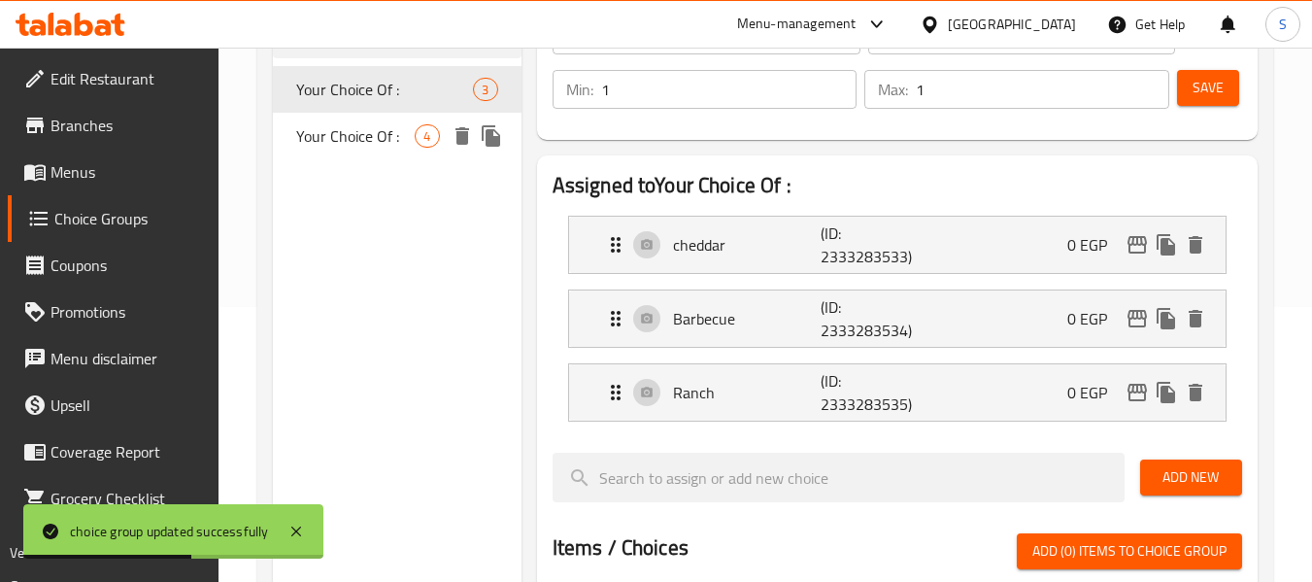
click at [335, 141] on span "Your Choice Of :" at bounding box center [355, 135] width 118 height 23
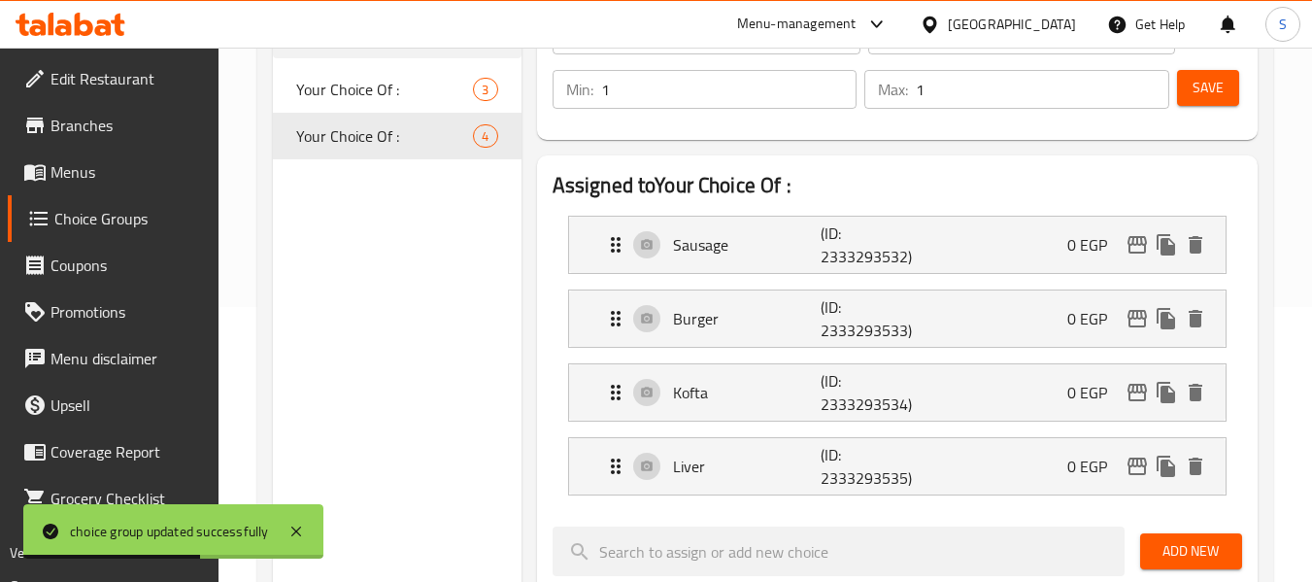
type input "Your Choice Of :"
type input "اختيارك من :"
click at [906, 251] on p "(ID: 2333293532)" at bounding box center [869, 244] width 99 height 47
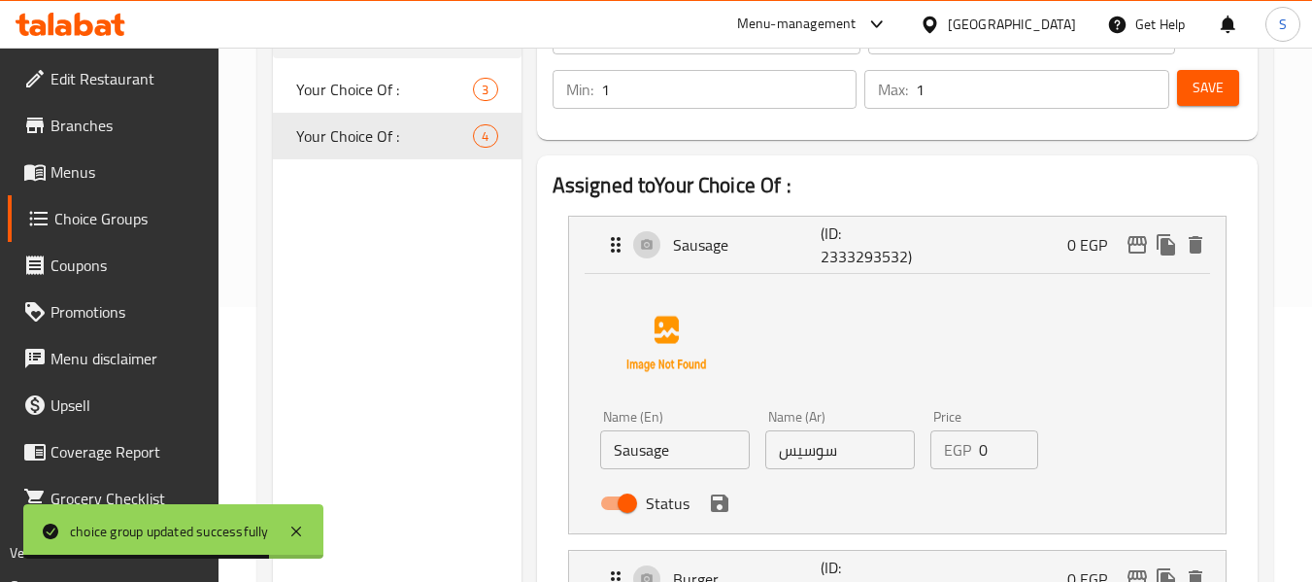
click at [697, 457] on input "Sausage" at bounding box center [675, 449] width 150 height 39
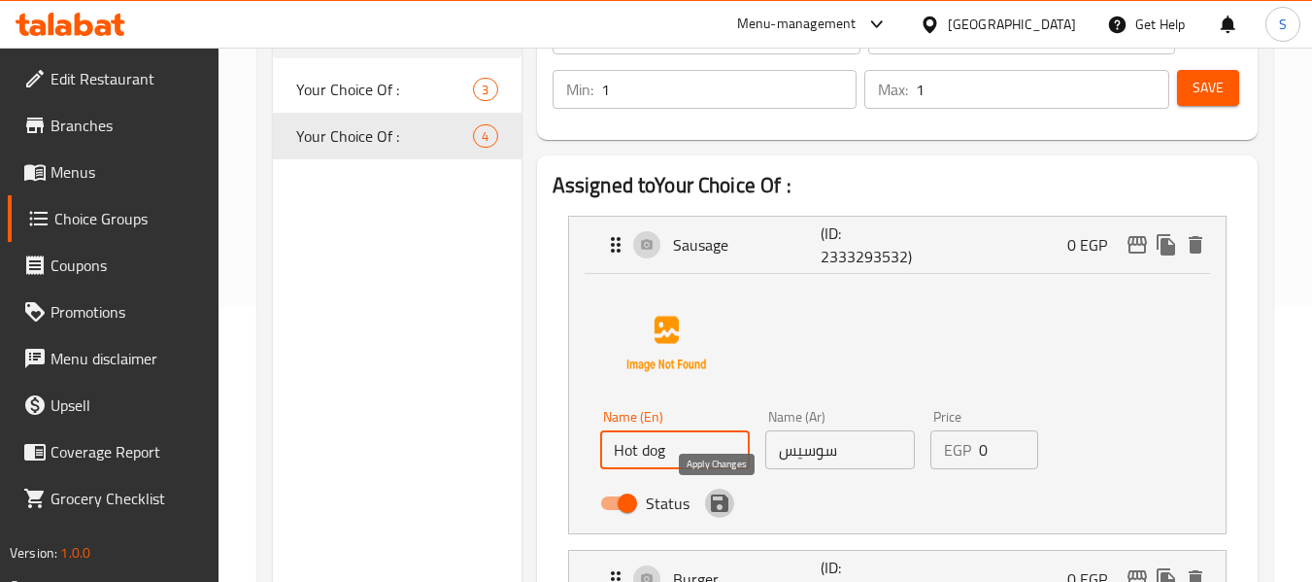
click at [721, 513] on icon "save" at bounding box center [719, 502] width 23 height 23
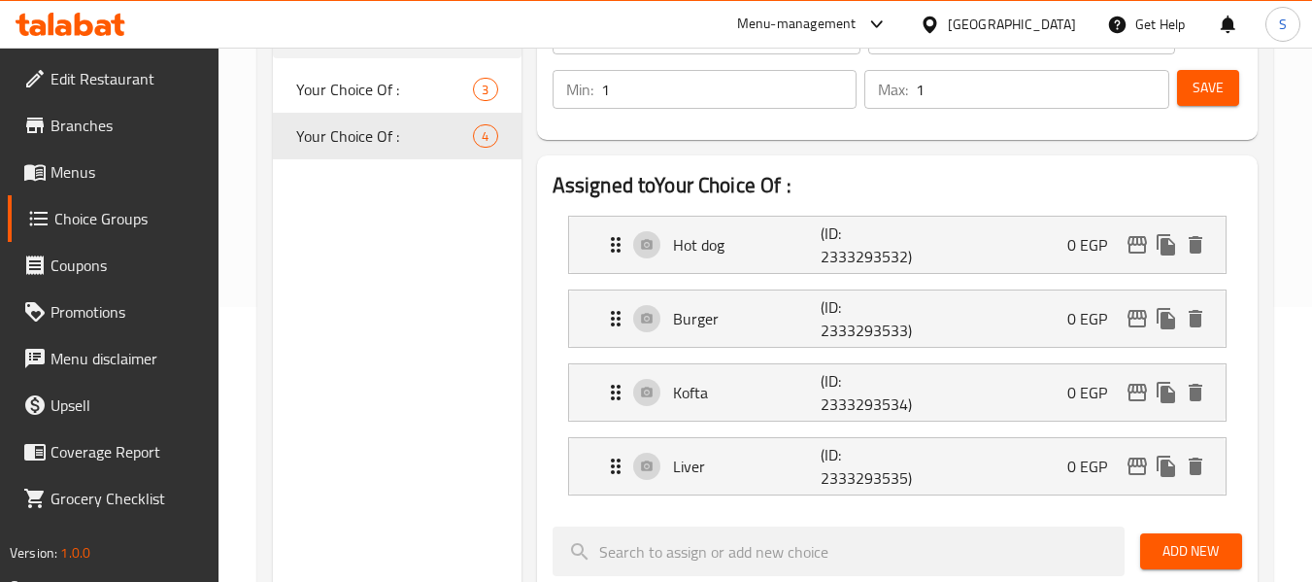
type input "Hot dog"
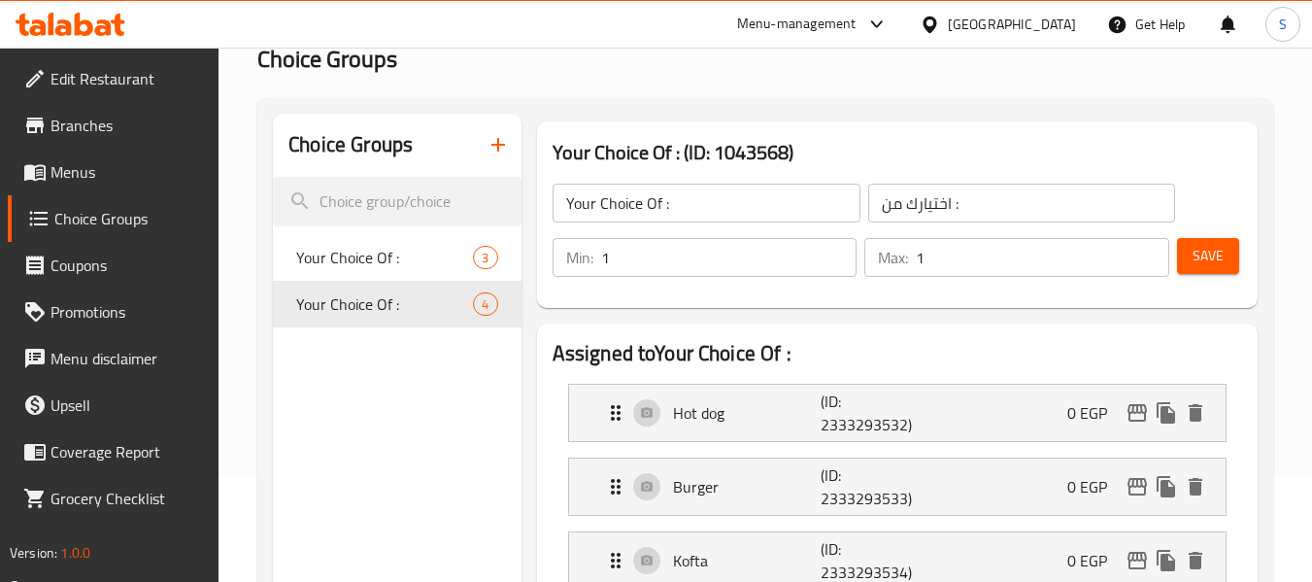
scroll to position [81, 0]
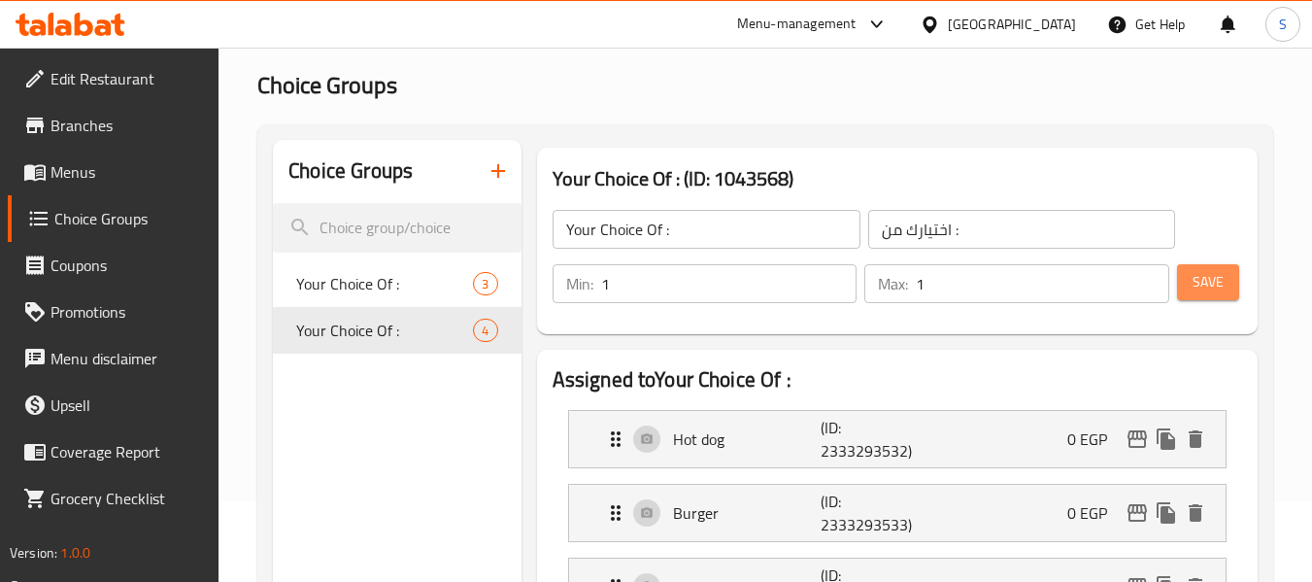
click at [1203, 283] on span "Save" at bounding box center [1207, 282] width 31 height 24
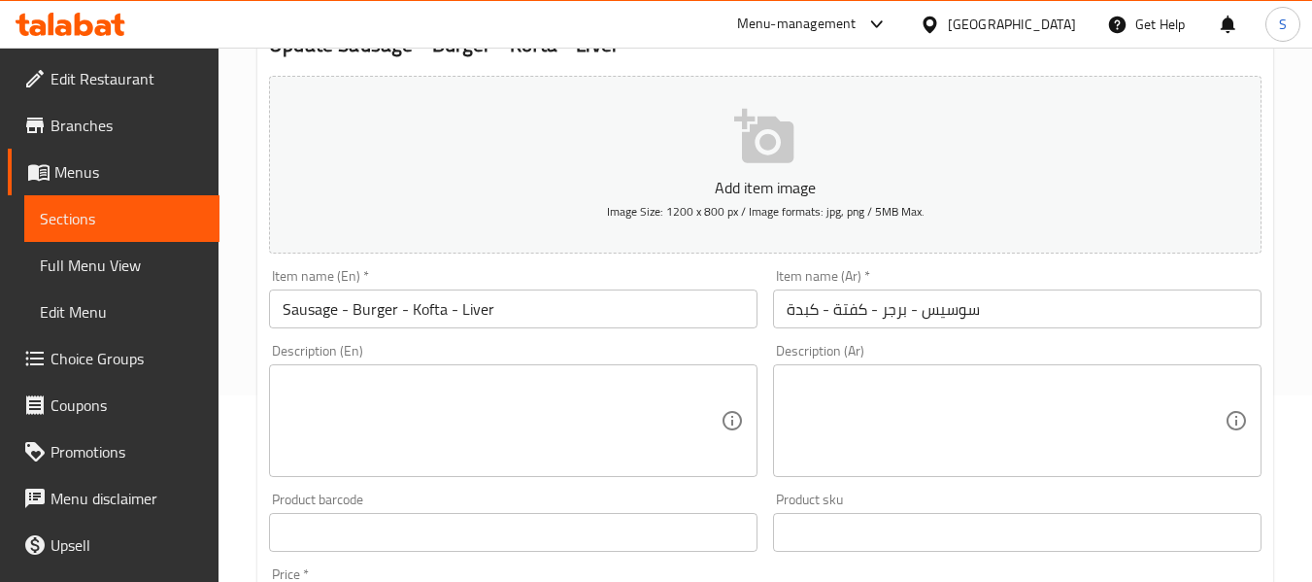
scroll to position [194, 0]
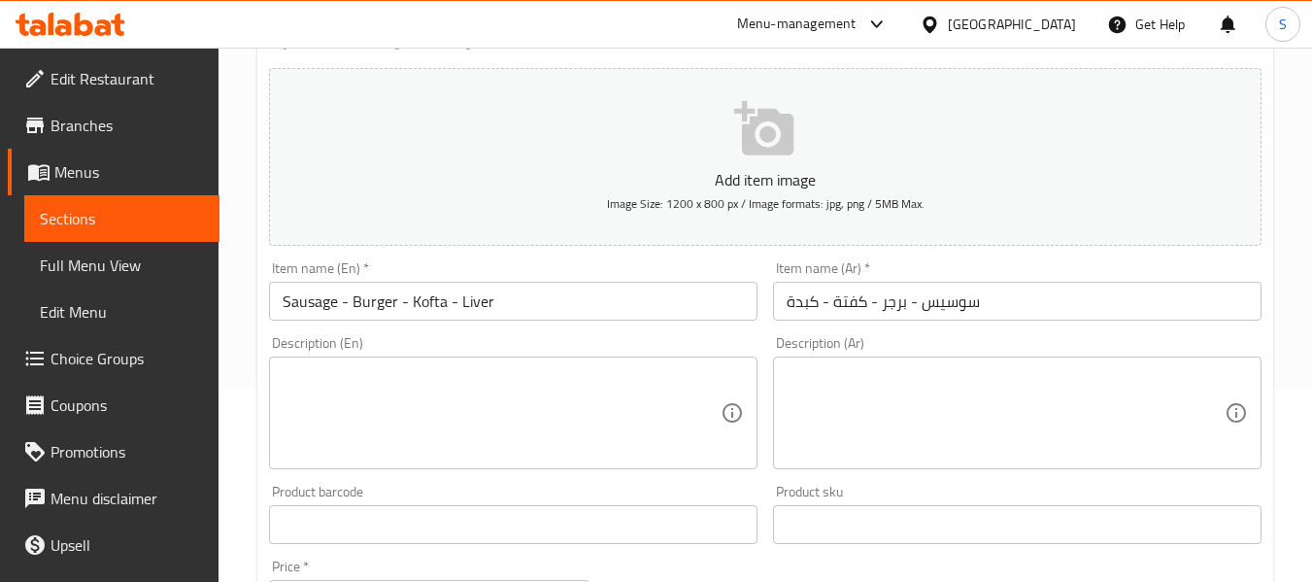
click at [299, 310] on input "Sausage - Burger - Kofta - Liver" at bounding box center [513, 301] width 488 height 39
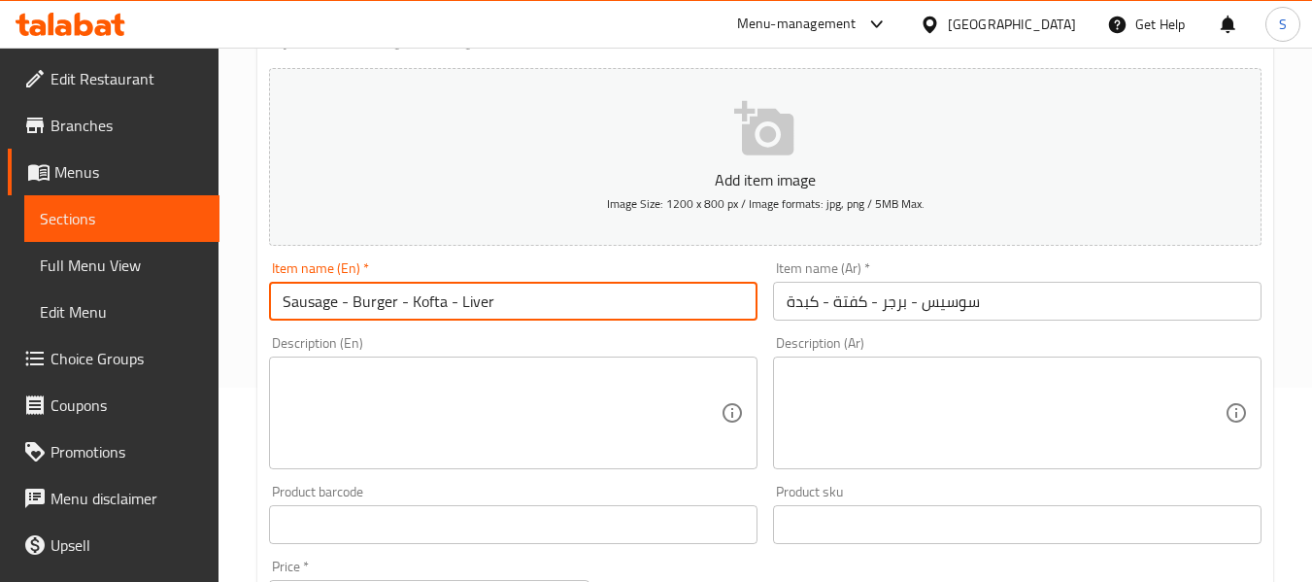
click at [299, 310] on input "Sausage - Burger - Kofta - Liver" at bounding box center [513, 301] width 488 height 39
type input "Hot dog- Burger - Kofta - Liver"
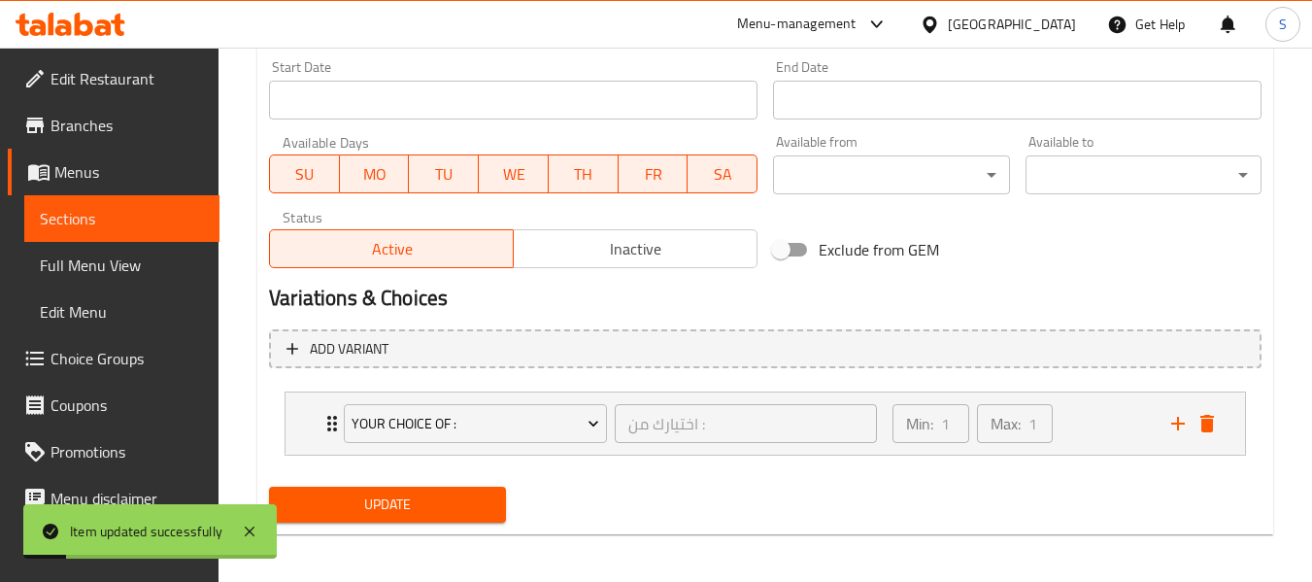
scroll to position [822, 0]
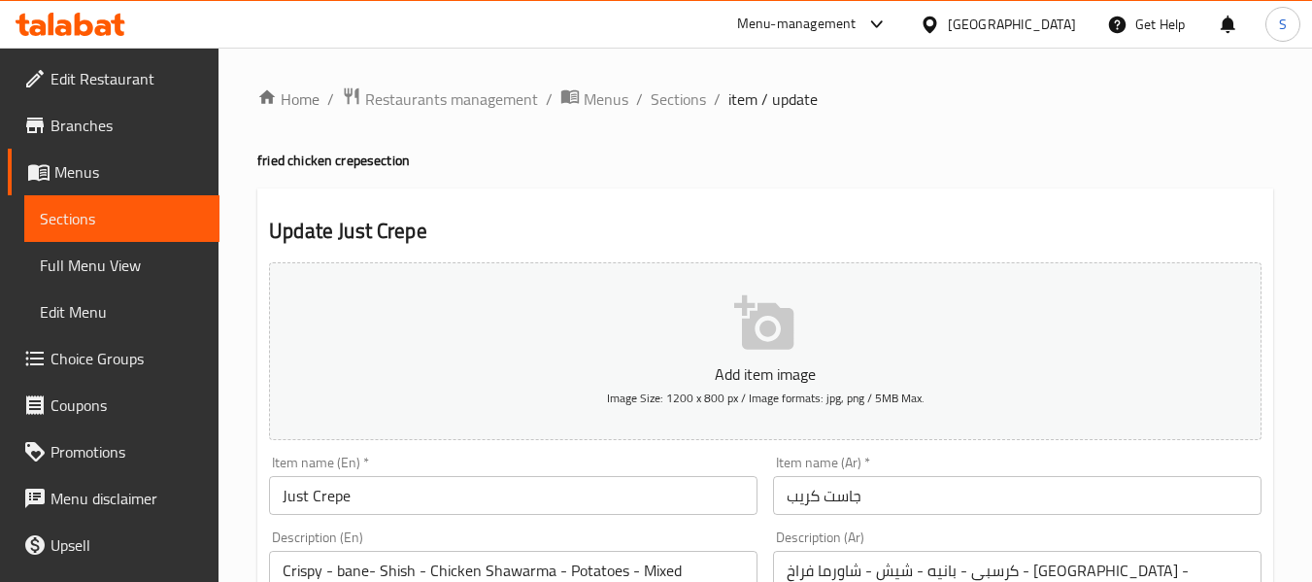
scroll to position [97, 0]
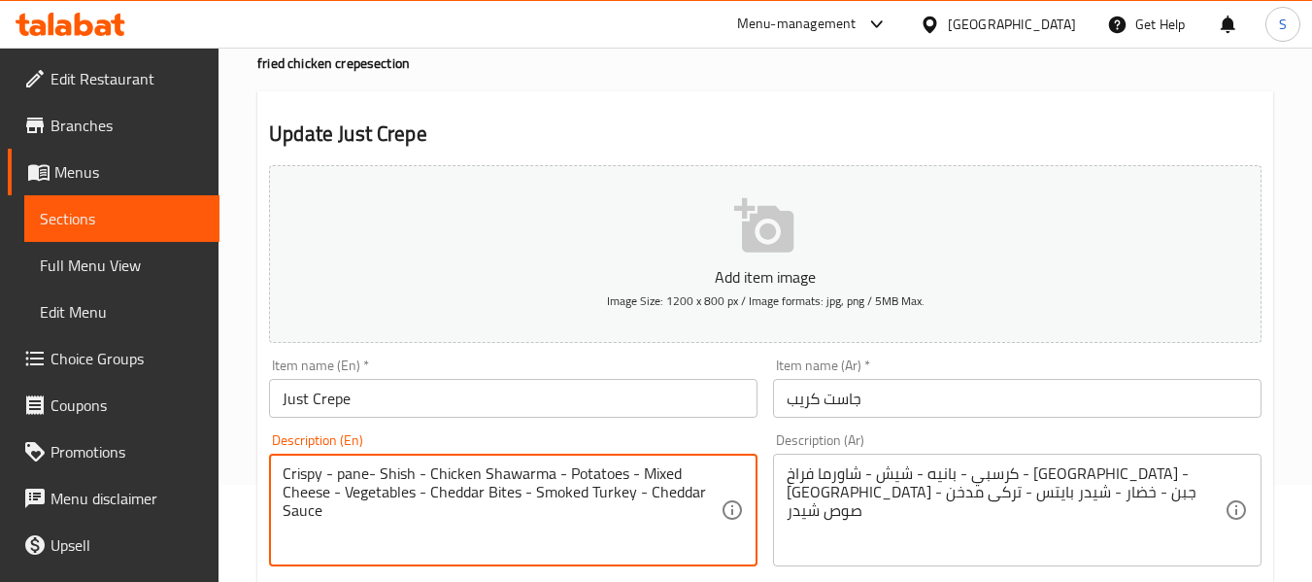
type textarea "Crispy - pane- Shish - Chicken Shawarma - Potatoes - Mixed Cheese - Vegetables …"
click at [425, 385] on input "Just Crepe" at bounding box center [513, 398] width 488 height 39
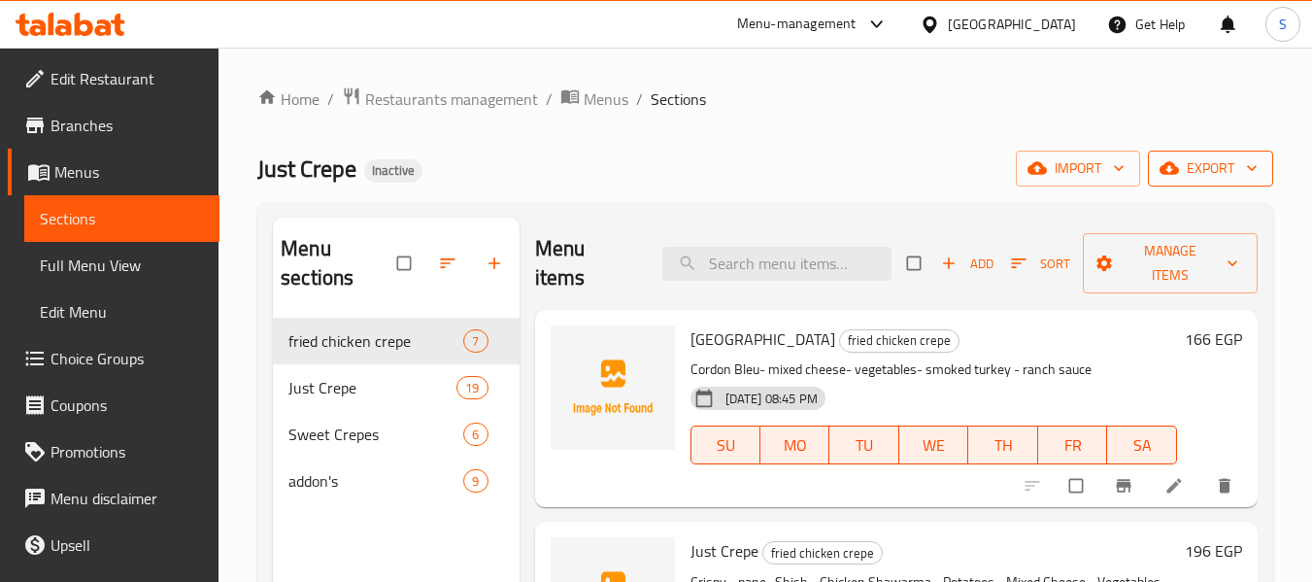
click at [1258, 161] on icon "button" at bounding box center [1251, 167] width 19 height 19
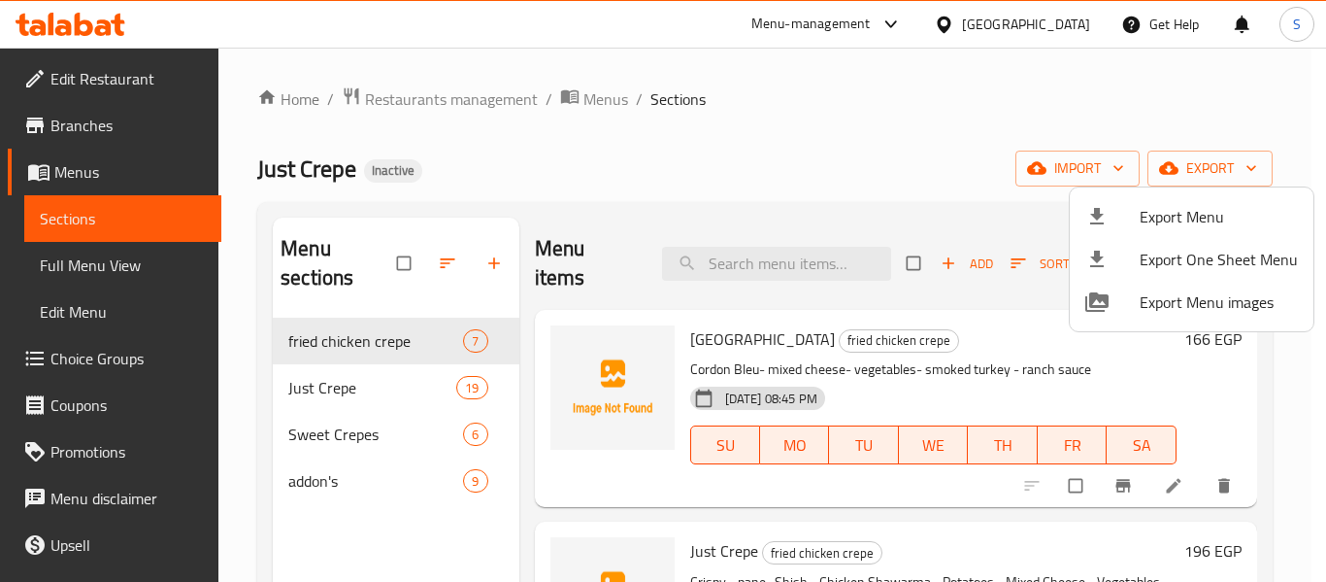
click at [1215, 195] on li "Export Menu" at bounding box center [1192, 216] width 244 height 43
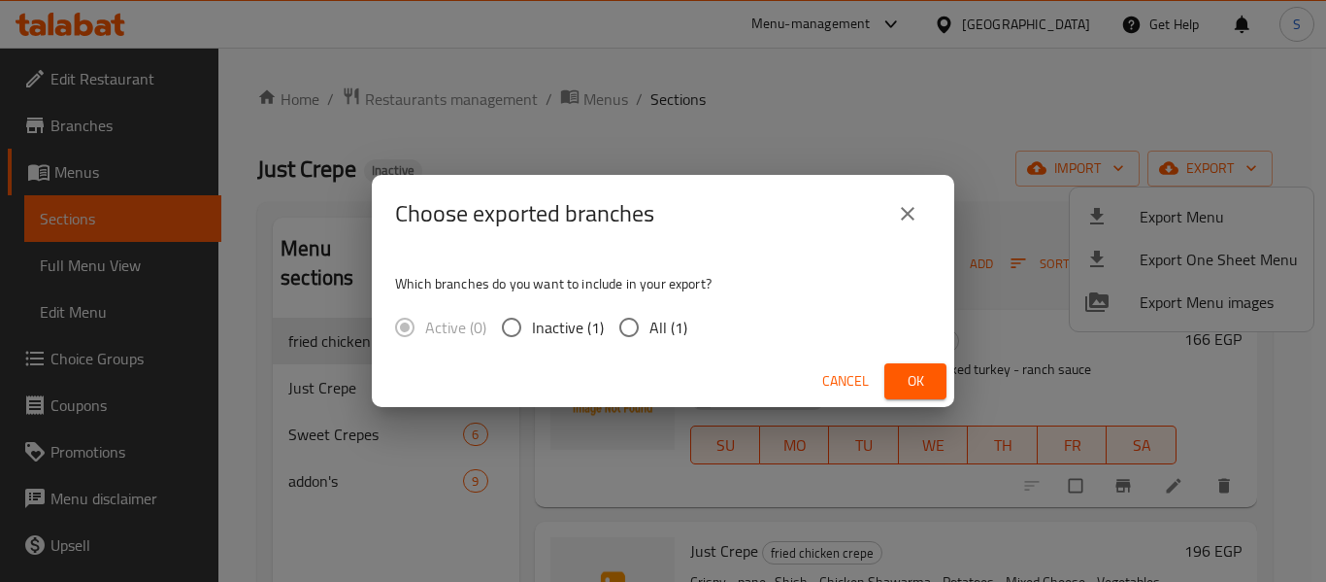
click at [650, 330] on span "All (1)" at bounding box center [669, 327] width 38 height 23
click at [649, 330] on input "All (1)" at bounding box center [629, 327] width 41 height 41
radio input "true"
click at [919, 376] on span "Ok" at bounding box center [915, 381] width 31 height 24
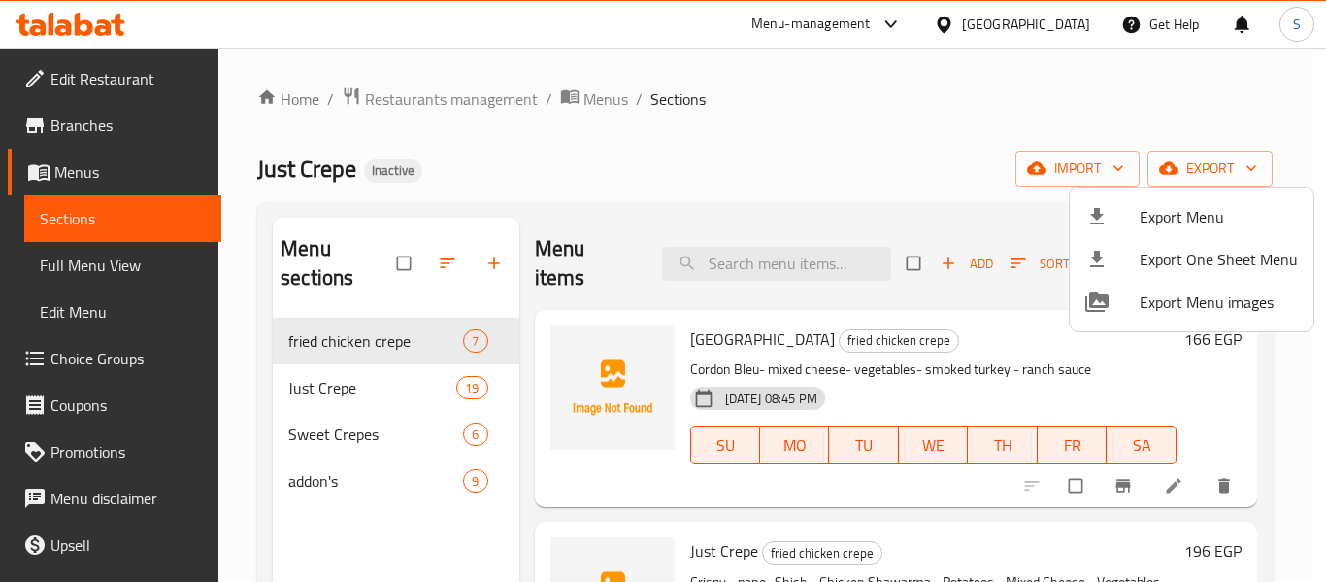
click at [928, 123] on div at bounding box center [663, 291] width 1326 height 582
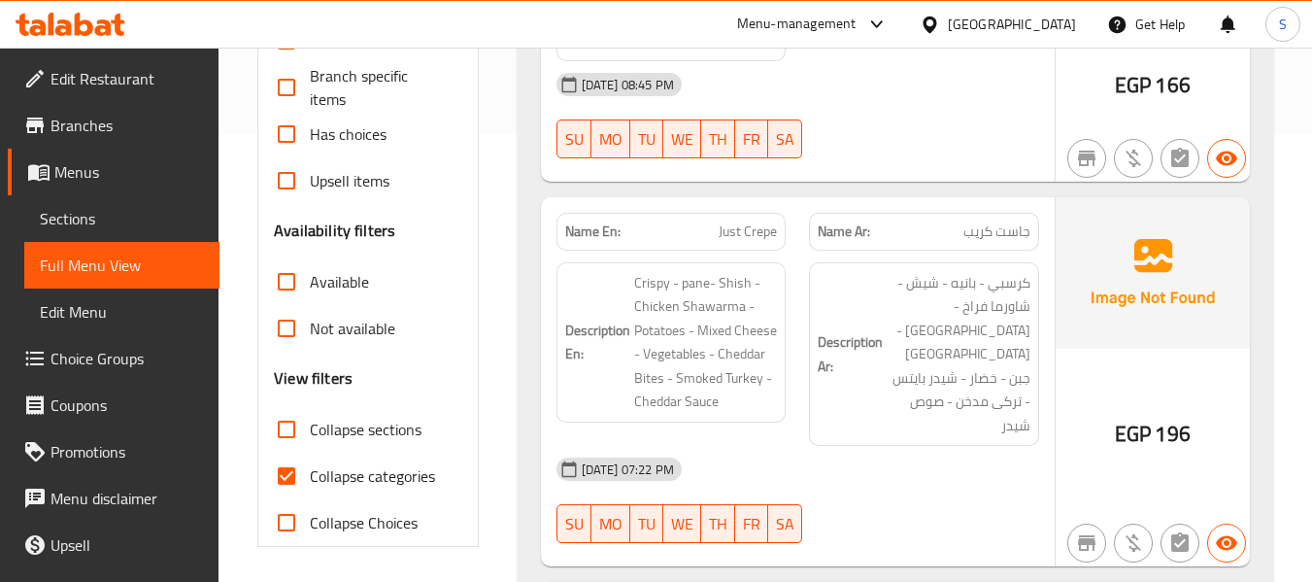
scroll to position [485, 0]
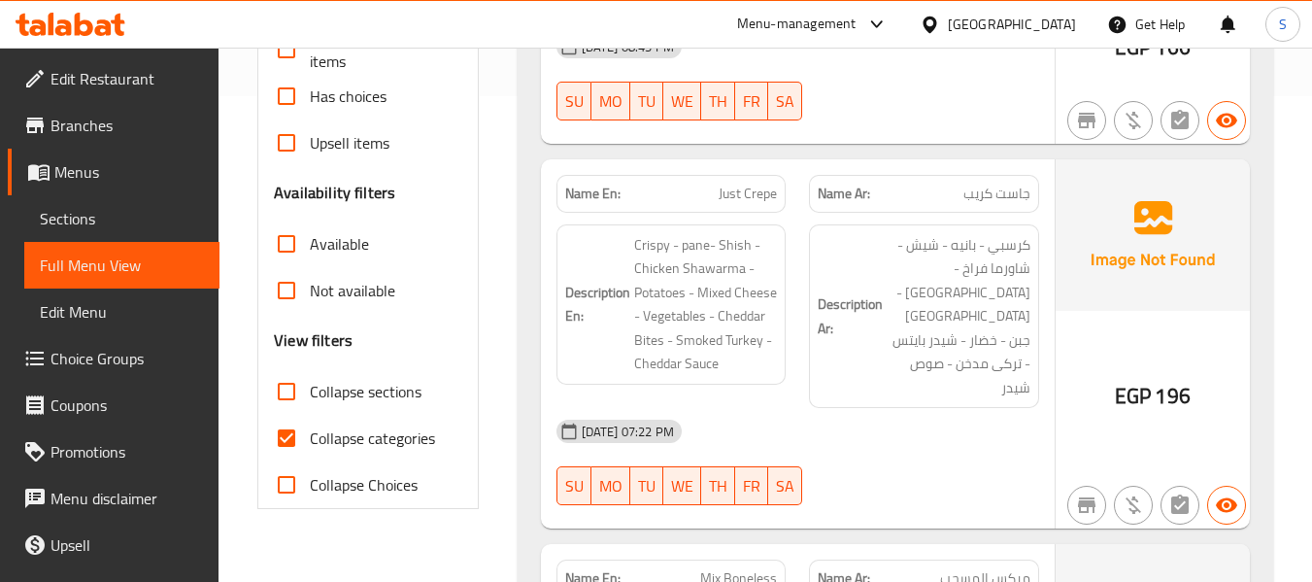
click at [357, 438] on span "Collapse categories" at bounding box center [372, 437] width 125 height 23
click at [310, 438] on input "Collapse categories" at bounding box center [286, 438] width 47 height 47
checkbox input "false"
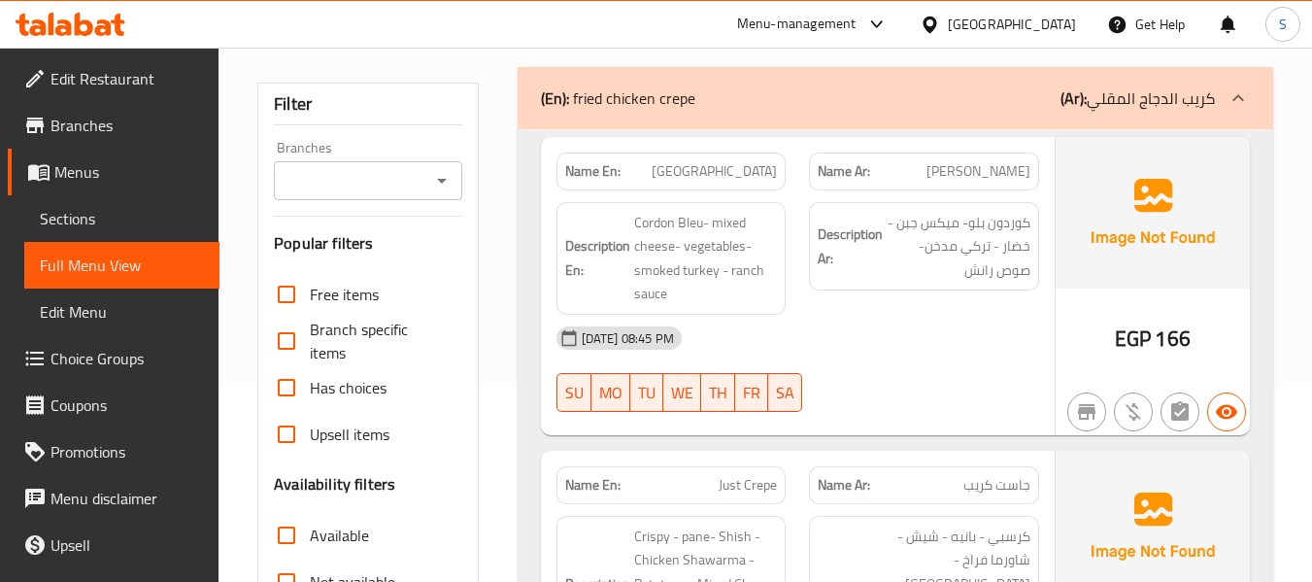
scroll to position [3708, 0]
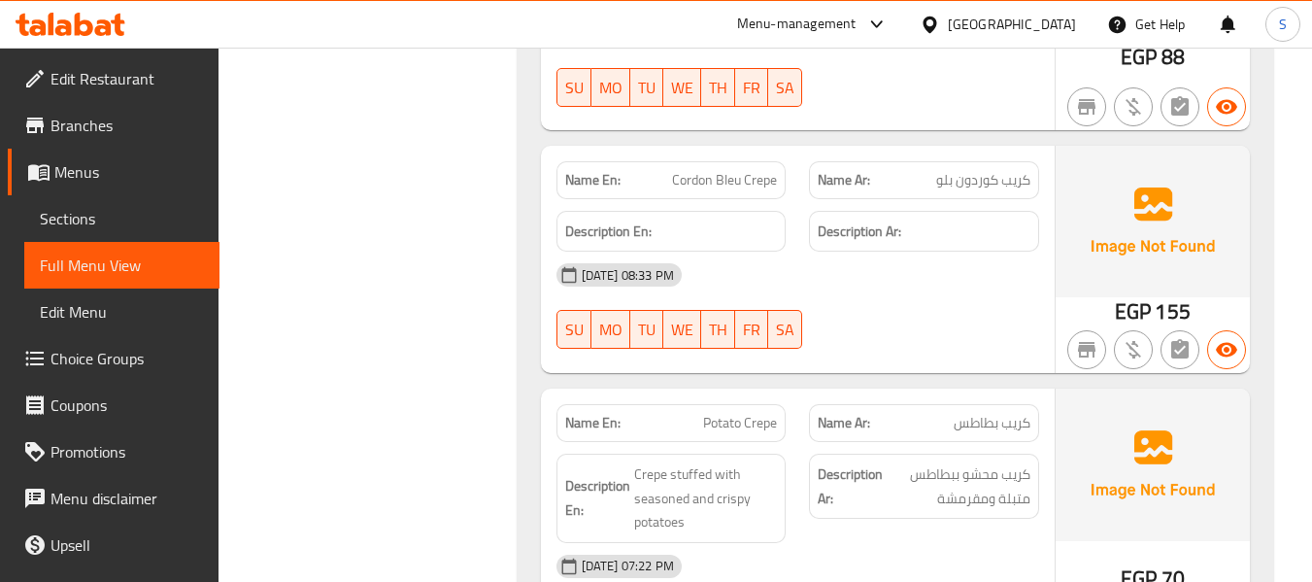
scroll to position [2815, 0]
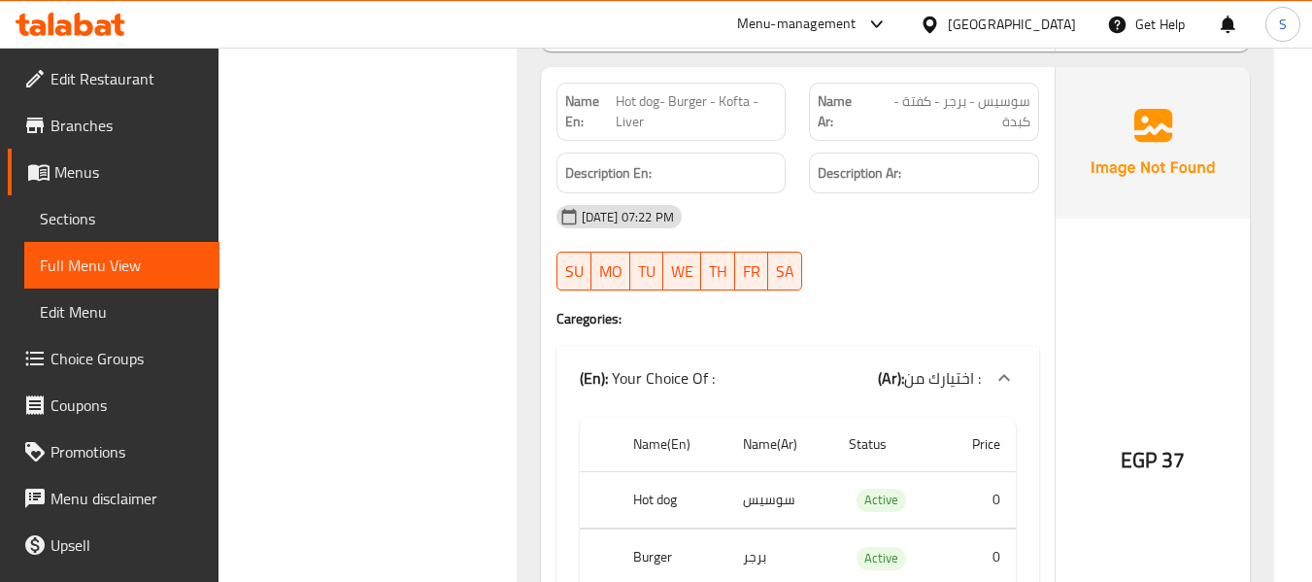
scroll to position [11765, 0]
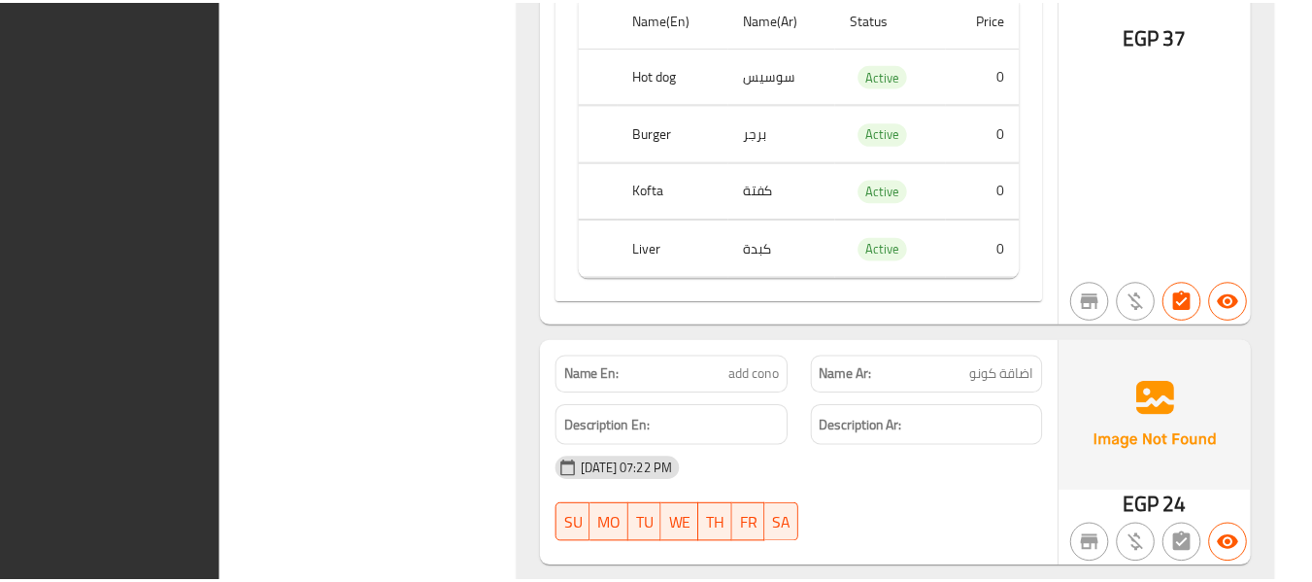
scroll to position [12004, 0]
